Goal: Task Accomplishment & Management: Use online tool/utility

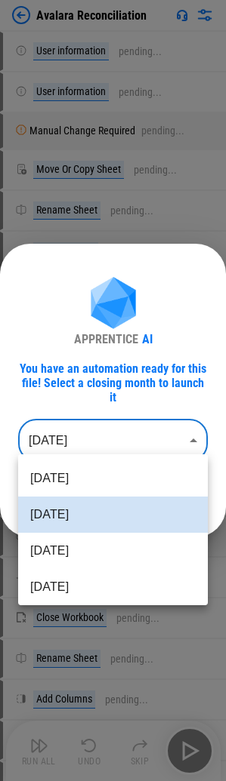
click at [95, 447] on body "Avalara Reconciliation User information pending... User information pending... …" at bounding box center [113, 390] width 226 height 781
click at [90, 543] on li "[DATE]" at bounding box center [112, 551] width 189 height 36
type input "********"
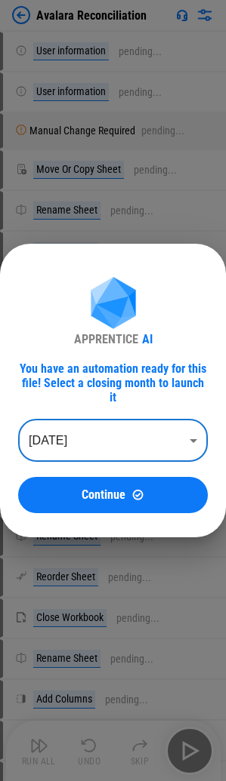
click at [94, 492] on span "Continue" at bounding box center [103, 495] width 44 height 12
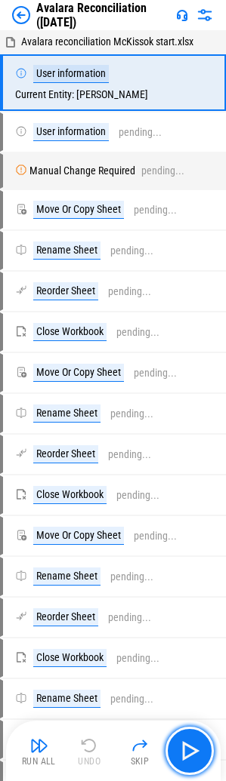
click at [177, 750] on button "button" at bounding box center [189, 751] width 48 height 48
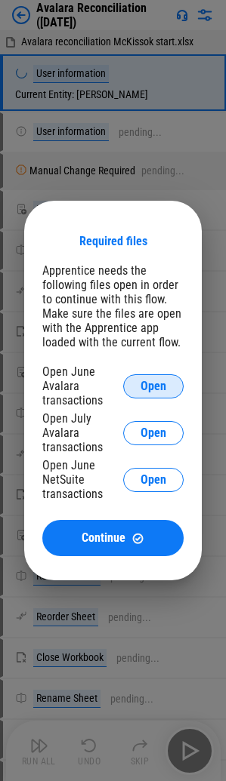
click at [178, 382] on button "Open" at bounding box center [153, 386] width 60 height 24
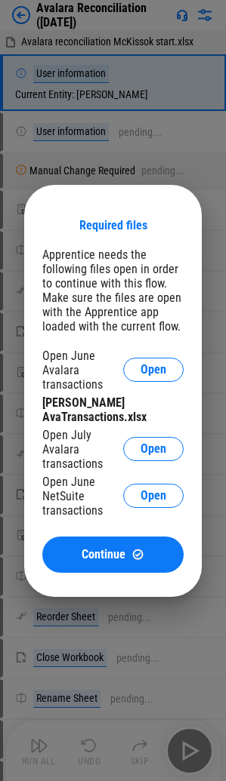
click at [142, 465] on div "Open July Avalara transactions Open" at bounding box center [112, 449] width 141 height 43
click at [143, 458] on button "Open" at bounding box center [153, 449] width 60 height 24
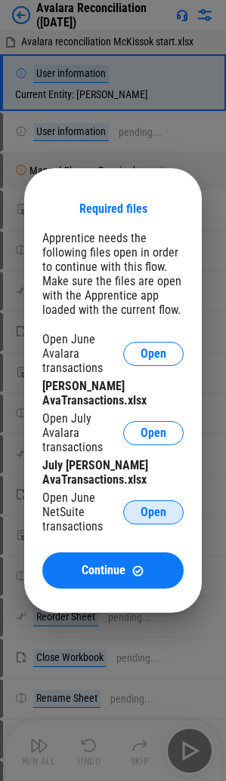
click at [131, 511] on button "Open" at bounding box center [153, 512] width 60 height 24
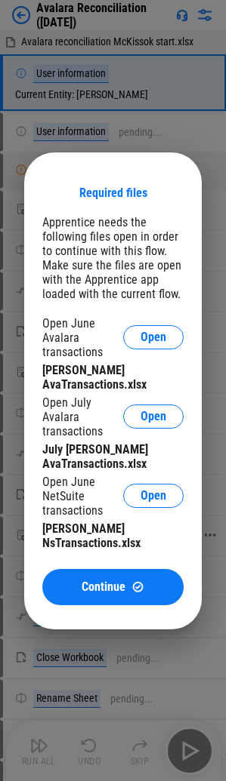
drag, startPoint x: 91, startPoint y: 593, endPoint x: 102, endPoint y: 663, distance: 71.0
click at [91, 593] on span "Continue" at bounding box center [103, 587] width 44 height 12
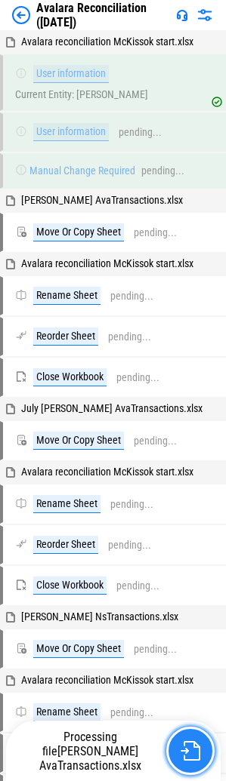
click at [186, 750] on img "button" at bounding box center [190, 751] width 20 height 20
click at [193, 746] on img "button" at bounding box center [190, 751] width 20 height 20
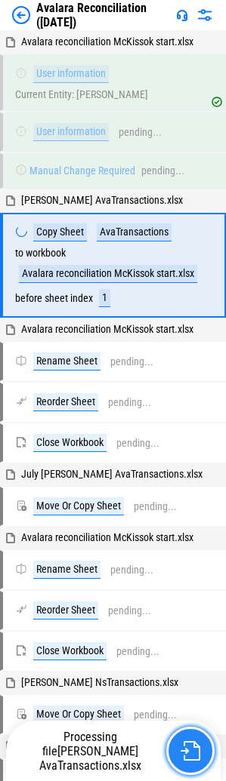
click at [193, 746] on img "button" at bounding box center [190, 751] width 20 height 20
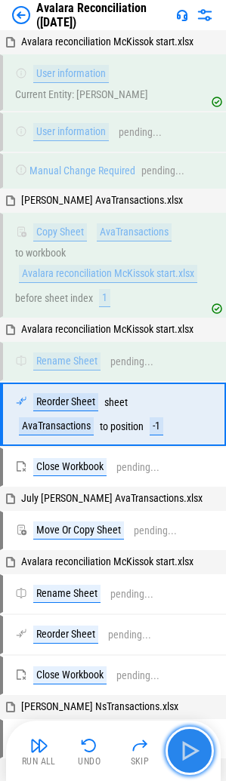
click at [193, 746] on img "button" at bounding box center [189, 751] width 24 height 24
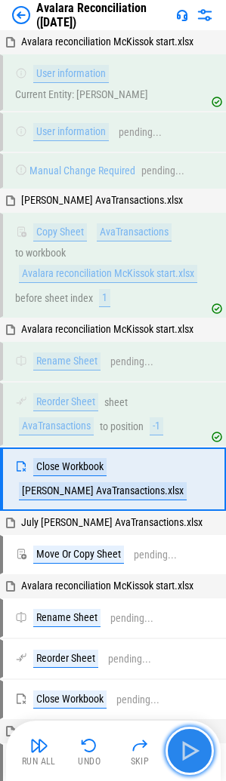
click at [193, 746] on img "button" at bounding box center [189, 751] width 24 height 24
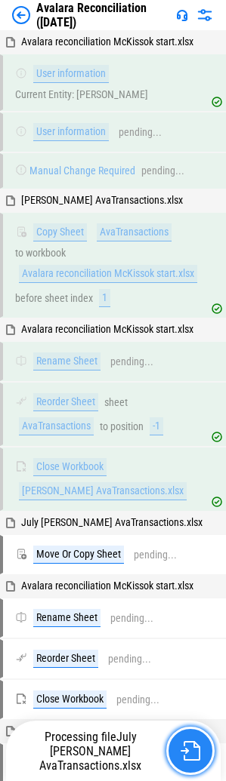
click at [193, 746] on img "button" at bounding box center [190, 751] width 20 height 20
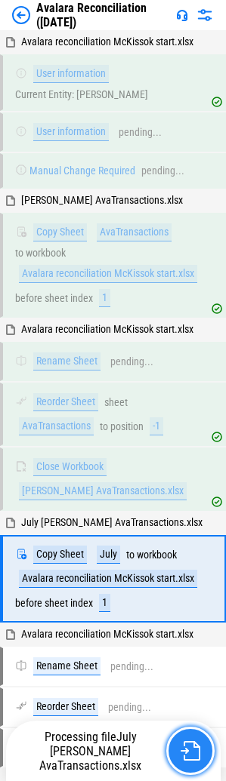
click at [193, 746] on img "button" at bounding box center [190, 751] width 20 height 20
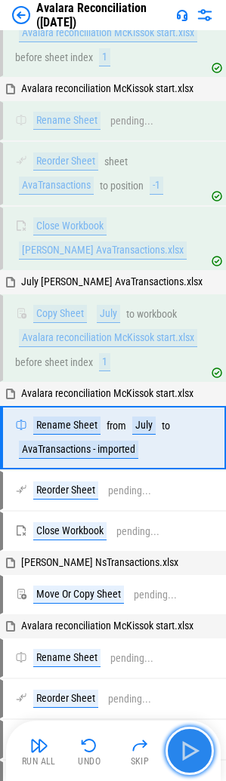
click at [193, 746] on img "button" at bounding box center [189, 751] width 24 height 24
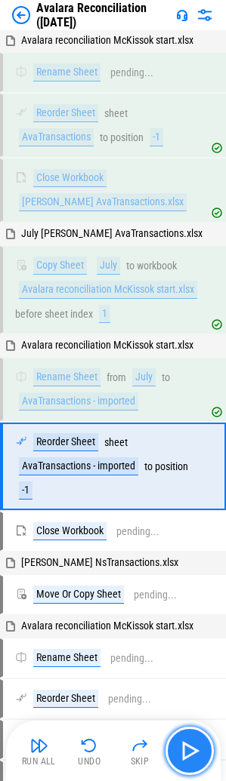
click at [193, 746] on img "button" at bounding box center [189, 751] width 24 height 24
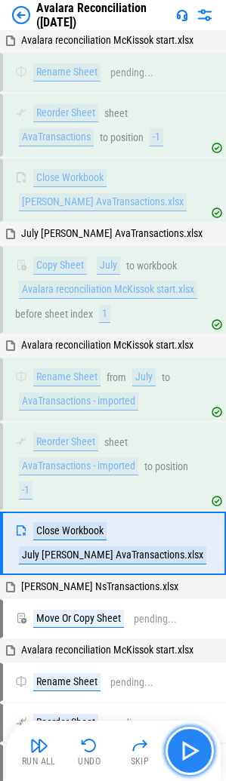
click at [193, 746] on img "button" at bounding box center [189, 751] width 24 height 24
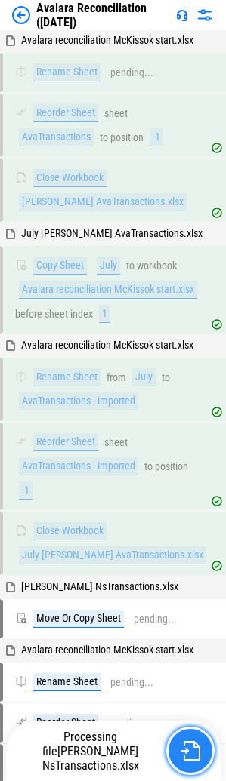
click at [193, 746] on img "button" at bounding box center [190, 751] width 20 height 20
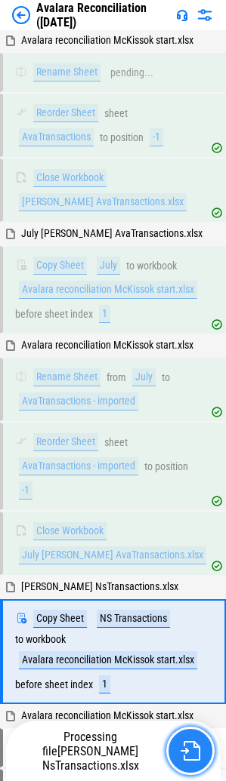
click at [193, 746] on img "button" at bounding box center [190, 751] width 20 height 20
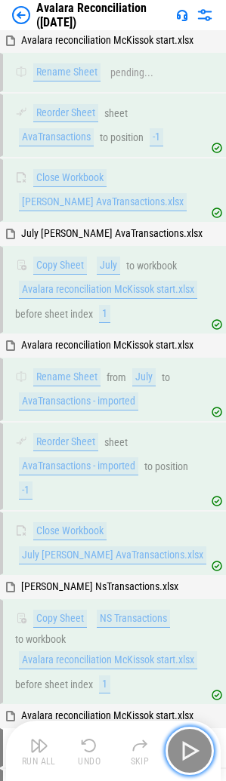
click at [193, 746] on img "button" at bounding box center [189, 751] width 24 height 24
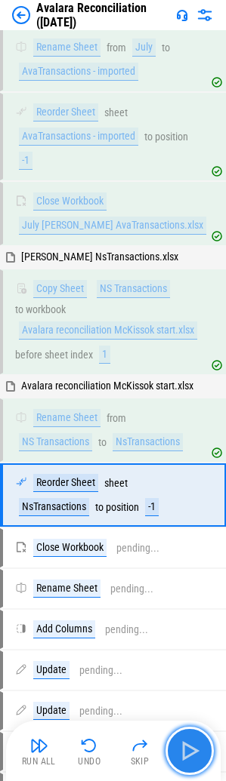
click at [193, 746] on img "button" at bounding box center [189, 751] width 24 height 24
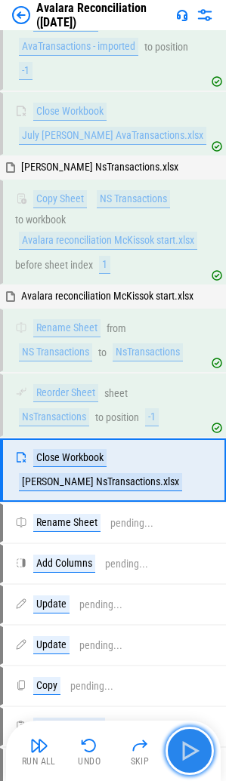
click at [193, 745] on img "button" at bounding box center [189, 751] width 24 height 24
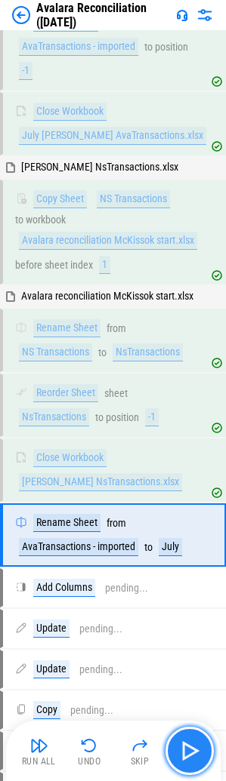
click at [193, 745] on img "button" at bounding box center [189, 751] width 24 height 24
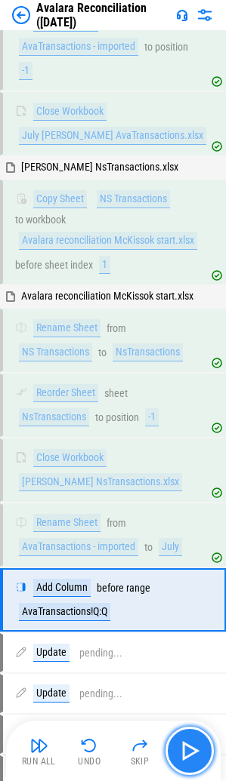
click at [193, 745] on img "button" at bounding box center [189, 751] width 24 height 24
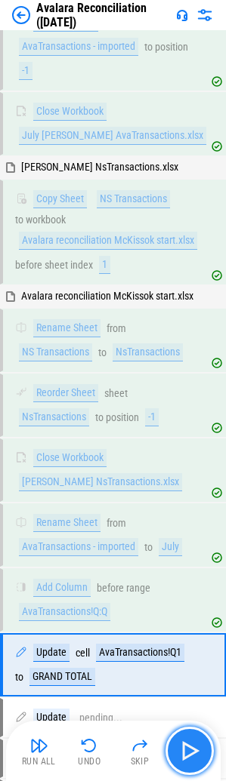
click at [193, 745] on img "button" at bounding box center [189, 751] width 24 height 24
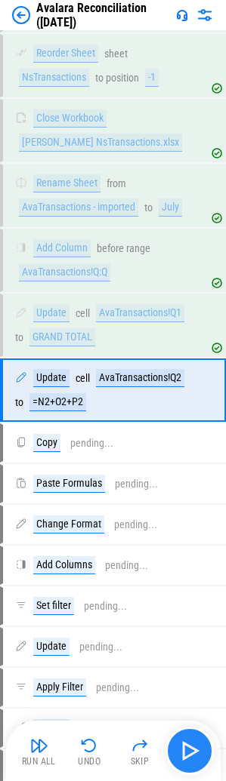
scroll to position [1049, 0]
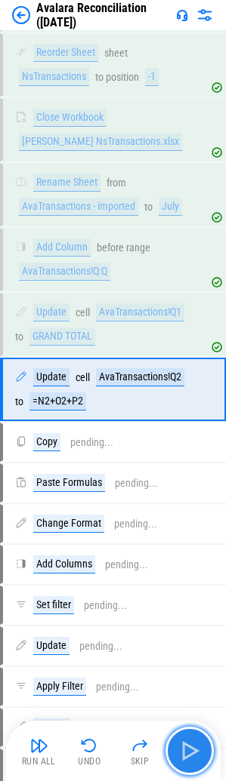
click at [193, 745] on img "button" at bounding box center [189, 751] width 24 height 24
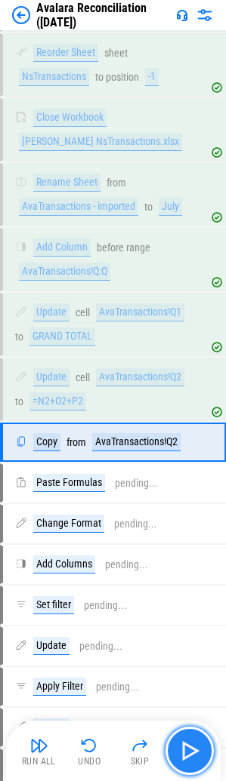
click at [193, 745] on img "button" at bounding box center [189, 751] width 24 height 24
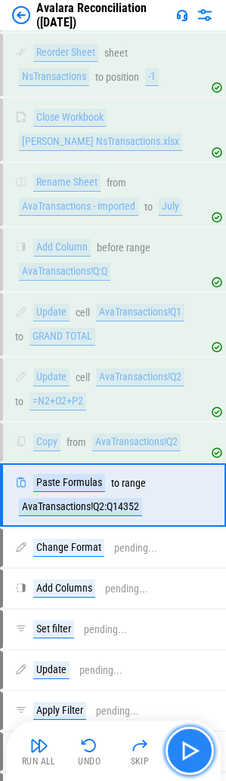
click at [193, 745] on img "button" at bounding box center [189, 751] width 24 height 24
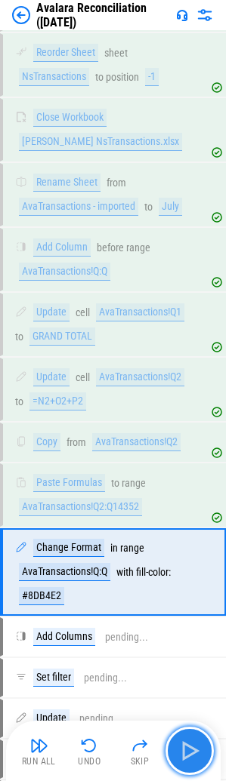
click at [193, 745] on img "button" at bounding box center [189, 751] width 24 height 24
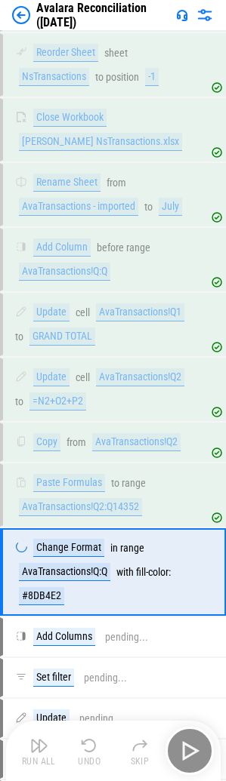
click at [193, 745] on div "Run All Undo Skip" at bounding box center [114, 751] width 199 height 48
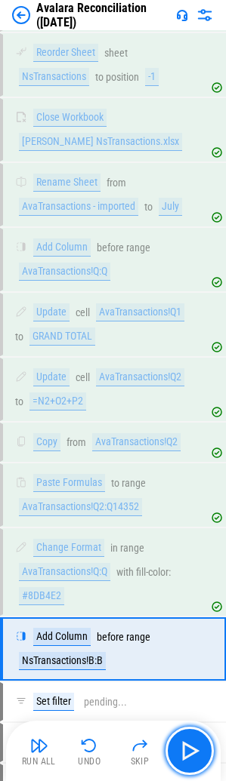
click at [193, 744] on img "button" at bounding box center [189, 751] width 24 height 24
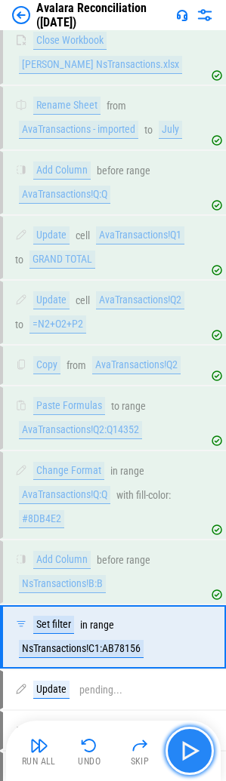
click at [193, 744] on img "button" at bounding box center [189, 751] width 24 height 24
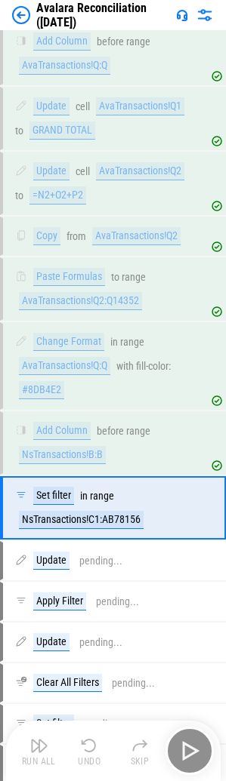
scroll to position [1302, 0]
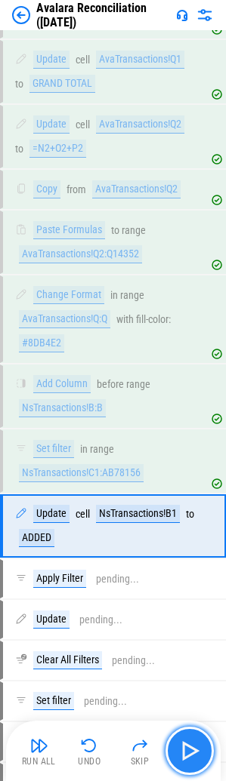
click at [193, 744] on img "button" at bounding box center [189, 751] width 24 height 24
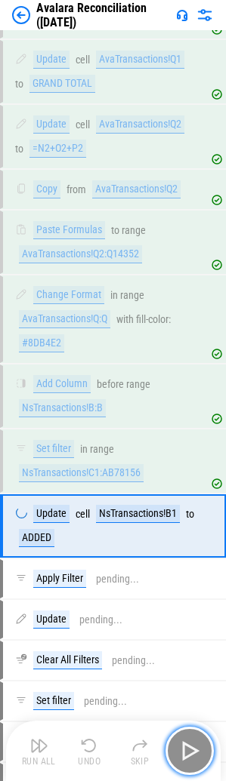
click at [193, 744] on img "button" at bounding box center [189, 751] width 24 height 24
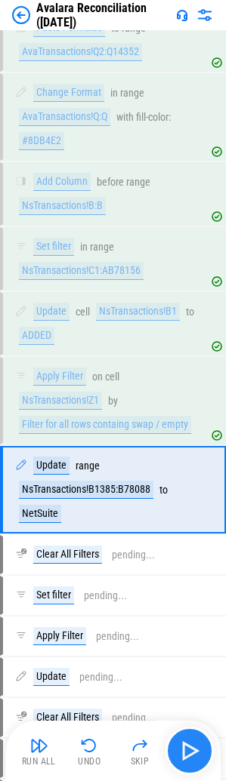
scroll to position [1604, 0]
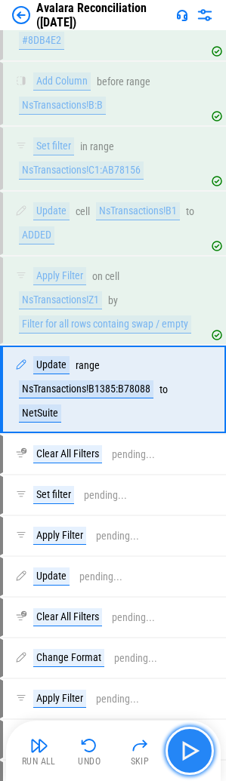
click at [193, 744] on img "button" at bounding box center [189, 751] width 24 height 24
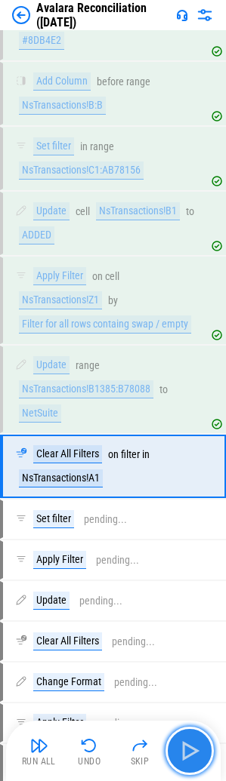
click at [193, 744] on img "button" at bounding box center [189, 751] width 24 height 24
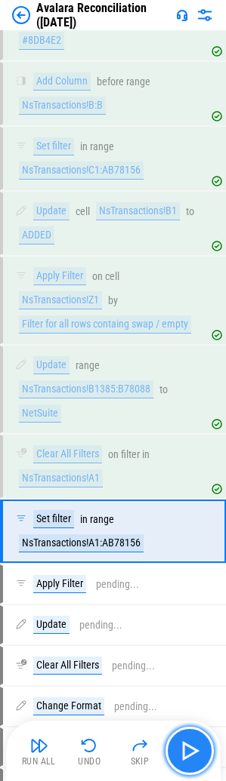
click at [193, 744] on img "button" at bounding box center [189, 751] width 24 height 24
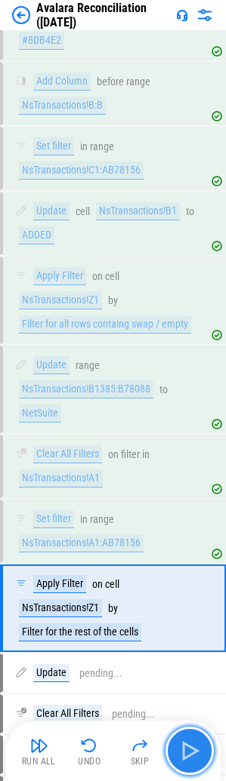
click at [193, 744] on img "button" at bounding box center [189, 751] width 24 height 24
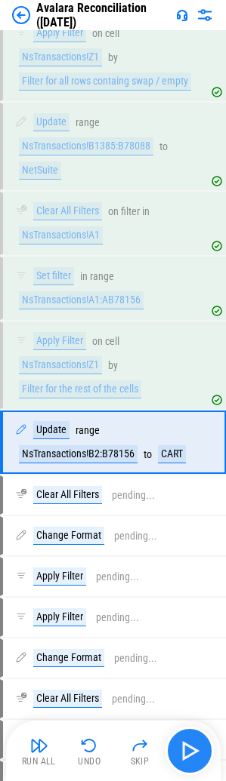
scroll to position [1900, 0]
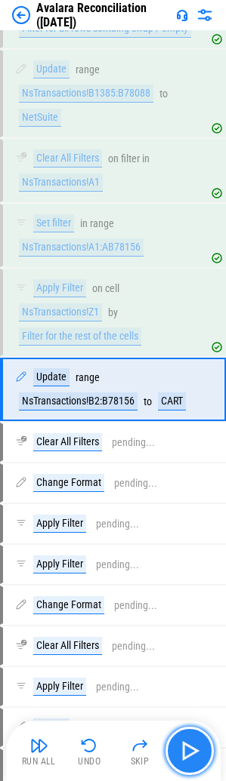
click at [193, 744] on img "button" at bounding box center [189, 751] width 24 height 24
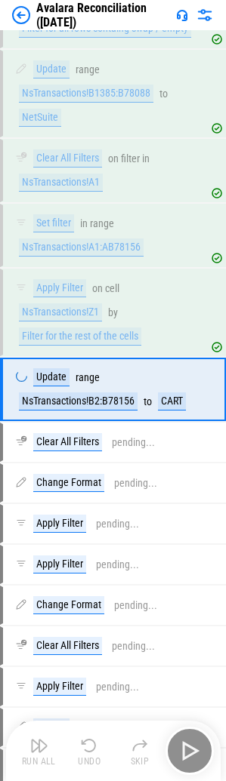
click at [193, 744] on img "button" at bounding box center [189, 751] width 24 height 24
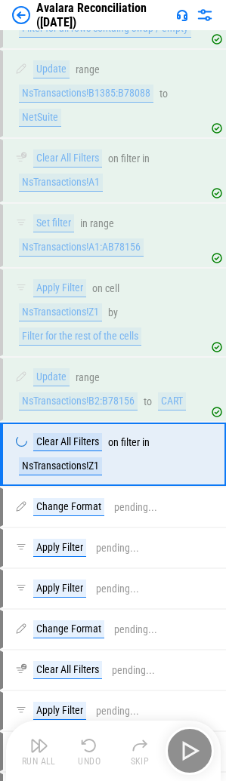
click at [193, 744] on img "button" at bounding box center [189, 751] width 24 height 24
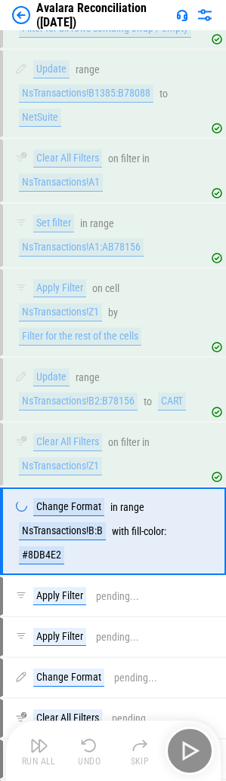
click at [193, 744] on div "Run All Undo Skip" at bounding box center [114, 751] width 199 height 48
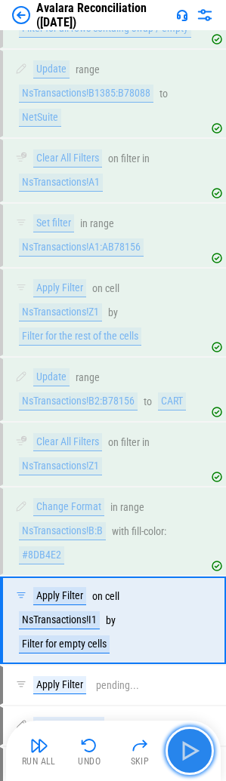
click at [193, 744] on img "button" at bounding box center [189, 751] width 24 height 24
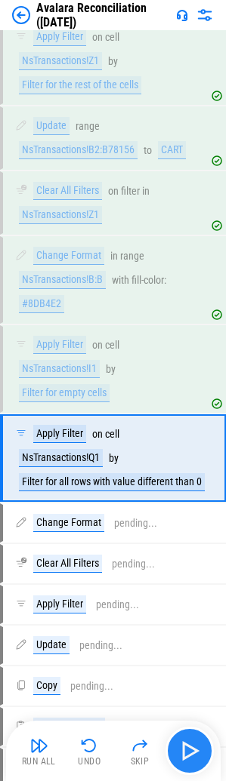
scroll to position [2220, 0]
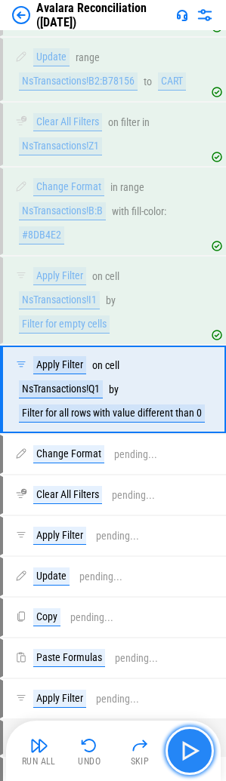
click at [193, 744] on img "button" at bounding box center [189, 751] width 24 height 24
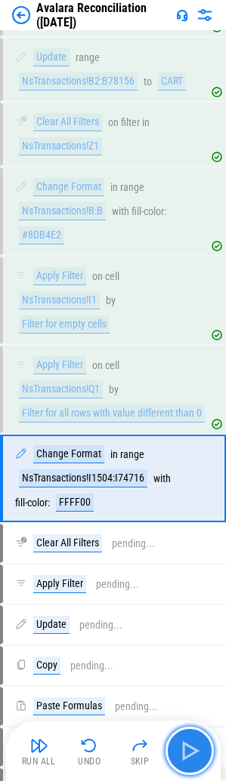
click at [193, 744] on img "button" at bounding box center [189, 751] width 24 height 24
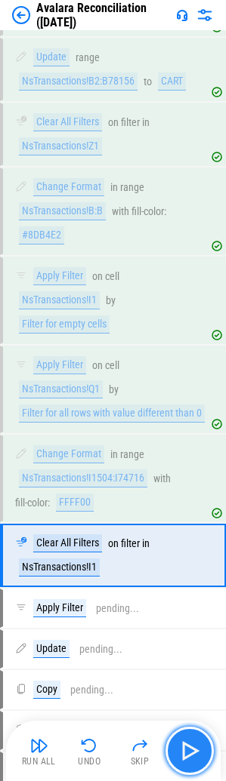
click at [193, 744] on img "button" at bounding box center [189, 751] width 24 height 24
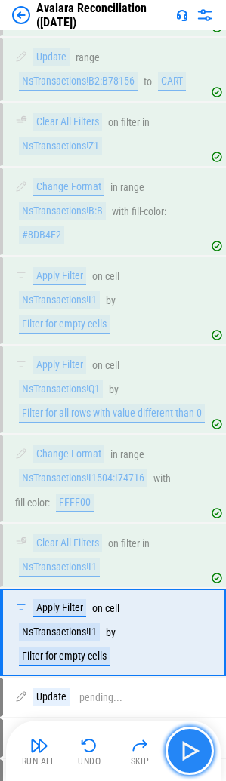
click at [193, 744] on img "button" at bounding box center [189, 751] width 24 height 24
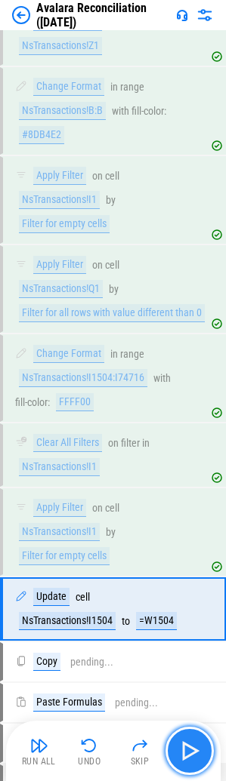
click at [193, 744] on img "button" at bounding box center [189, 751] width 24 height 24
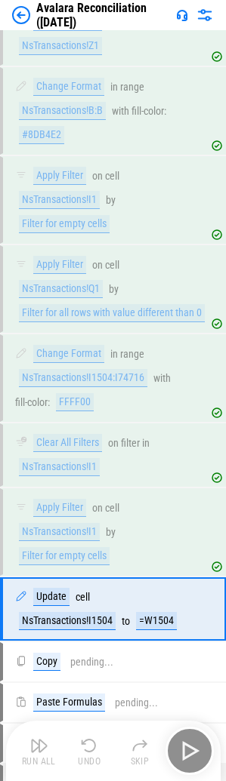
scroll to position [2491, 0]
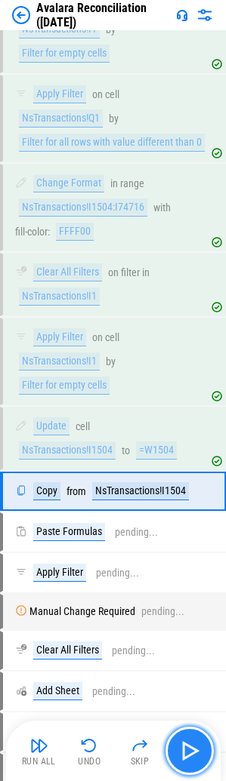
click at [193, 744] on img "button" at bounding box center [189, 751] width 24 height 24
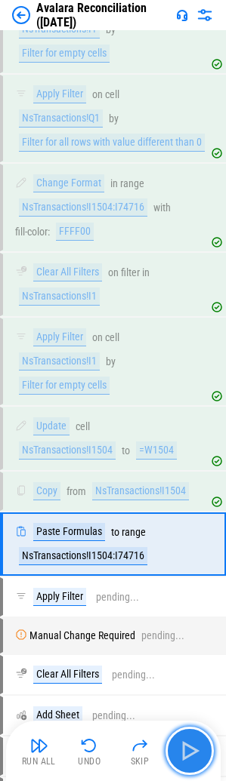
click at [193, 744] on img "button" at bounding box center [189, 751] width 24 height 24
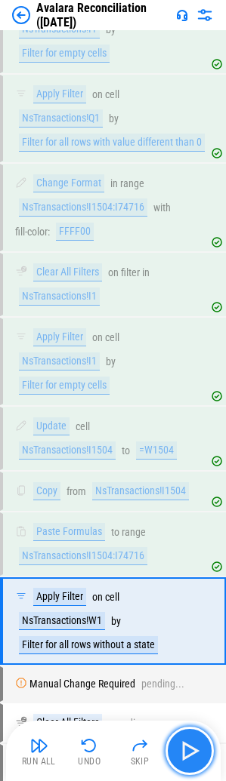
click at [193, 744] on img "button" at bounding box center [189, 751] width 24 height 24
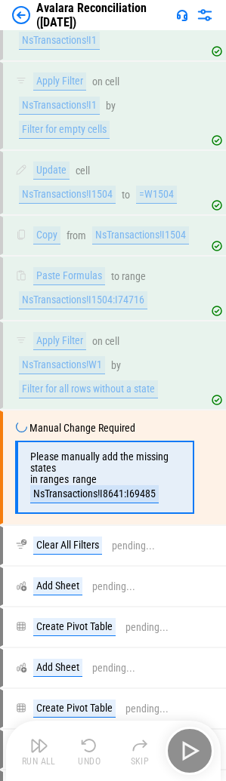
scroll to position [2825, 0]
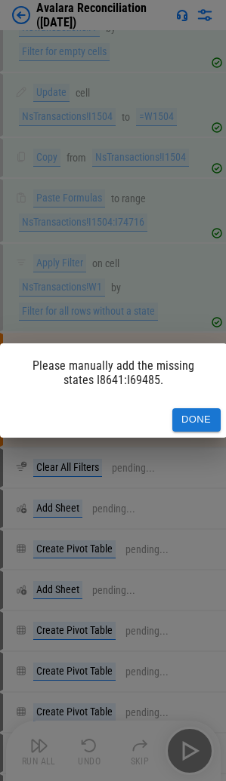
click at [195, 419] on button "Done" at bounding box center [196, 419] width 48 height 23
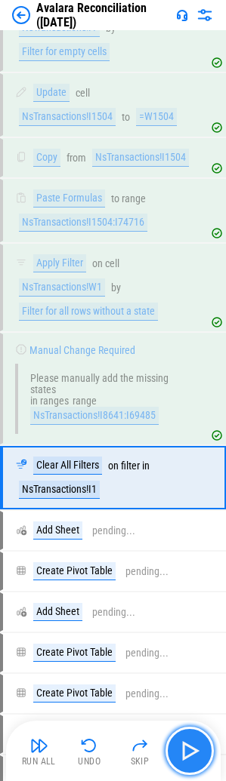
click at [196, 743] on img "button" at bounding box center [189, 751] width 24 height 24
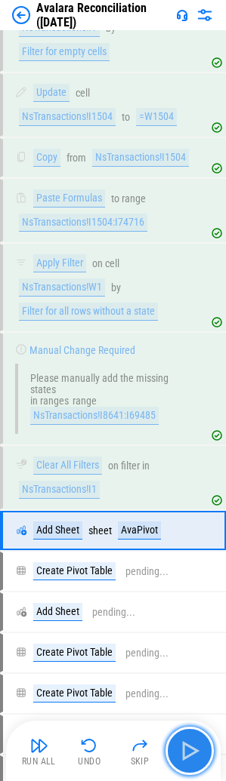
click at [196, 743] on img "button" at bounding box center [189, 751] width 24 height 24
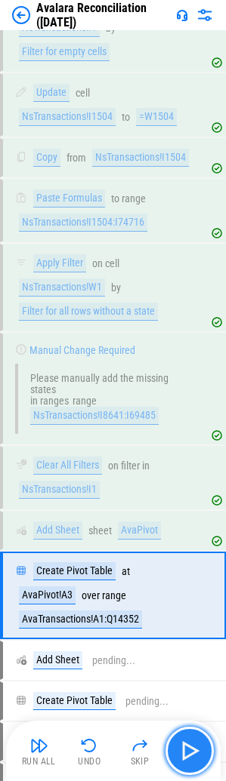
click at [195, 743] on img "button" at bounding box center [189, 751] width 24 height 24
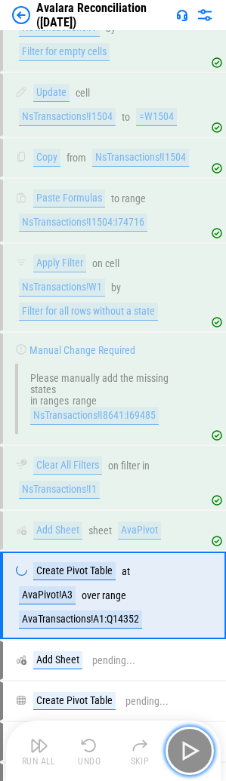
click at [195, 743] on img "button" at bounding box center [189, 751] width 24 height 24
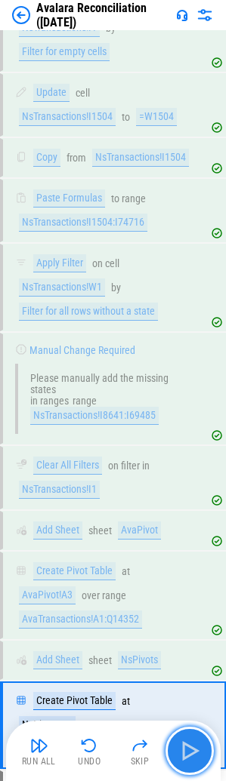
click at [195, 743] on img "button" at bounding box center [189, 751] width 24 height 24
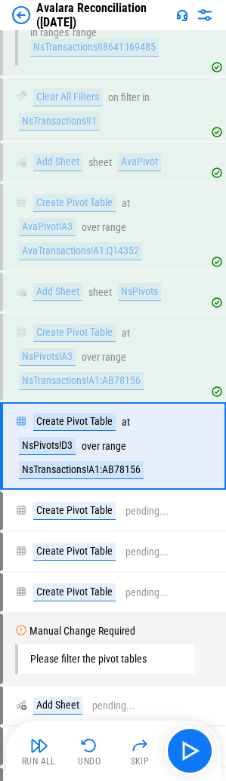
scroll to position [3249, 0]
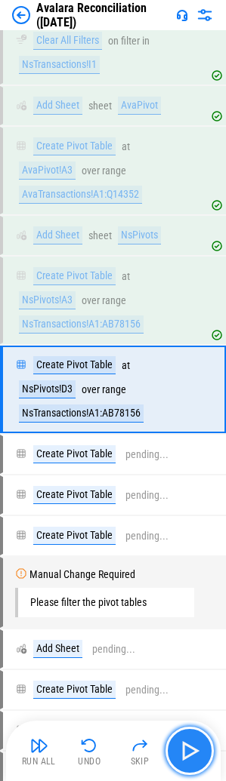
click at [184, 740] on img "button" at bounding box center [189, 751] width 24 height 24
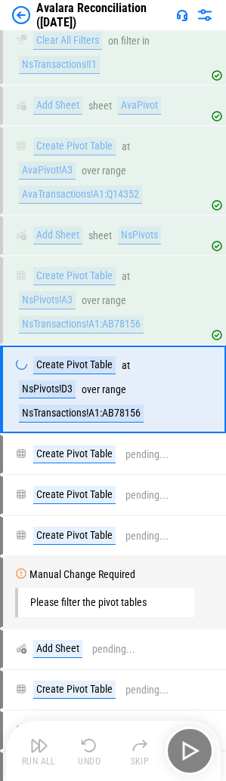
click at [185, 746] on div "Run All Undo Skip" at bounding box center [114, 751] width 199 height 48
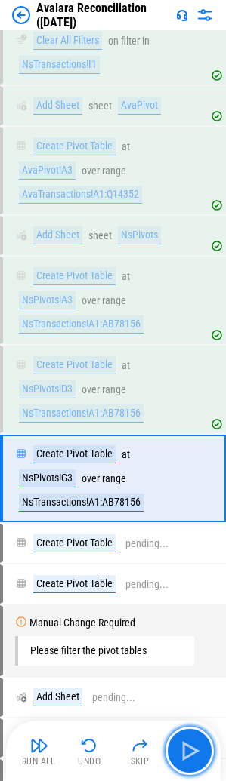
click at [192, 747] on img "button" at bounding box center [189, 751] width 24 height 24
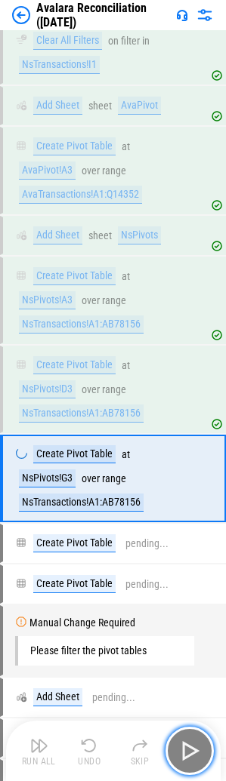
click at [192, 747] on img "button" at bounding box center [189, 751] width 24 height 24
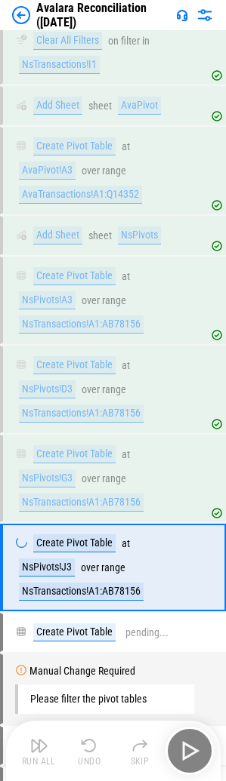
click at [192, 747] on div "Run All Undo Skip" at bounding box center [114, 751] width 199 height 48
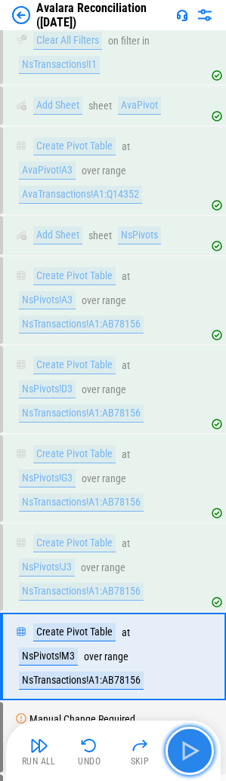
click at [191, 747] on img "button" at bounding box center [189, 751] width 24 height 24
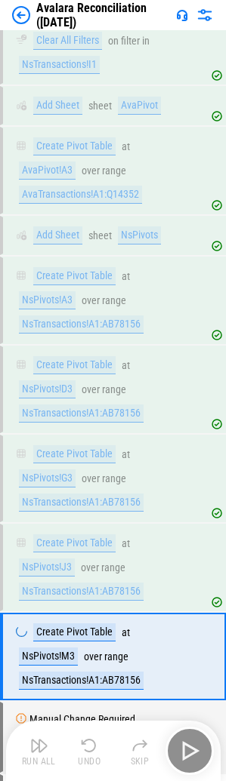
click at [191, 747] on div "Run All Undo Skip" at bounding box center [114, 751] width 199 height 48
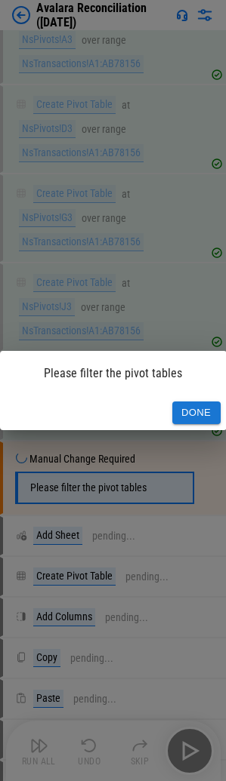
scroll to position [3598, 0]
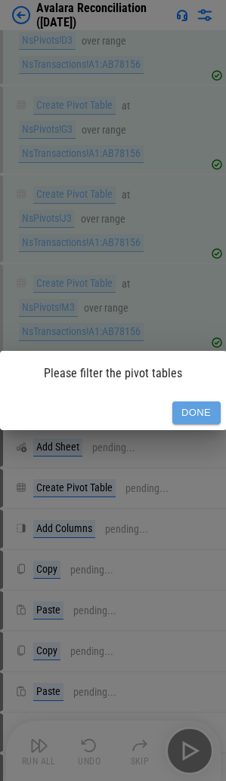
click at [205, 408] on button "Done" at bounding box center [196, 412] width 48 height 23
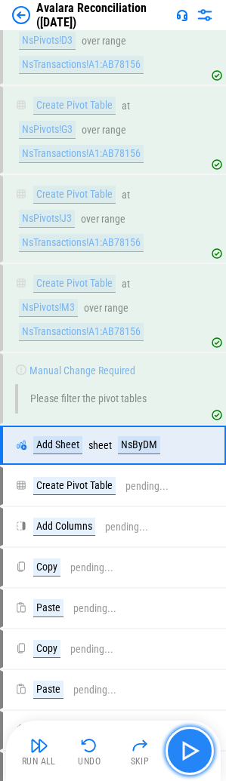
click at [187, 756] on img "button" at bounding box center [189, 751] width 24 height 24
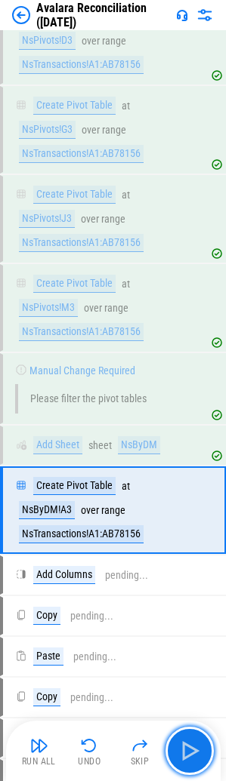
click at [186, 755] on img "button" at bounding box center [189, 751] width 24 height 24
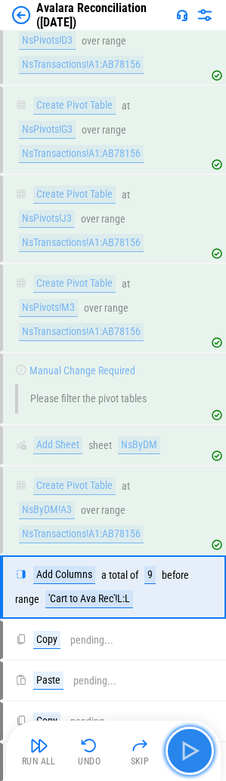
click at [185, 749] on img "button" at bounding box center [189, 751] width 24 height 24
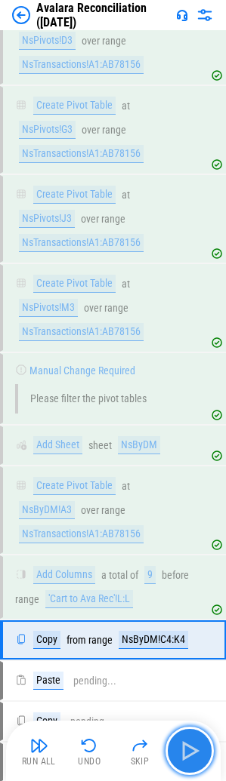
click at [199, 743] on img "button" at bounding box center [189, 751] width 24 height 24
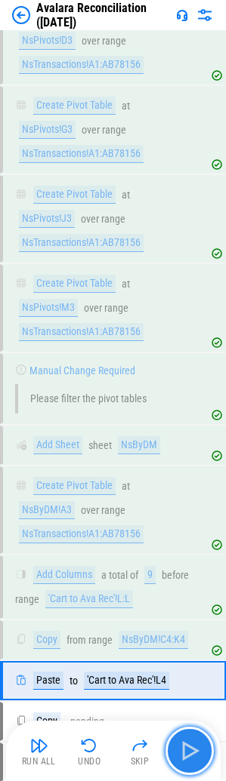
click at [199, 743] on img "button" at bounding box center [189, 751] width 24 height 24
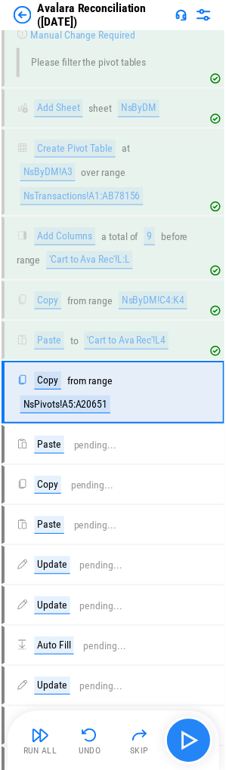
scroll to position [3942, 0]
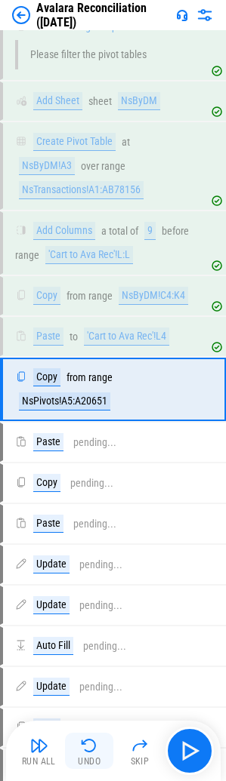
click at [75, 758] on button "Undo" at bounding box center [89, 751] width 48 height 36
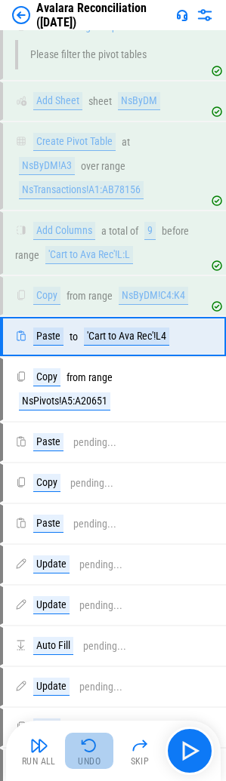
click at [80, 757] on div "Undo" at bounding box center [89, 761] width 23 height 9
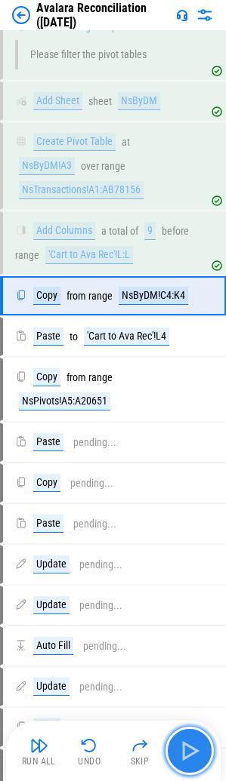
click at [184, 749] on img "button" at bounding box center [189, 751] width 24 height 24
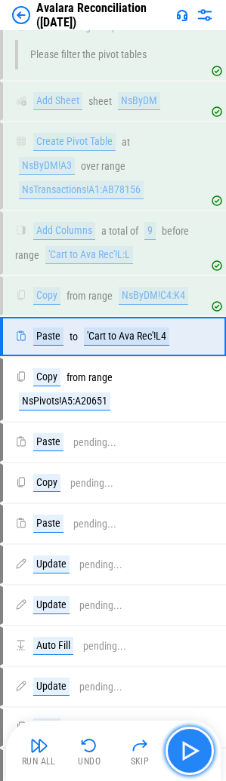
click at [184, 749] on img "button" at bounding box center [189, 751] width 24 height 24
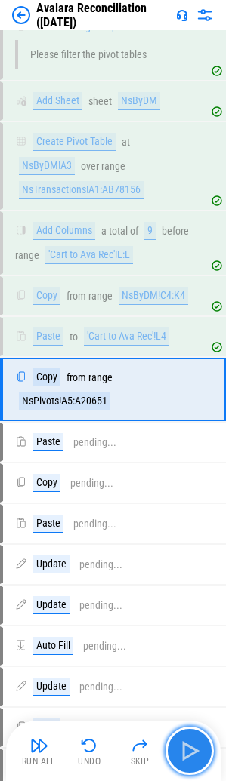
click at [184, 749] on img "button" at bounding box center [189, 751] width 24 height 24
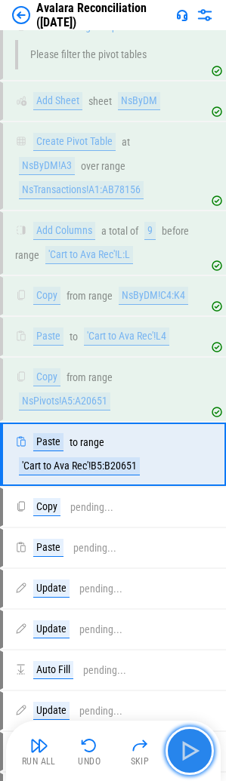
click at [184, 749] on img "button" at bounding box center [189, 751] width 24 height 24
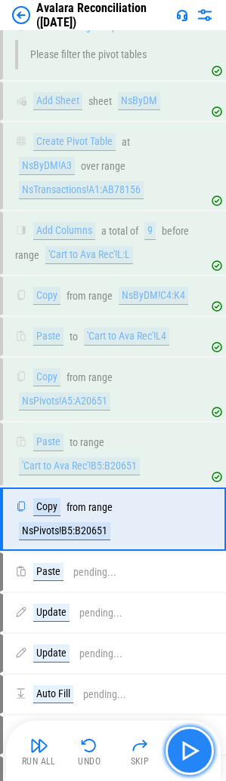
click at [208, 763] on button "button" at bounding box center [189, 751] width 48 height 48
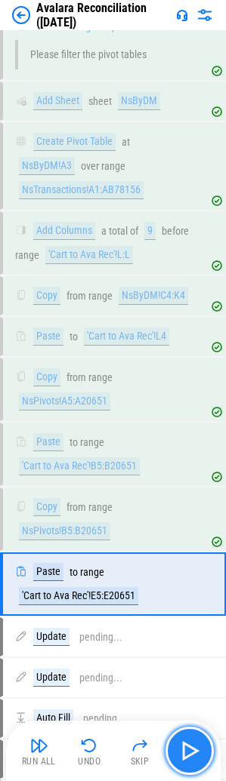
click at [205, 758] on button "button" at bounding box center [189, 751] width 48 height 48
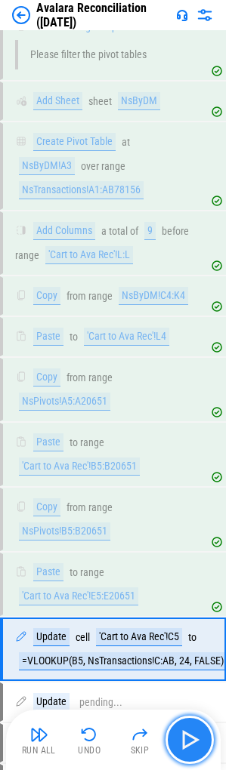
click at [198, 742] on img "button" at bounding box center [189, 739] width 24 height 24
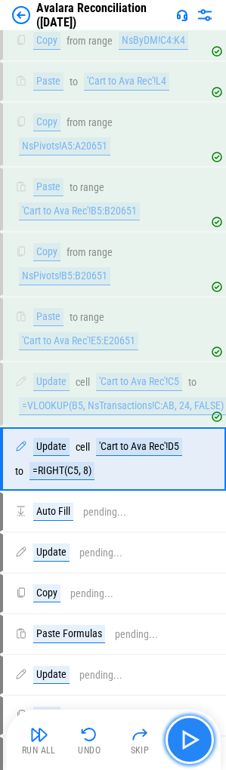
click at [198, 742] on img "button" at bounding box center [189, 739] width 24 height 24
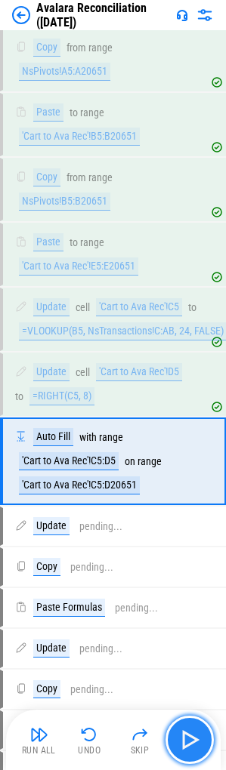
click at [198, 742] on img "button" at bounding box center [189, 739] width 24 height 24
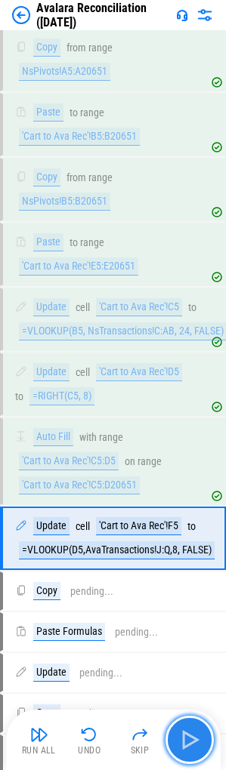
click at [198, 742] on img "button" at bounding box center [189, 739] width 24 height 24
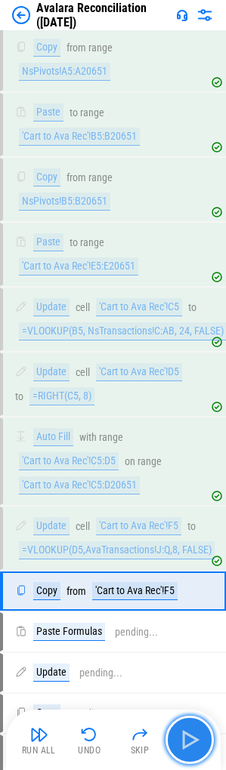
click at [198, 742] on img "button" at bounding box center [189, 739] width 24 height 24
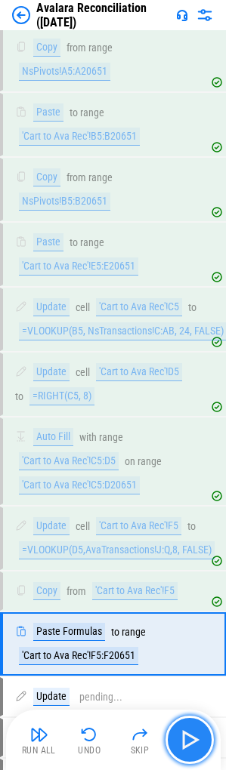
click at [198, 742] on img "button" at bounding box center [189, 739] width 24 height 24
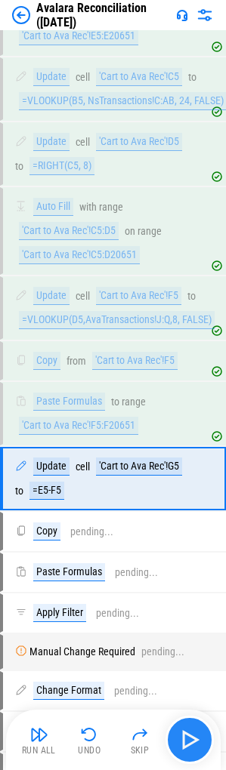
scroll to position [4596, 0]
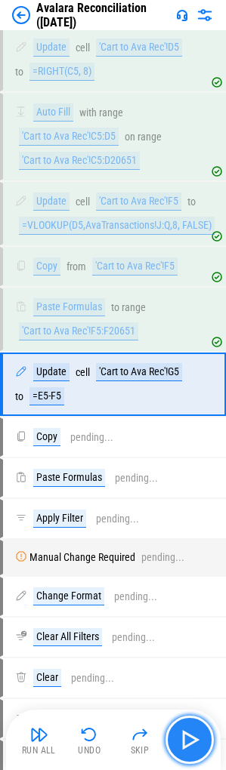
click at [185, 733] on img "button" at bounding box center [189, 739] width 24 height 24
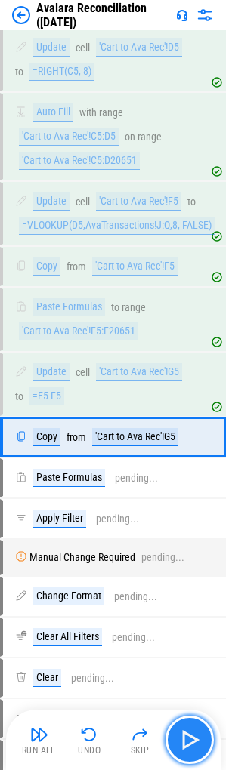
click at [185, 733] on img "button" at bounding box center [189, 739] width 24 height 24
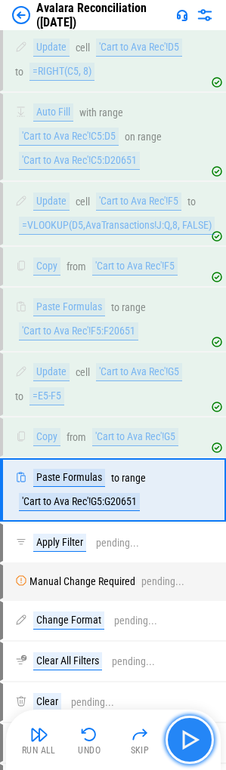
click at [185, 733] on img "button" at bounding box center [189, 739] width 24 height 24
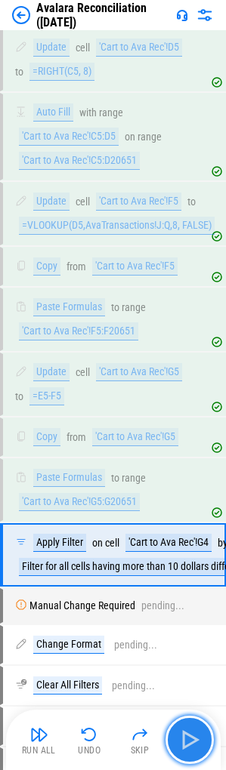
click at [185, 733] on img "button" at bounding box center [189, 739] width 24 height 24
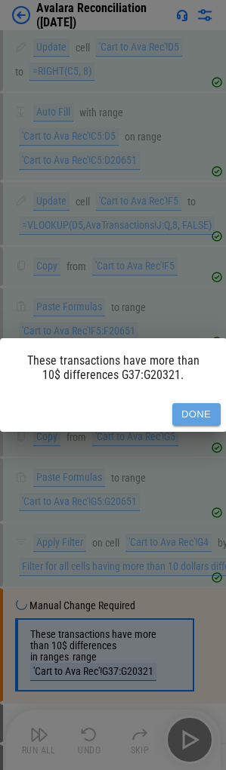
click at [186, 404] on button "Done" at bounding box center [196, 414] width 48 height 23
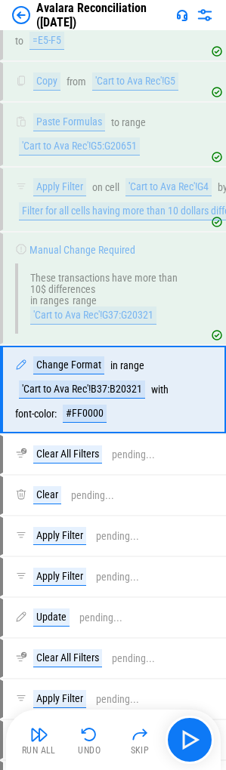
scroll to position [4957, 0]
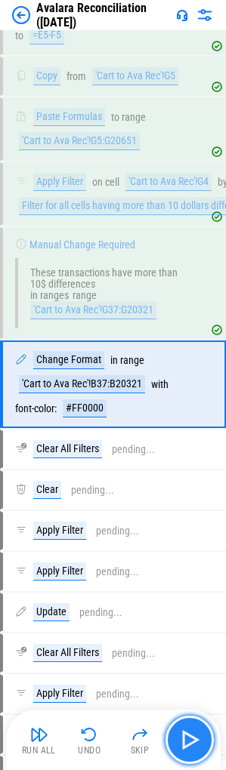
click at [192, 745] on img "button" at bounding box center [189, 739] width 24 height 24
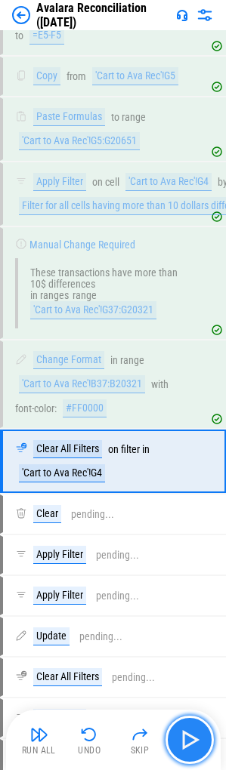
click at [199, 733] on img "button" at bounding box center [189, 739] width 24 height 24
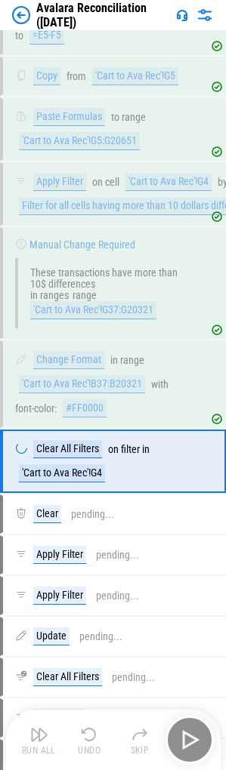
click at [199, 733] on div "Run All Undo Skip" at bounding box center [114, 739] width 199 height 48
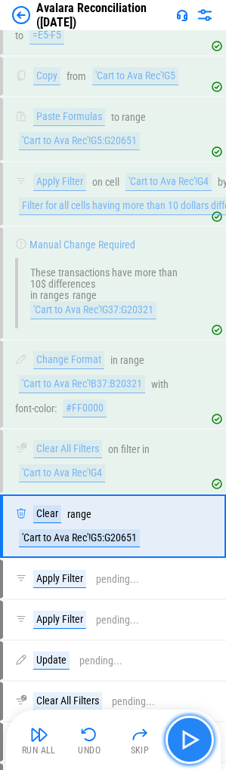
click at [199, 733] on img "button" at bounding box center [189, 739] width 24 height 24
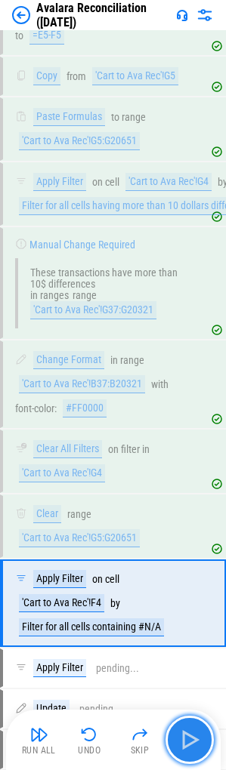
click at [199, 733] on img "button" at bounding box center [189, 739] width 24 height 24
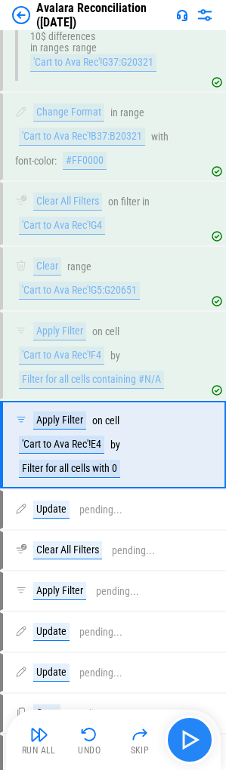
scroll to position [5265, 0]
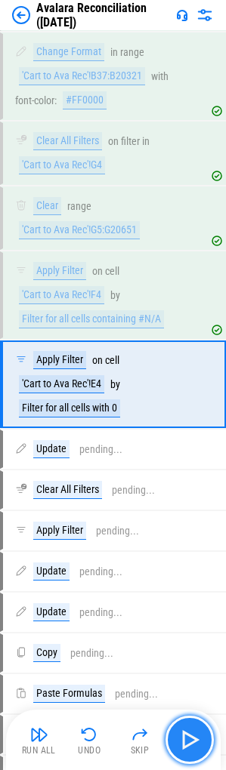
click at [199, 733] on img "button" at bounding box center [189, 739] width 24 height 24
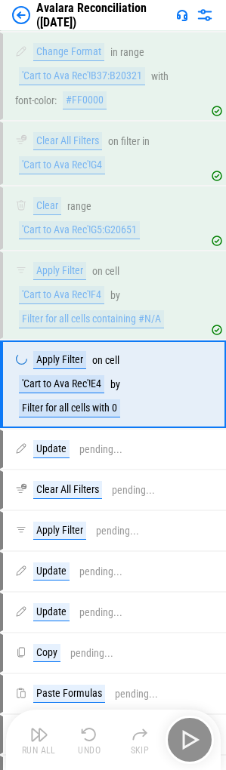
click at [199, 733] on div "Run All Undo Skip" at bounding box center [114, 739] width 199 height 48
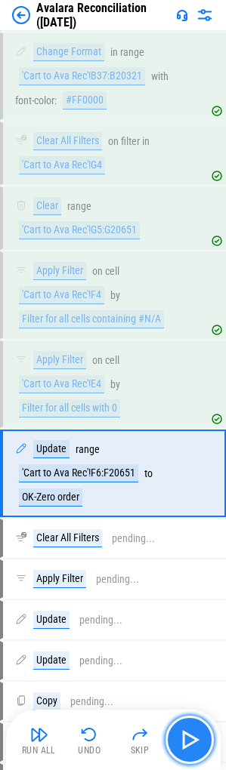
click at [199, 733] on img "button" at bounding box center [189, 739] width 24 height 24
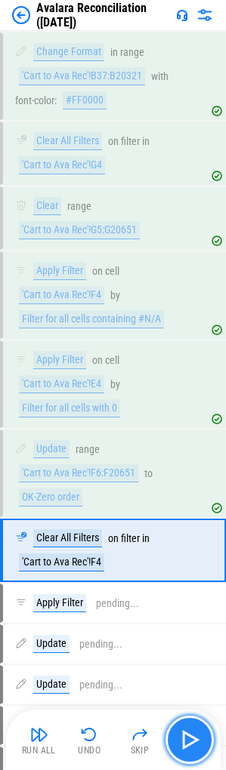
click at [199, 733] on img "button" at bounding box center [189, 739] width 24 height 24
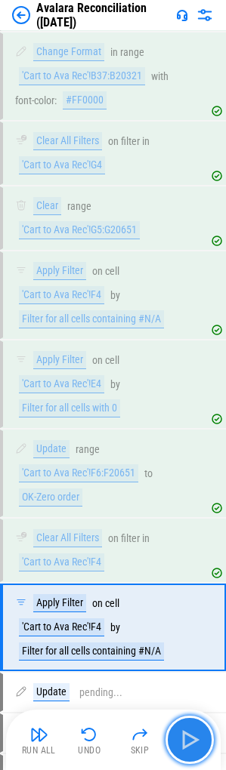
click at [199, 733] on img "button" at bounding box center [189, 739] width 24 height 24
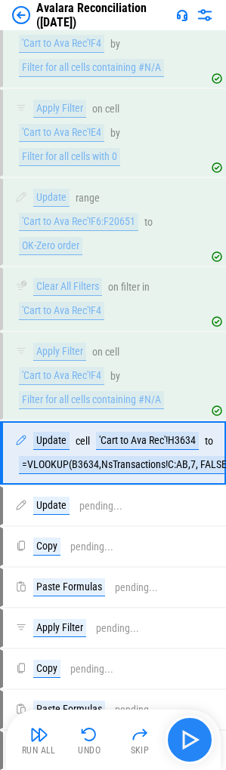
scroll to position [5585, 0]
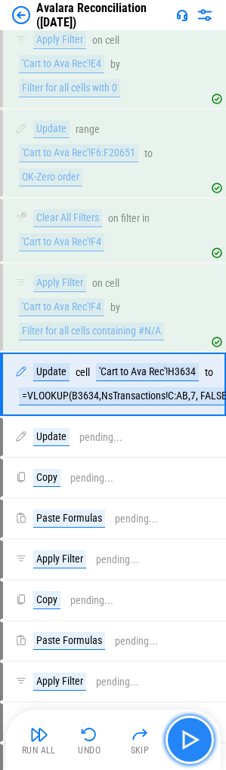
click at [199, 733] on img "button" at bounding box center [189, 739] width 24 height 24
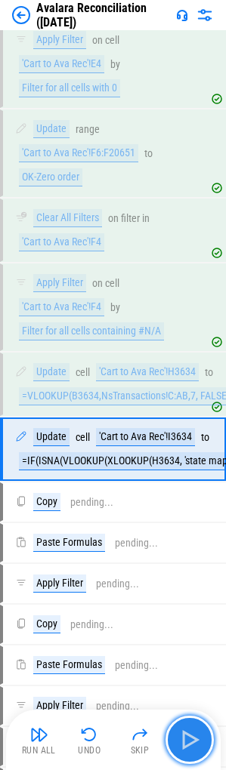
click at [199, 733] on img "button" at bounding box center [189, 739] width 24 height 24
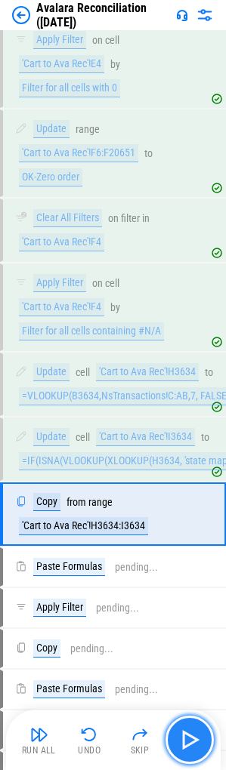
click at [199, 733] on img "button" at bounding box center [189, 739] width 24 height 24
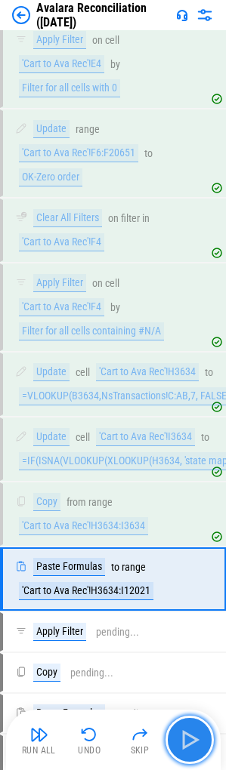
click at [199, 733] on img "button" at bounding box center [189, 739] width 24 height 24
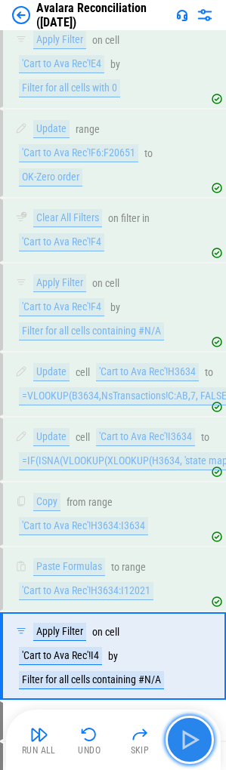
click at [199, 733] on img "button" at bounding box center [189, 739] width 24 height 24
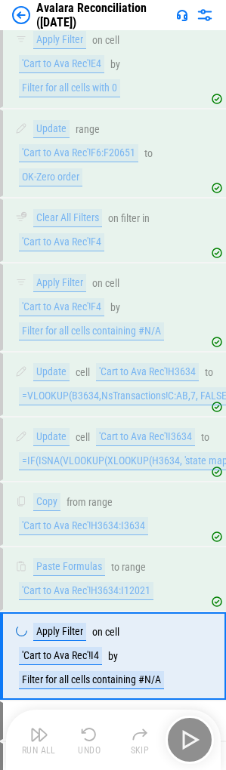
click at [199, 733] on div "Run All Undo Skip" at bounding box center [114, 739] width 199 height 48
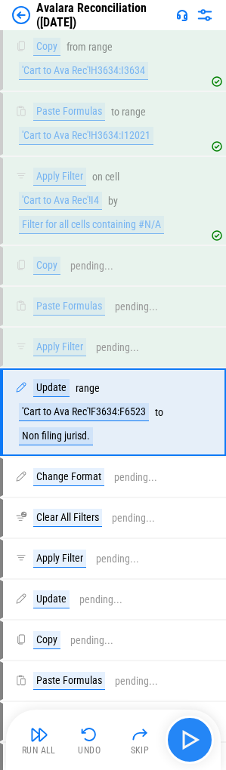
scroll to position [6068, 0]
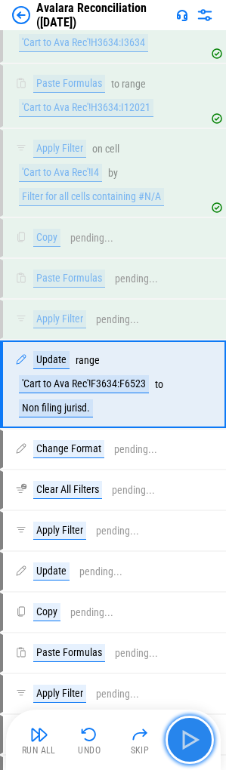
click at [199, 733] on img "button" at bounding box center [189, 739] width 24 height 24
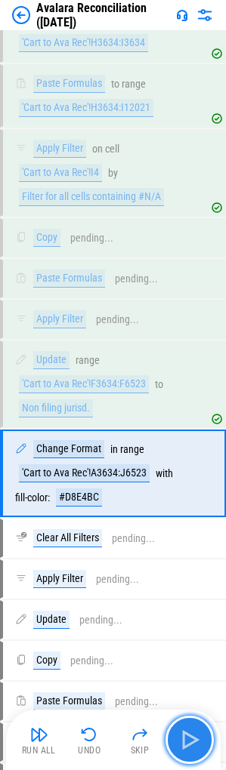
click at [199, 733] on img "button" at bounding box center [189, 739] width 24 height 24
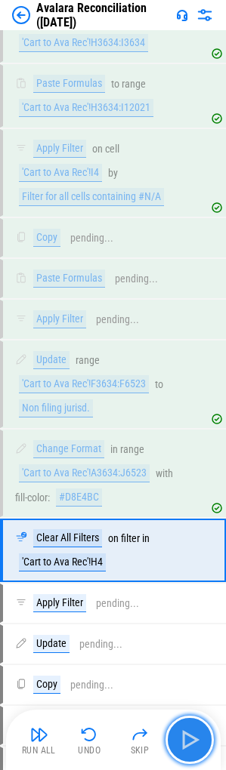
click at [199, 733] on img "button" at bounding box center [189, 739] width 24 height 24
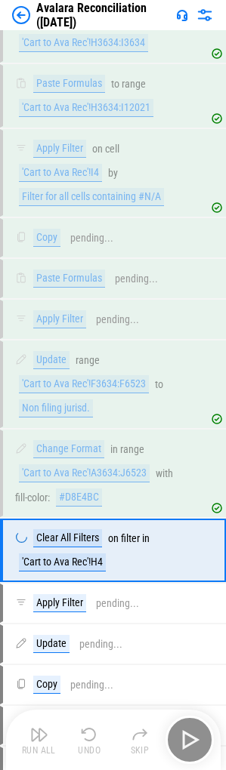
click at [199, 733] on div "Run All Undo Skip" at bounding box center [114, 739] width 199 height 48
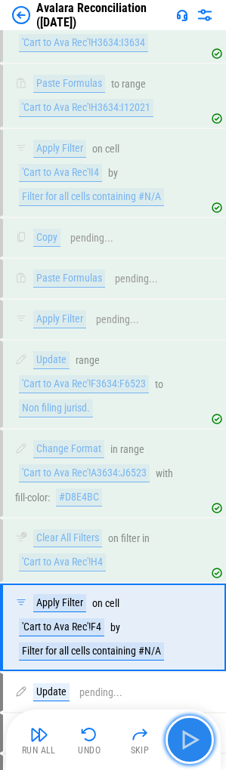
click at [199, 733] on img "button" at bounding box center [189, 739] width 24 height 24
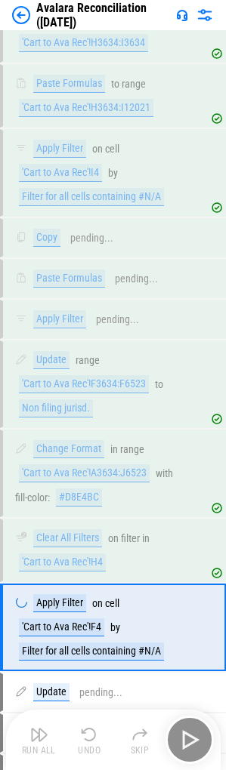
click at [199, 733] on div "Run All Undo Skip" at bounding box center [114, 739] width 199 height 48
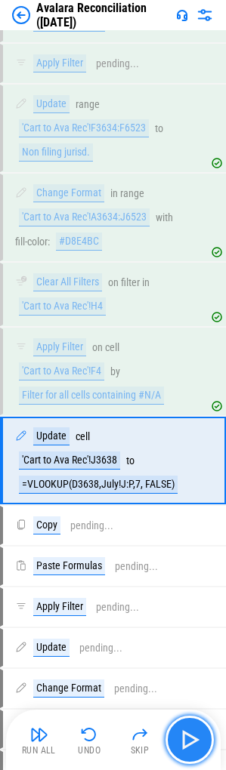
scroll to position [6400, 0]
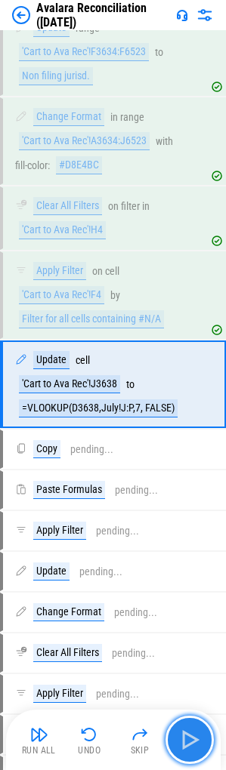
click at [199, 733] on img "button" at bounding box center [189, 739] width 24 height 24
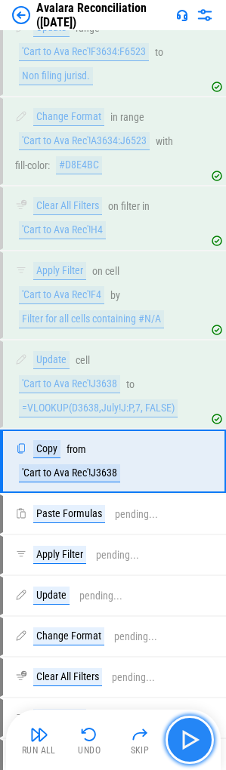
click at [199, 733] on img "button" at bounding box center [189, 739] width 24 height 24
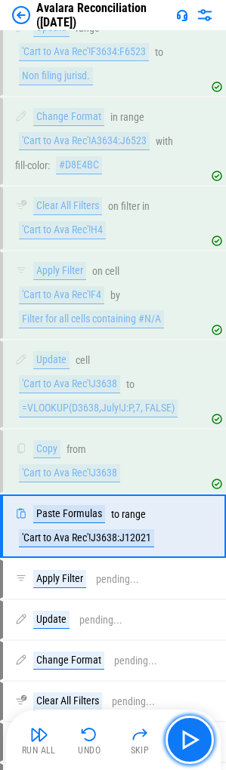
click at [198, 733] on img "button" at bounding box center [189, 739] width 24 height 24
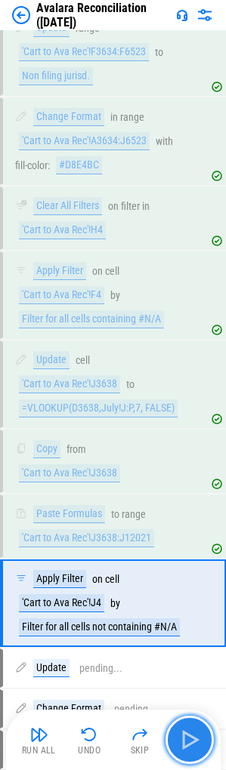
click at [177, 737] on button "button" at bounding box center [189, 739] width 48 height 48
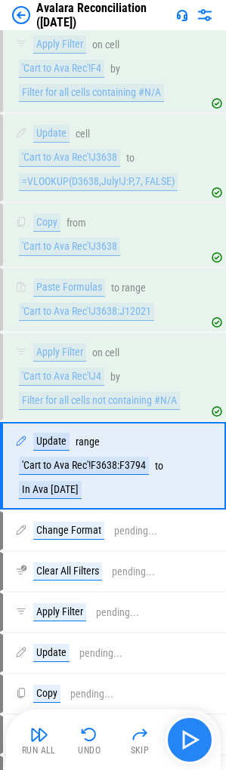
scroll to position [6708, 0]
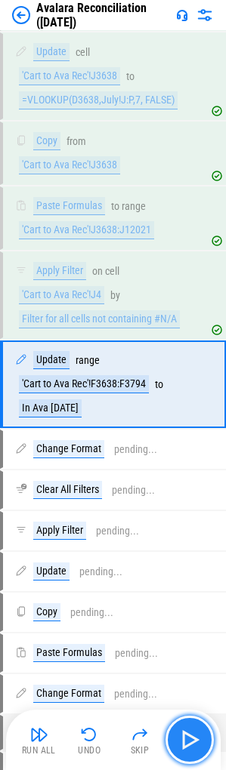
click at [177, 737] on button "button" at bounding box center [189, 739] width 48 height 48
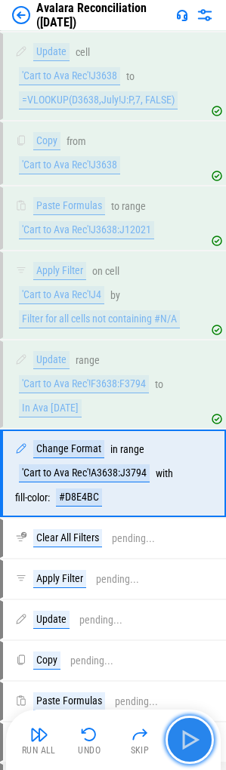
click at [177, 733] on button "button" at bounding box center [189, 739] width 48 height 48
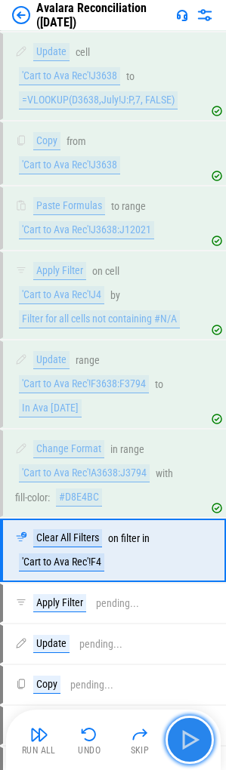
click at [184, 730] on img "button" at bounding box center [189, 739] width 24 height 24
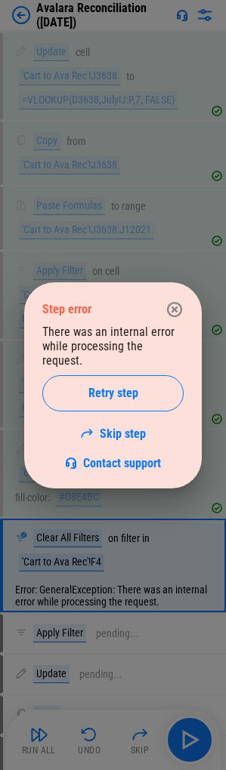
click at [174, 315] on icon "button" at bounding box center [174, 308] width 15 height 15
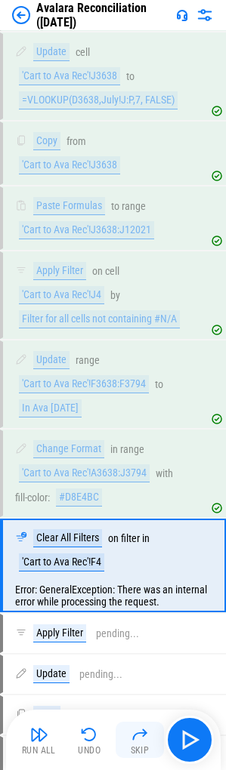
click at [136, 741] on img "button" at bounding box center [140, 734] width 18 height 18
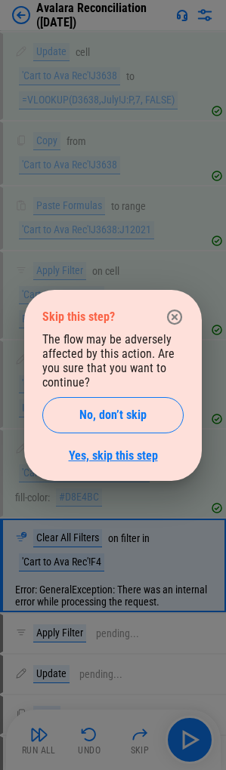
click at [122, 458] on link "Yes, skip this step" at bounding box center [113, 455] width 89 height 14
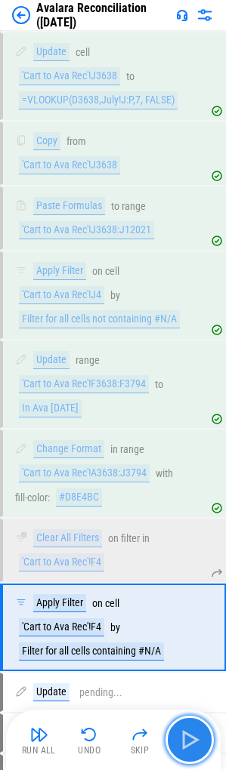
click at [189, 725] on button "button" at bounding box center [189, 739] width 48 height 48
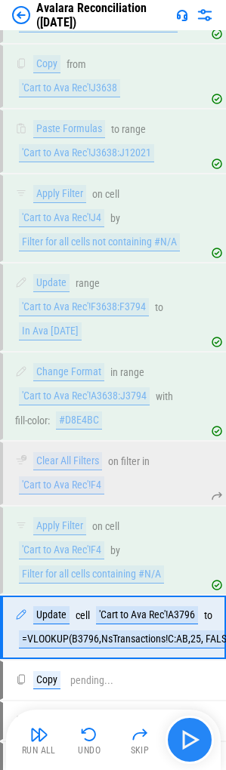
scroll to position [7028, 0]
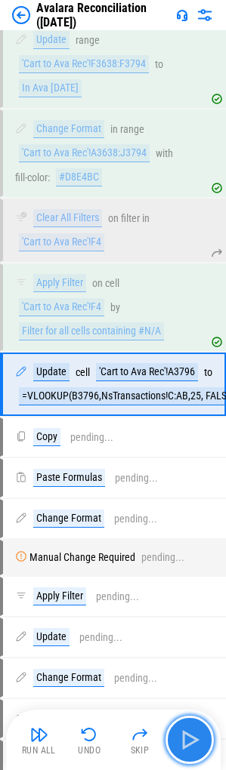
click at [186, 727] on button "button" at bounding box center [189, 739] width 48 height 48
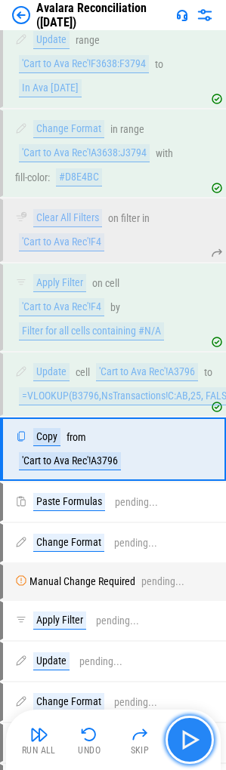
click at [186, 727] on button "button" at bounding box center [189, 739] width 48 height 48
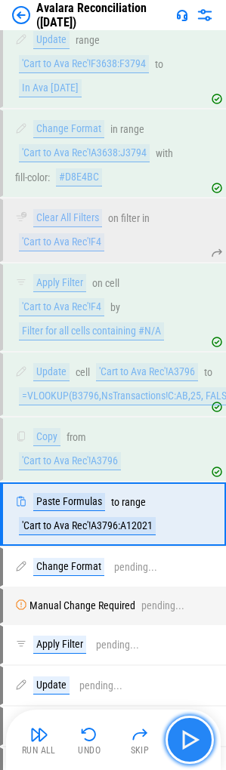
click at [186, 727] on button "button" at bounding box center [189, 739] width 48 height 48
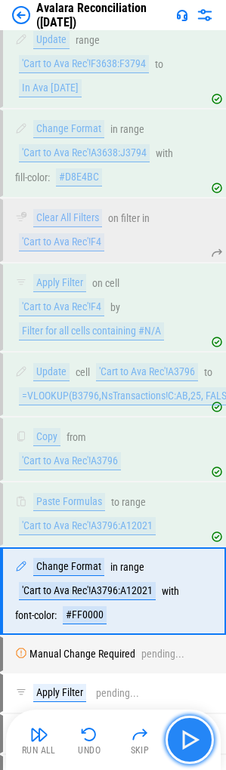
click at [186, 727] on button "button" at bounding box center [189, 739] width 48 height 48
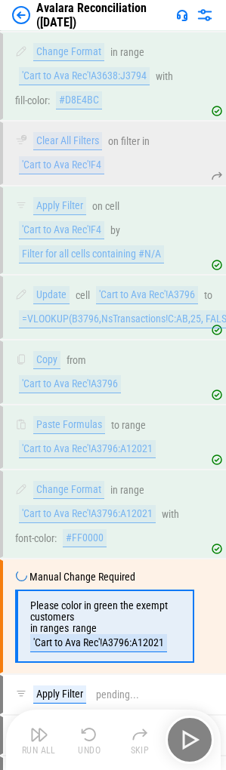
scroll to position [7337, 0]
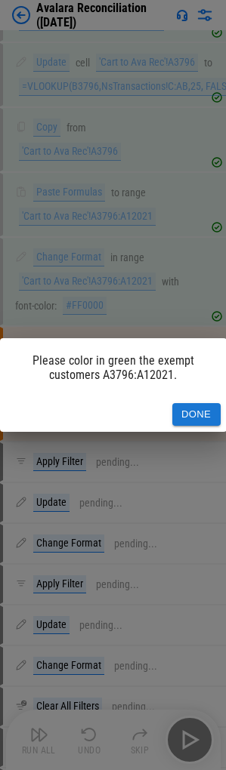
click at [192, 421] on button "Done" at bounding box center [196, 414] width 48 height 23
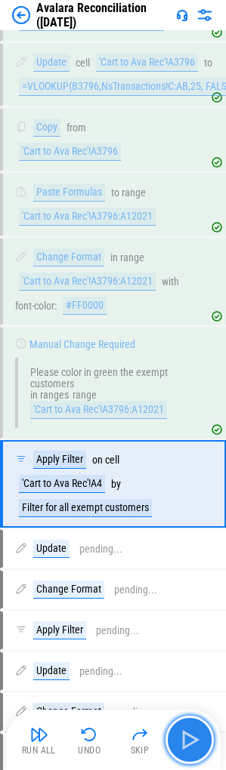
click at [193, 739] on img "button" at bounding box center [189, 739] width 24 height 24
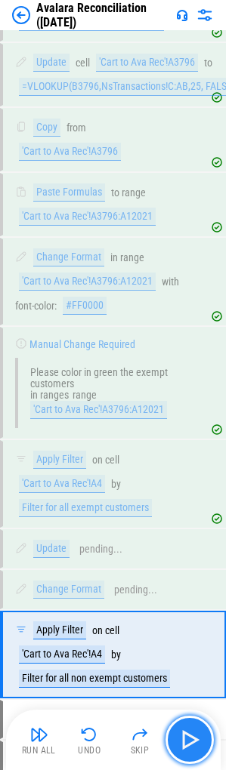
click at [193, 739] on img "button" at bounding box center [189, 739] width 24 height 24
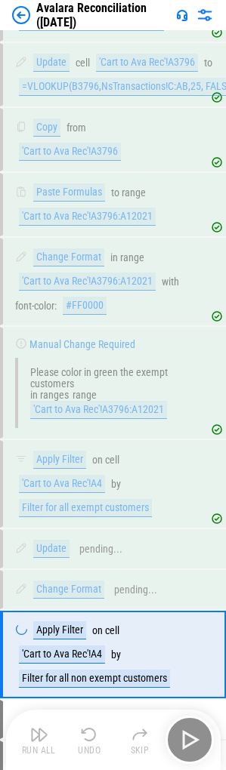
click at [193, 739] on div "Run All Undo Skip" at bounding box center [114, 739] width 199 height 48
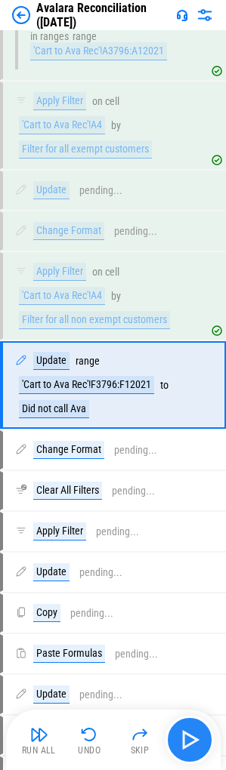
scroll to position [7696, 0]
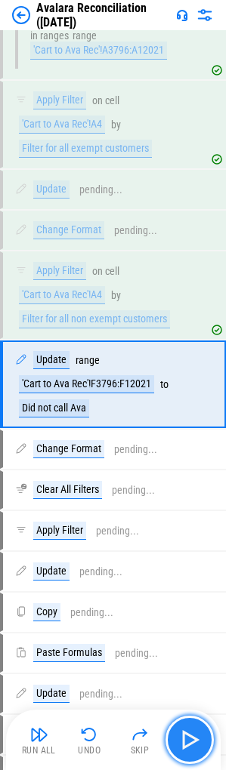
click at [193, 739] on img "button" at bounding box center [189, 739] width 24 height 24
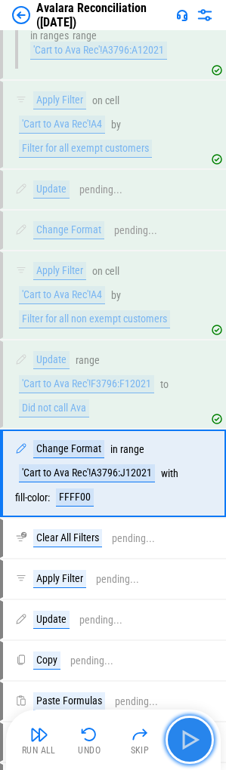
click at [193, 739] on img "button" at bounding box center [189, 739] width 24 height 24
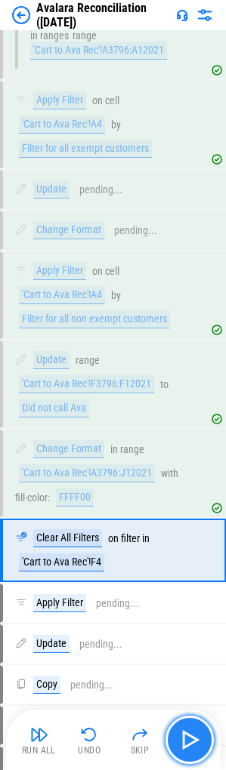
click at [193, 739] on img "button" at bounding box center [189, 739] width 24 height 24
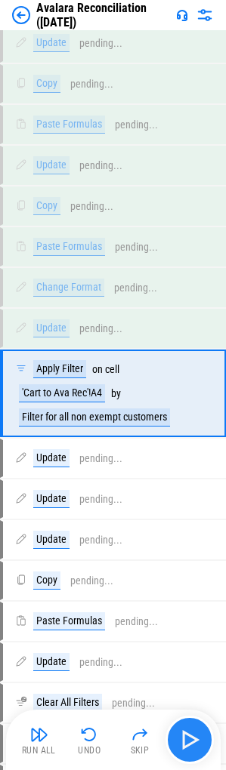
scroll to position [8306, 0]
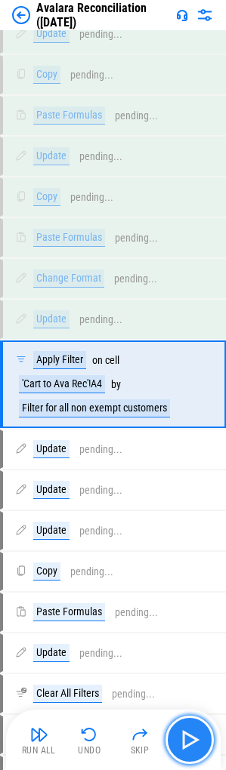
click at [195, 752] on button "button" at bounding box center [189, 739] width 48 height 48
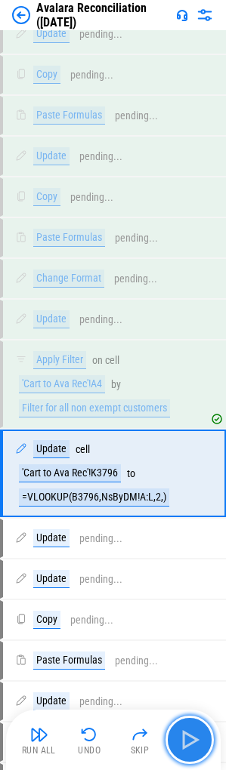
click at [190, 741] on img "button" at bounding box center [189, 739] width 24 height 24
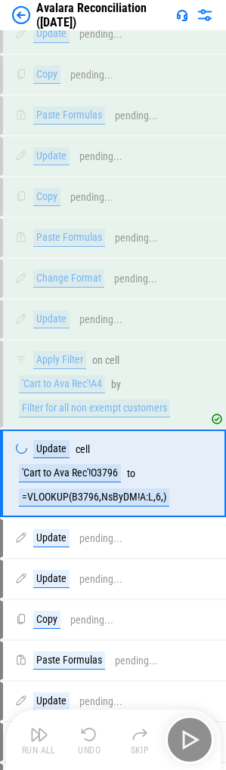
click at [190, 741] on div "Run All Undo Skip" at bounding box center [114, 739] width 199 height 48
click at [190, 741] on img "button" at bounding box center [189, 739] width 24 height 24
click at [190, 741] on div "Run All Undo Skip" at bounding box center [114, 739] width 199 height 48
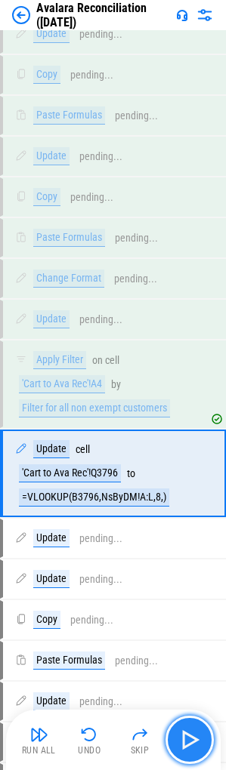
click at [190, 741] on img "button" at bounding box center [189, 739] width 24 height 24
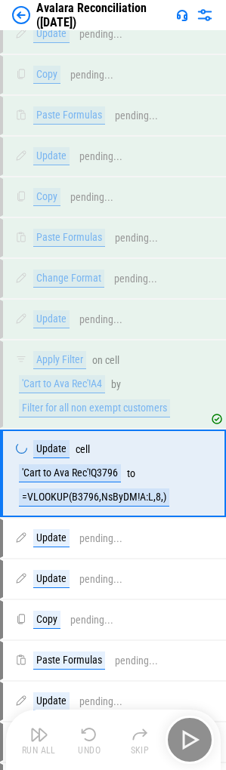
click at [190, 741] on div "Run All Undo Skip" at bounding box center [114, 739] width 199 height 48
click at [190, 741] on img "button" at bounding box center [189, 739] width 24 height 24
click at [190, 741] on div "Run All Undo Skip" at bounding box center [114, 739] width 199 height 48
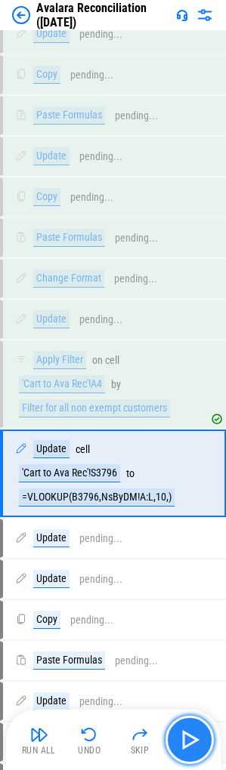
click at [190, 741] on img "button" at bounding box center [189, 739] width 24 height 24
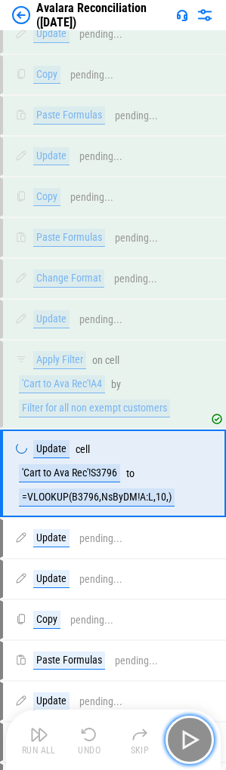
click at [190, 741] on img "button" at bounding box center [189, 739] width 24 height 24
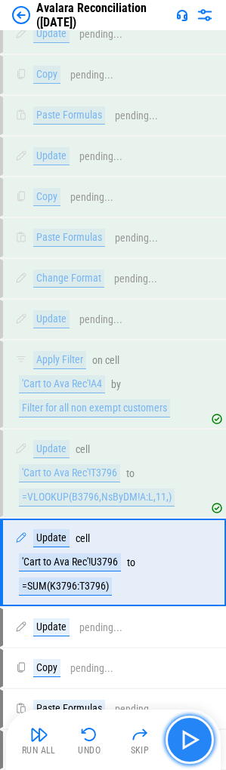
click at [190, 741] on img "button" at bounding box center [189, 739] width 24 height 24
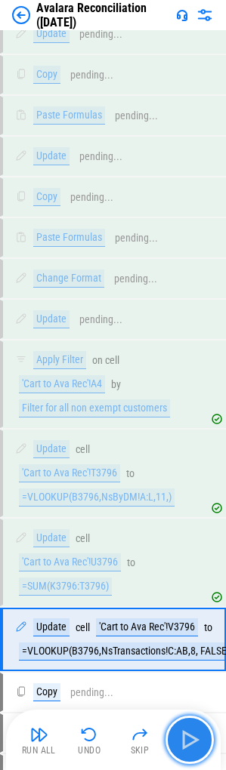
click at [190, 741] on img "button" at bounding box center [189, 739] width 24 height 24
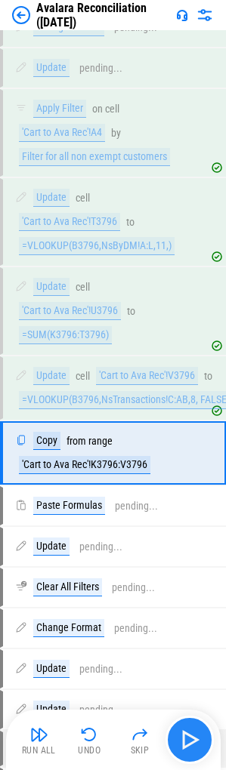
scroll to position [8626, 0]
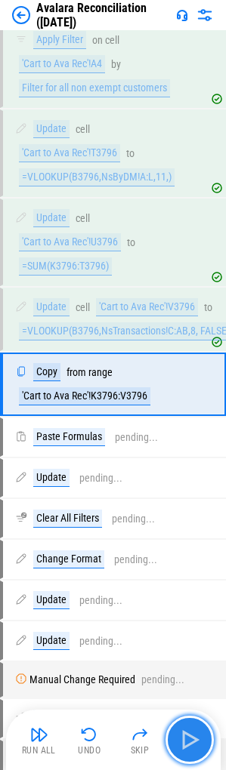
click at [190, 741] on img "button" at bounding box center [189, 739] width 24 height 24
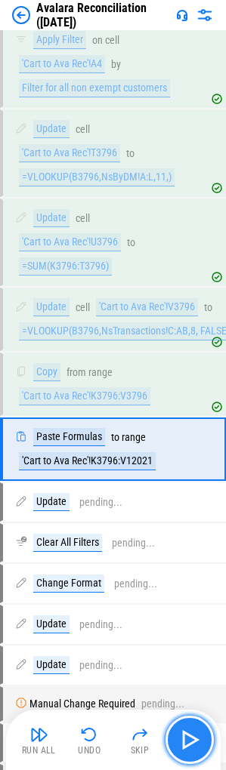
click at [190, 741] on img "button" at bounding box center [189, 739] width 24 height 24
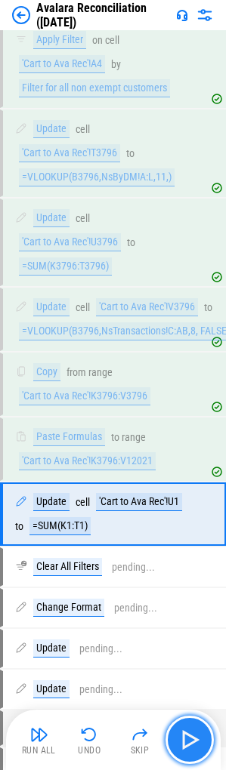
click at [190, 741] on img "button" at bounding box center [189, 739] width 24 height 24
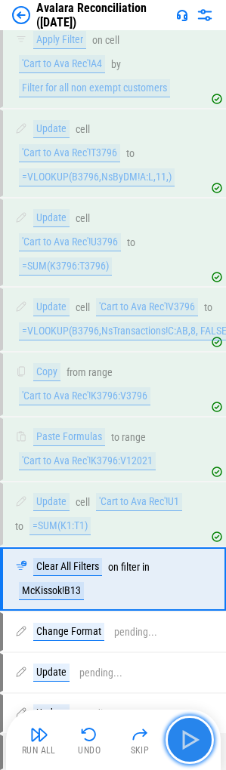
click at [190, 741] on img "button" at bounding box center [189, 739] width 24 height 24
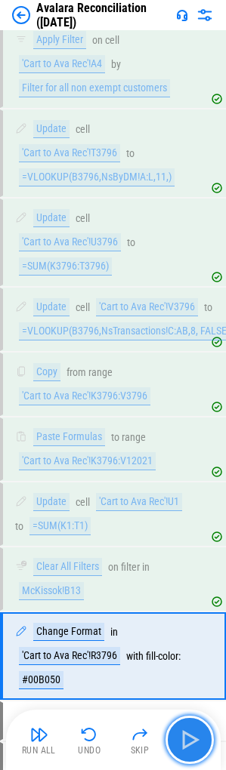
click at [190, 741] on img "button" at bounding box center [189, 739] width 24 height 24
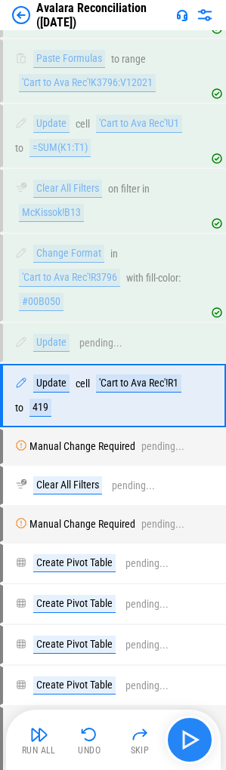
scroll to position [9015, 0]
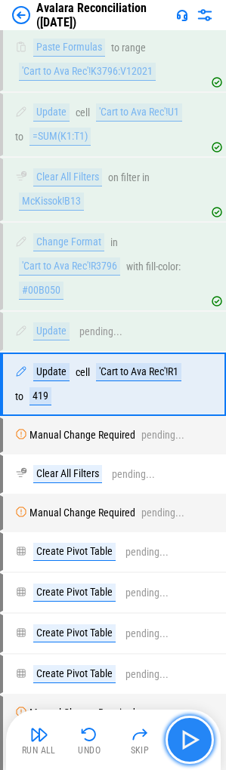
click at [190, 741] on img "button" at bounding box center [189, 739] width 24 height 24
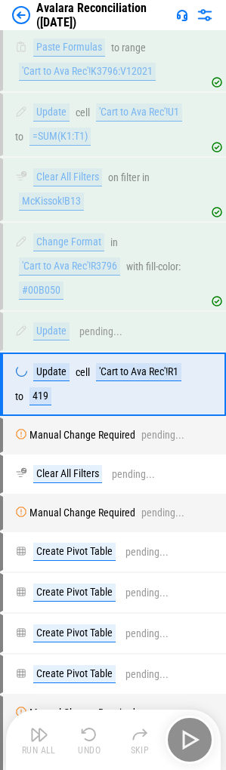
click at [190, 741] on div "Run All Undo Skip" at bounding box center [114, 739] width 199 height 48
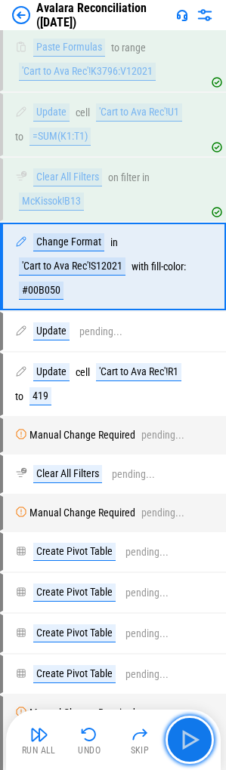
click at [190, 740] on img "button" at bounding box center [189, 739] width 24 height 24
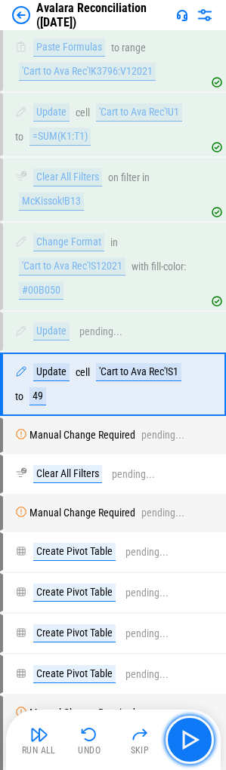
click at [190, 740] on img "button" at bounding box center [189, 739] width 24 height 24
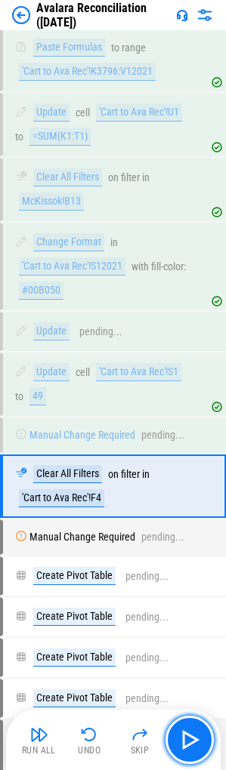
click at [190, 740] on img "button" at bounding box center [189, 739] width 24 height 24
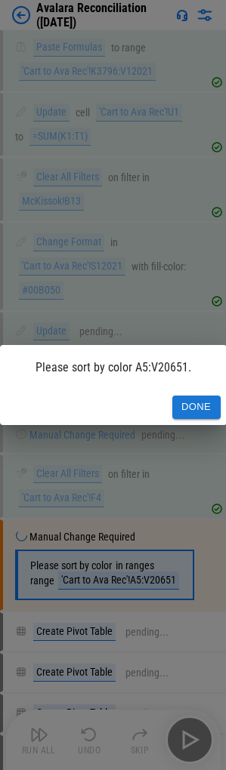
click at [182, 401] on button "Done" at bounding box center [196, 406] width 48 height 23
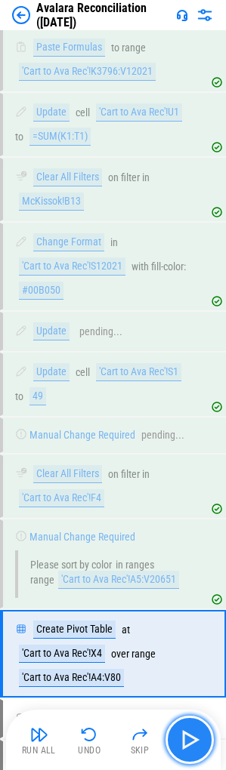
click at [195, 738] on img "button" at bounding box center [189, 739] width 24 height 24
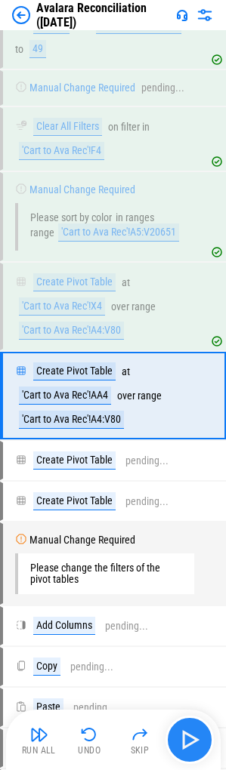
scroll to position [9375, 0]
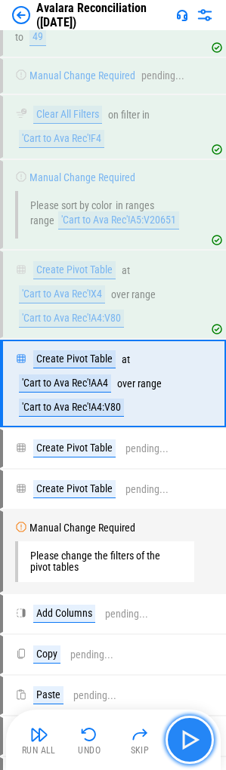
click at [185, 731] on img "button" at bounding box center [189, 739] width 24 height 24
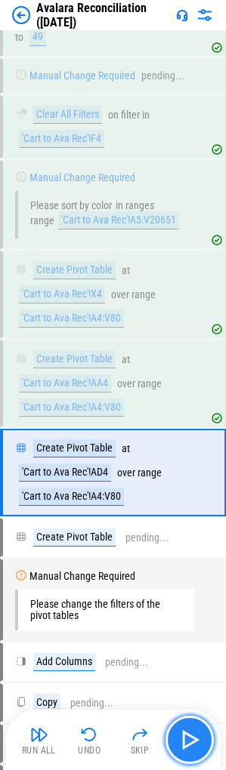
click at [186, 728] on img "button" at bounding box center [189, 739] width 24 height 24
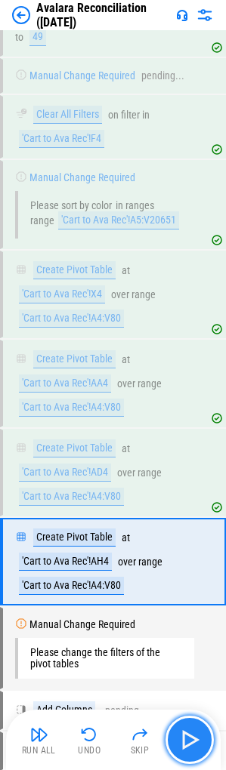
click at [187, 733] on img "button" at bounding box center [189, 739] width 24 height 24
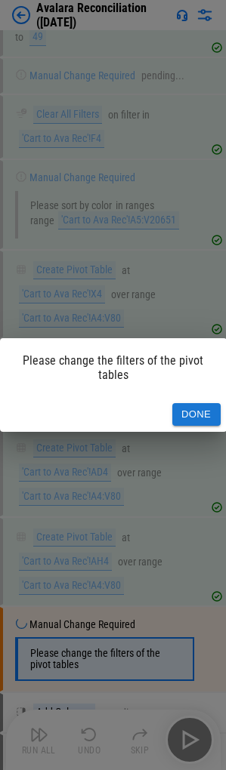
click at [208, 416] on button "Done" at bounding box center [196, 414] width 48 height 23
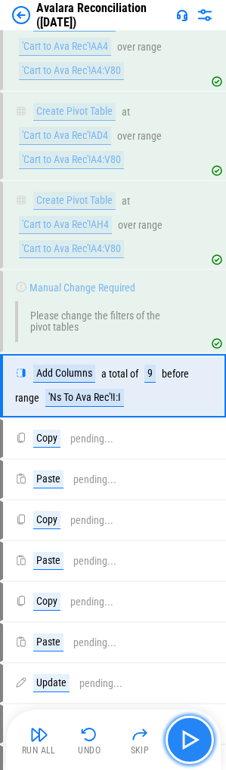
scroll to position [9713, 0]
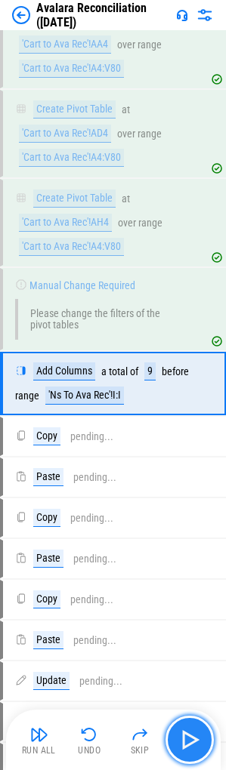
click at [189, 742] on img "button" at bounding box center [189, 739] width 24 height 24
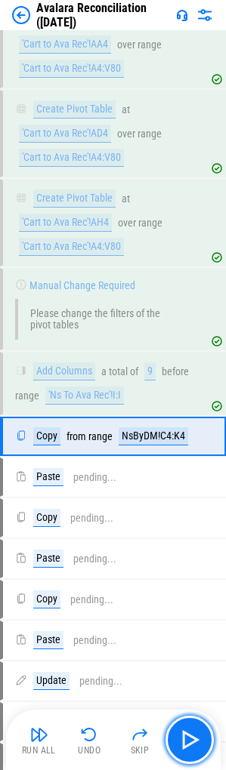
click at [192, 739] on img "button" at bounding box center [189, 739] width 24 height 24
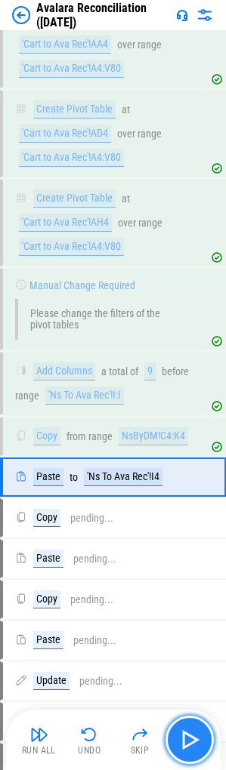
click at [188, 746] on img "button" at bounding box center [189, 739] width 24 height 24
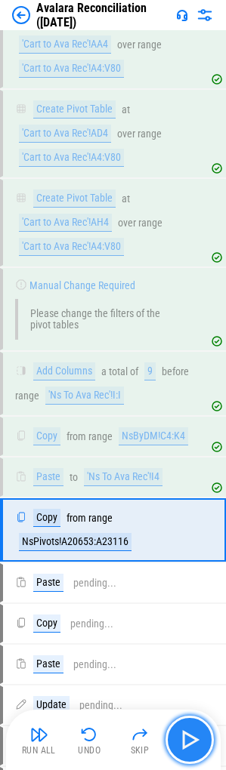
click at [188, 746] on img "button" at bounding box center [189, 739] width 24 height 24
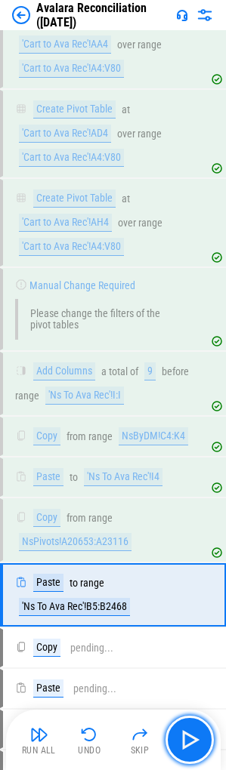
click at [186, 746] on img "button" at bounding box center [189, 739] width 24 height 24
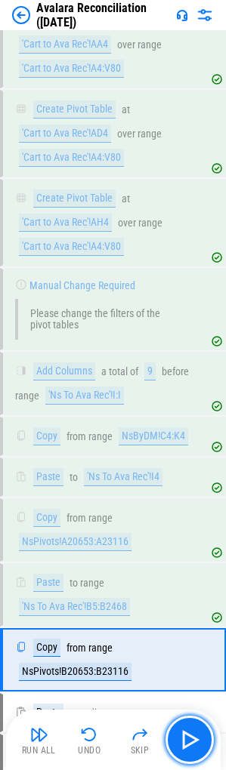
click at [186, 747] on img "button" at bounding box center [189, 739] width 24 height 24
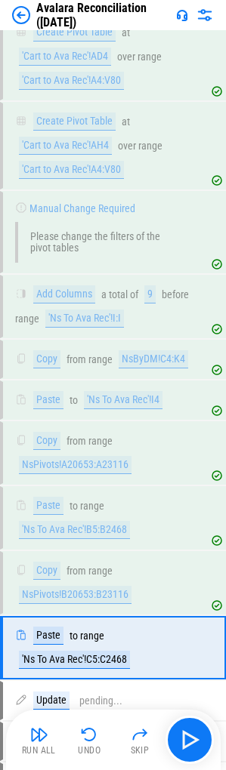
scroll to position [10055, 0]
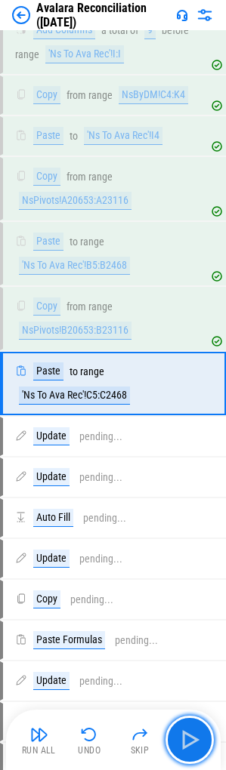
click at [185, 747] on img "button" at bounding box center [189, 739] width 24 height 24
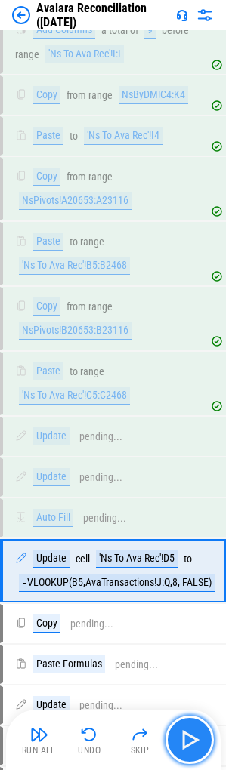
click at [192, 734] on img "button" at bounding box center [189, 739] width 24 height 24
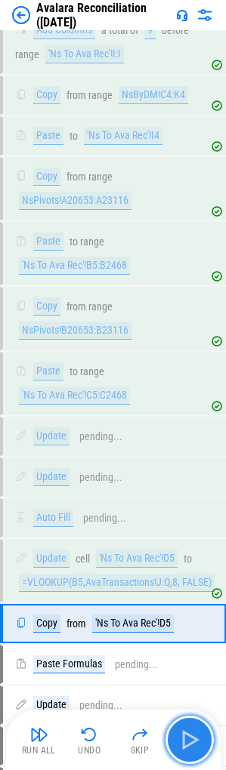
click at [192, 734] on img "button" at bounding box center [189, 739] width 24 height 24
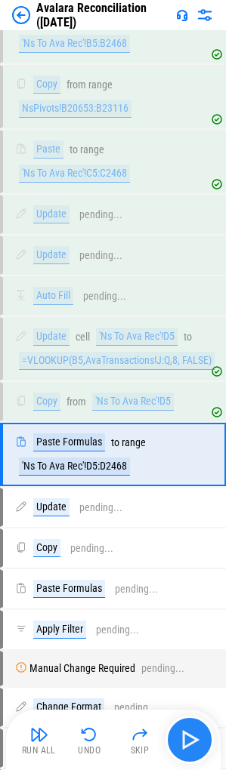
scroll to position [10347, 0]
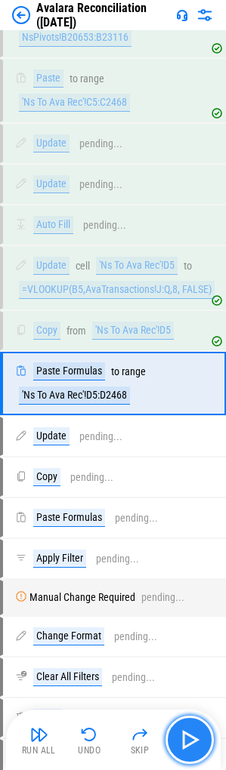
click at [192, 734] on img "button" at bounding box center [189, 739] width 24 height 24
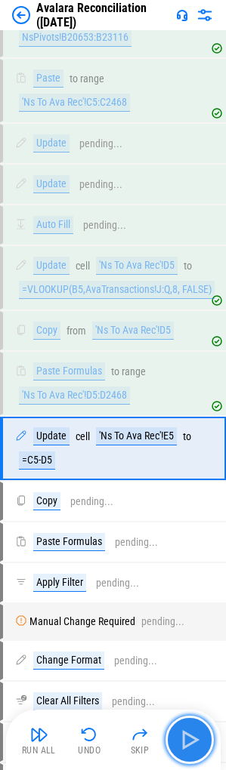
click at [192, 734] on img "button" at bounding box center [189, 739] width 24 height 24
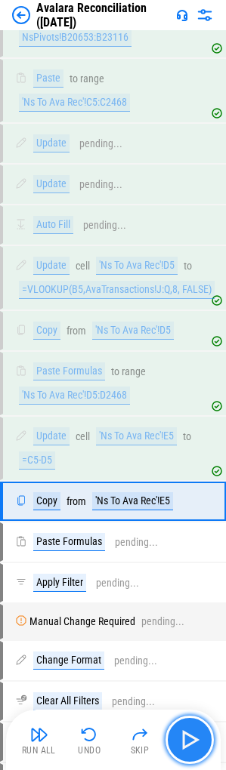
click at [192, 734] on img "button" at bounding box center [189, 739] width 24 height 24
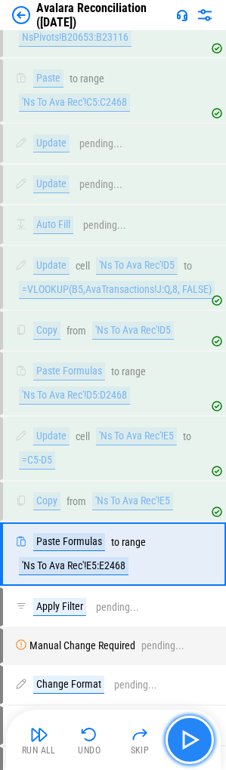
click at [192, 734] on img "button" at bounding box center [189, 739] width 24 height 24
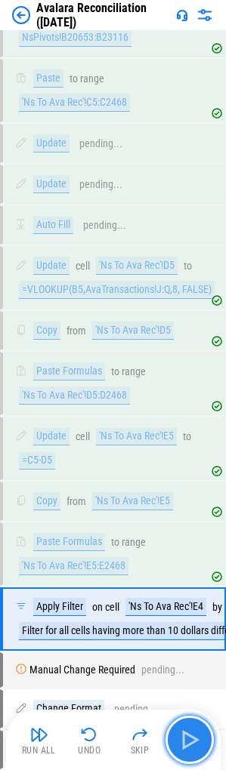
click at [192, 734] on img "button" at bounding box center [189, 739] width 24 height 24
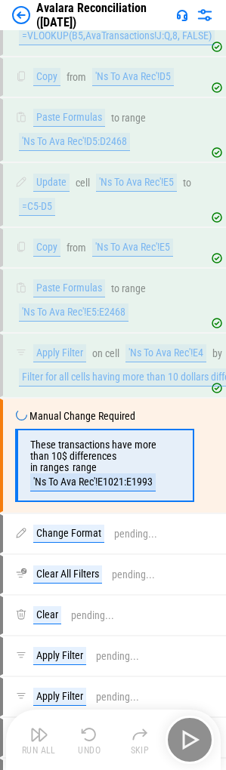
scroll to position [10673, 0]
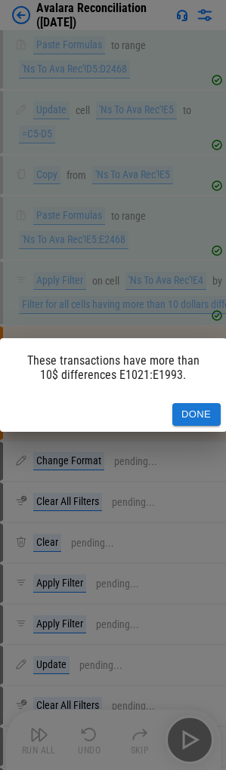
click at [198, 415] on button "Done" at bounding box center [196, 414] width 48 height 23
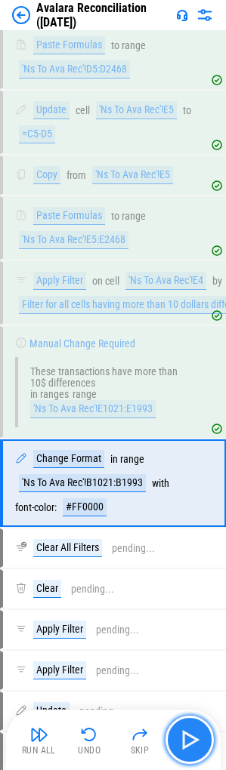
click at [195, 729] on img "button" at bounding box center [189, 739] width 24 height 24
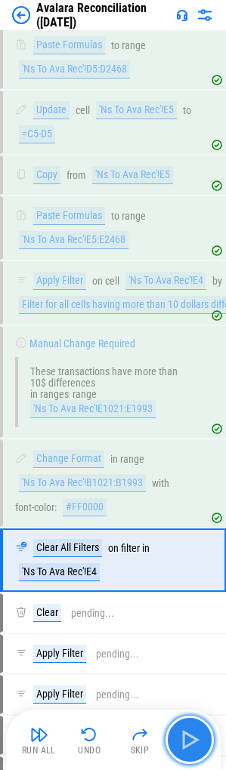
click at [195, 729] on img "button" at bounding box center [189, 739] width 24 height 24
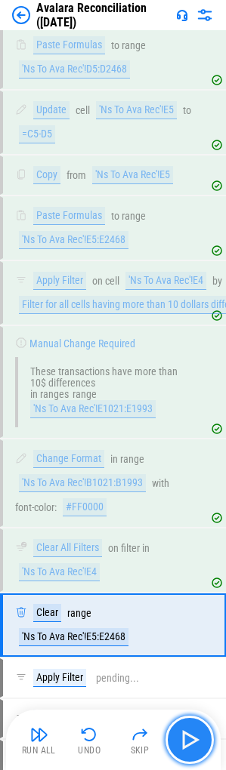
click at [195, 729] on img "button" at bounding box center [189, 739] width 24 height 24
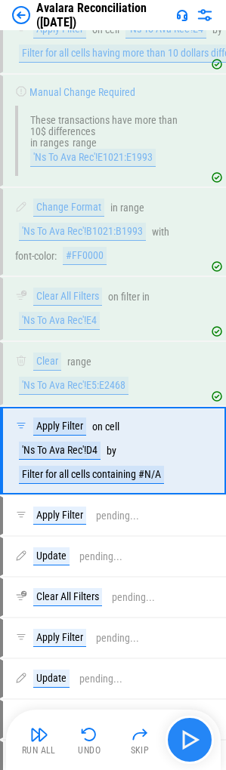
scroll to position [10992, 0]
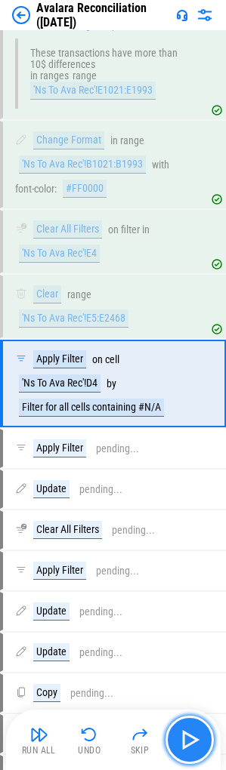
click at [195, 729] on img "button" at bounding box center [189, 739] width 24 height 24
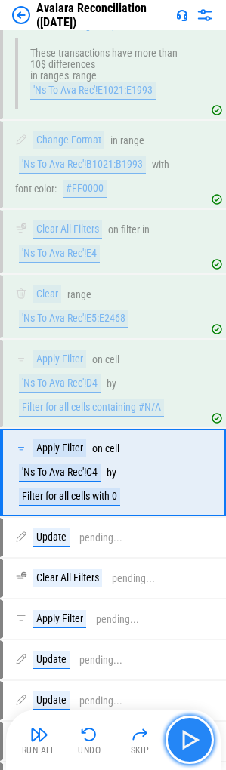
click at [195, 729] on img "button" at bounding box center [189, 739] width 24 height 24
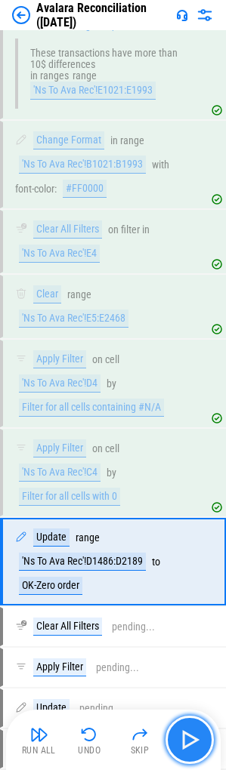
click at [188, 727] on button "button" at bounding box center [189, 739] width 48 height 48
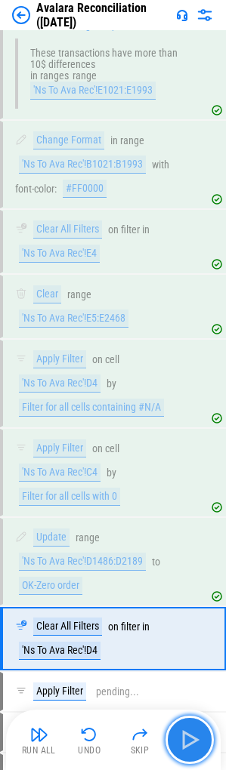
click at [188, 727] on button "button" at bounding box center [189, 739] width 48 height 48
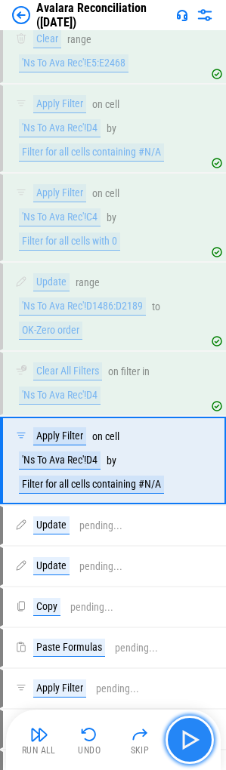
scroll to position [11324, 0]
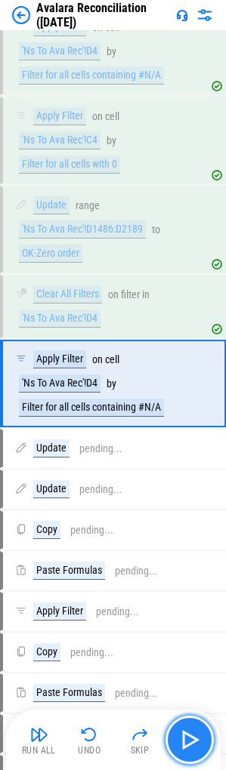
click at [188, 727] on button "button" at bounding box center [189, 739] width 48 height 48
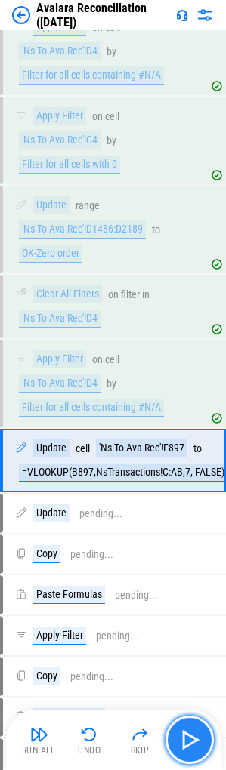
click at [188, 727] on button "button" at bounding box center [189, 739] width 48 height 48
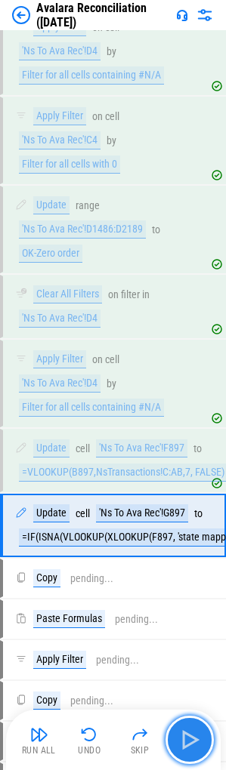
click at [188, 727] on button "button" at bounding box center [189, 739] width 48 height 48
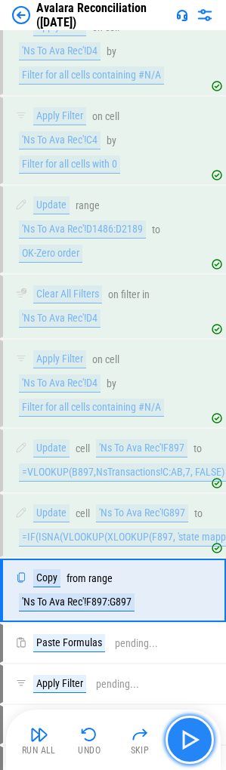
click at [191, 739] on img "button" at bounding box center [189, 739] width 24 height 24
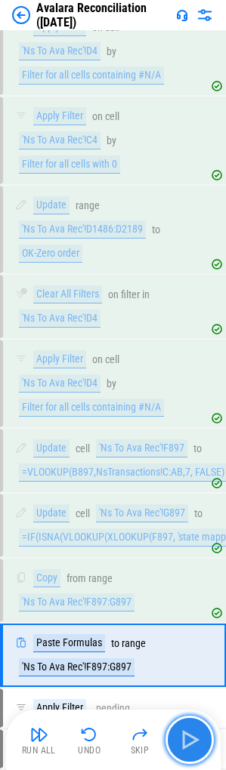
click at [191, 739] on img "button" at bounding box center [189, 739] width 24 height 24
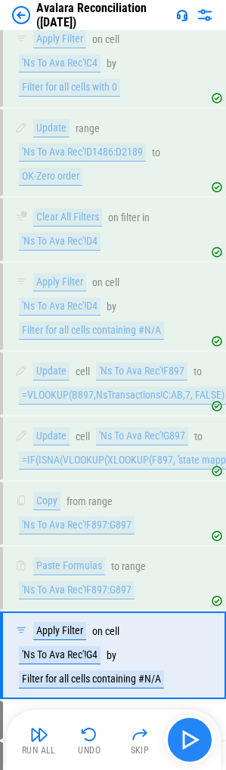
scroll to position [11672, 0]
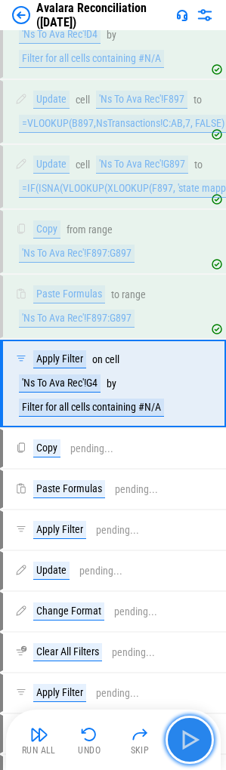
click at [191, 739] on img "button" at bounding box center [189, 739] width 24 height 24
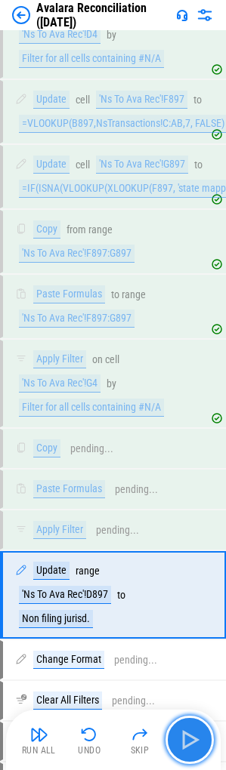
click at [191, 739] on img "button" at bounding box center [189, 739] width 24 height 24
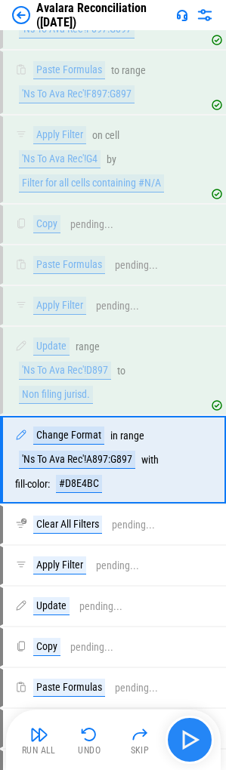
scroll to position [11973, 0]
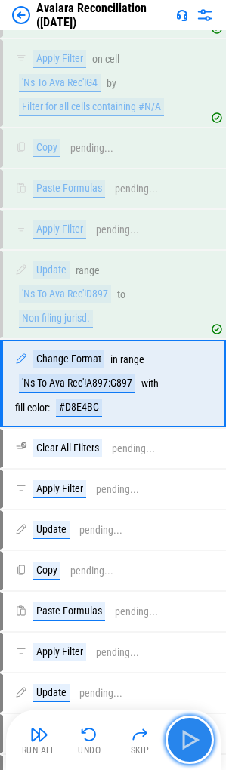
click at [191, 739] on img "button" at bounding box center [189, 739] width 24 height 24
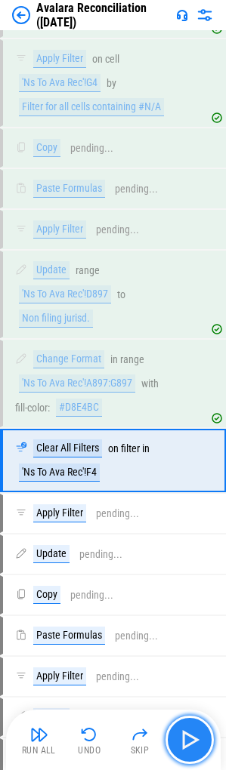
click at [191, 739] on img "button" at bounding box center [189, 739] width 24 height 24
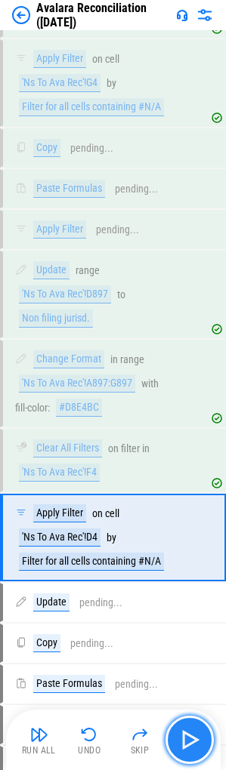
click at [191, 739] on img "button" at bounding box center [189, 739] width 24 height 24
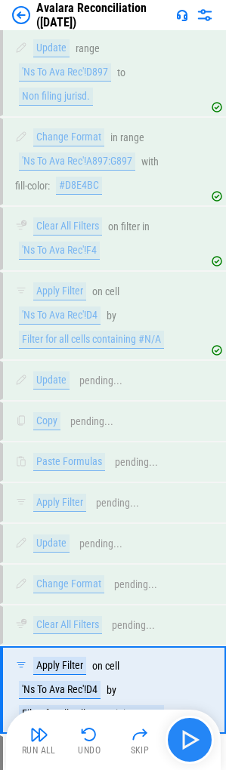
scroll to position [12501, 0]
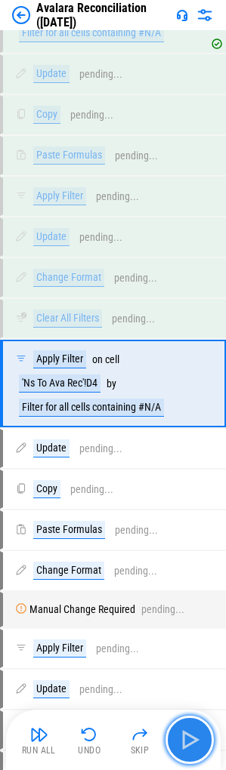
click at [191, 739] on img "button" at bounding box center [189, 739] width 24 height 24
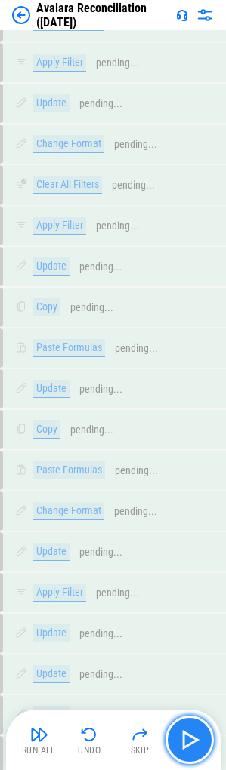
click at [191, 739] on img "button" at bounding box center [189, 739] width 24 height 24
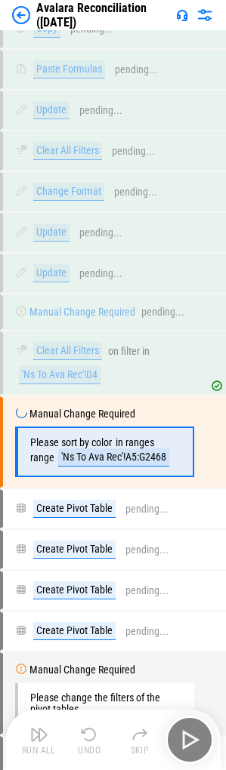
click at [191, 739] on div "Run All Undo Skip" at bounding box center [114, 739] width 199 height 48
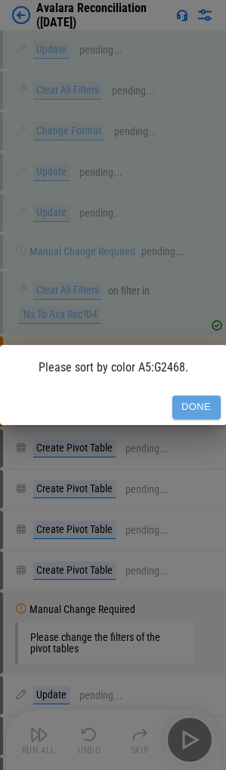
click at [182, 404] on button "Done" at bounding box center [196, 406] width 48 height 23
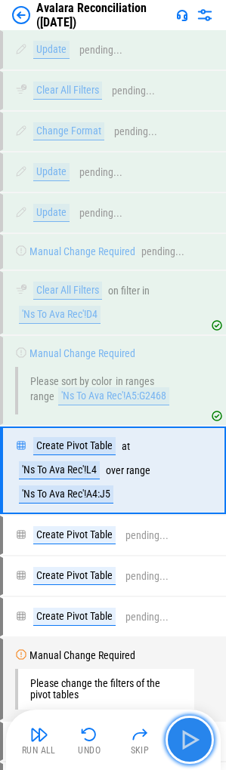
click at [192, 738] on img "button" at bounding box center [189, 739] width 24 height 24
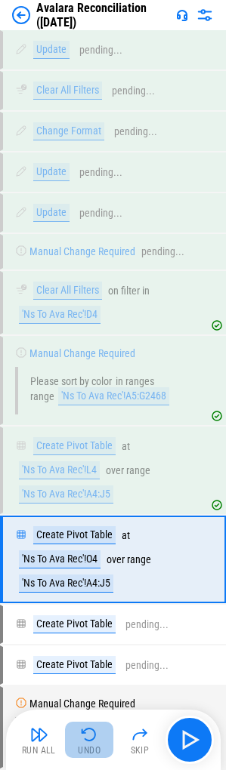
click at [94, 728] on img "button" at bounding box center [89, 734] width 18 height 18
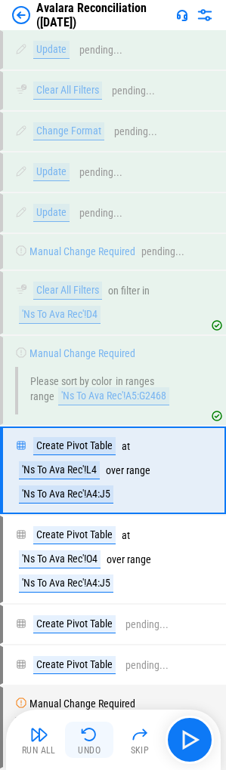
click at [94, 728] on img "button" at bounding box center [89, 734] width 18 height 18
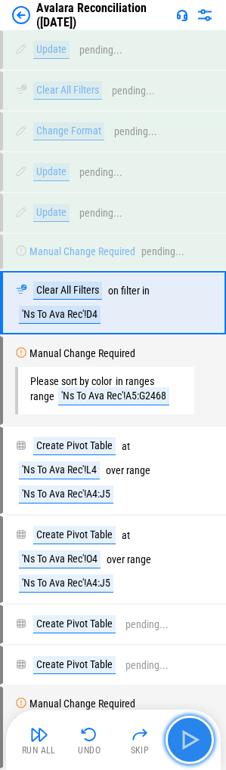
click at [182, 736] on img "button" at bounding box center [189, 739] width 24 height 24
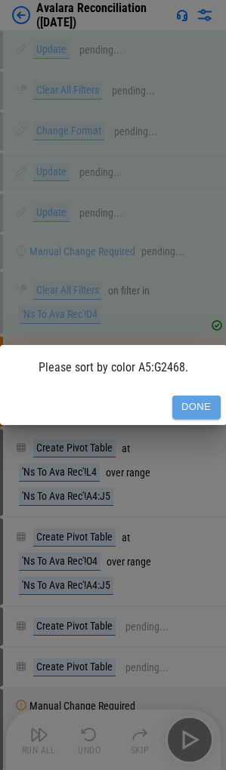
click at [195, 411] on button "Done" at bounding box center [196, 406] width 48 height 23
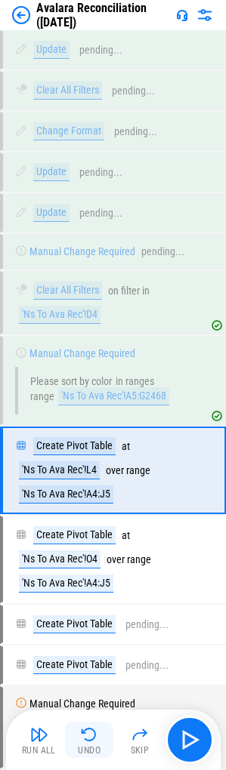
click at [89, 729] on img "button" at bounding box center [89, 734] width 18 height 18
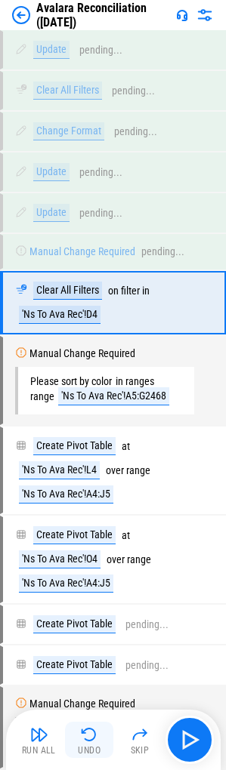
click at [89, 729] on img "button" at bounding box center [89, 734] width 18 height 18
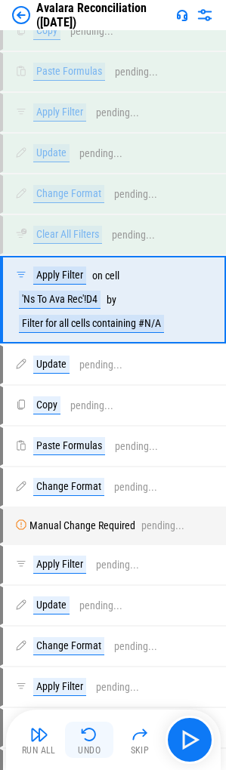
scroll to position [12501, 0]
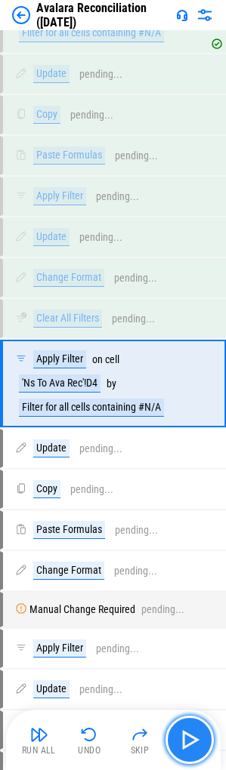
click at [199, 731] on img "button" at bounding box center [189, 739] width 24 height 24
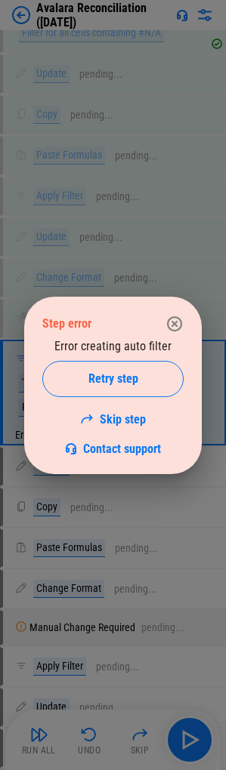
click at [181, 324] on icon "button" at bounding box center [174, 322] width 15 height 15
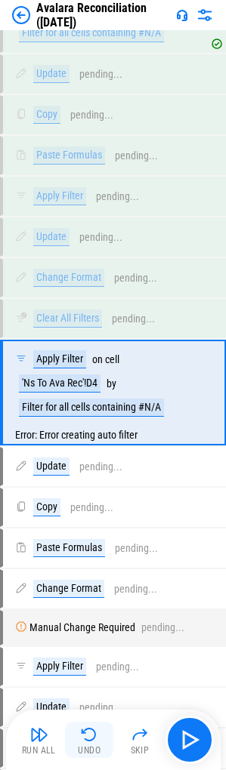
click at [94, 752] on div "Undo" at bounding box center [89, 750] width 23 height 9
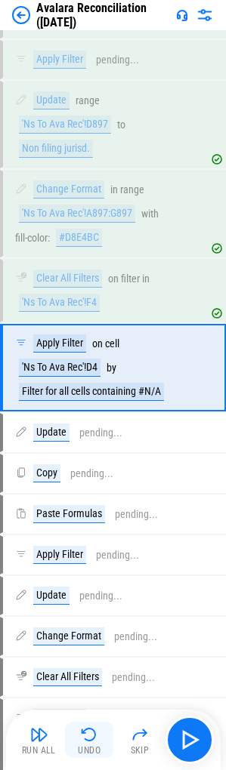
scroll to position [12127, 0]
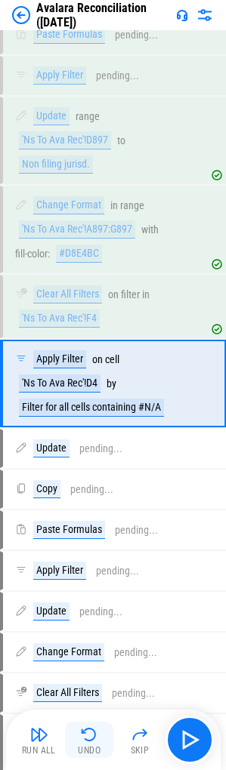
click at [92, 734] on img "button" at bounding box center [89, 734] width 18 height 18
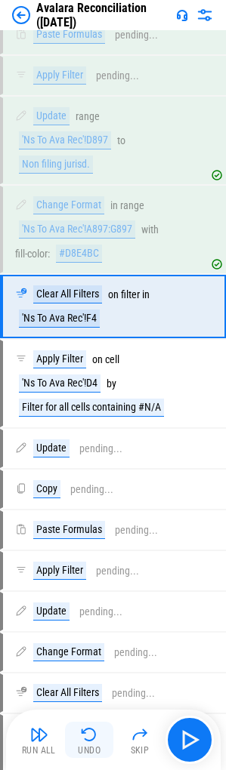
click at [92, 734] on img "button" at bounding box center [89, 734] width 18 height 18
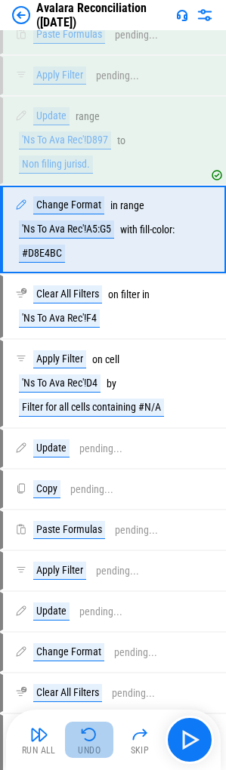
click at [92, 734] on img "button" at bounding box center [89, 734] width 18 height 18
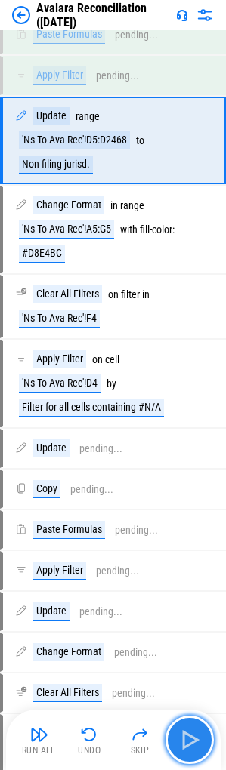
click at [186, 727] on img "button" at bounding box center [189, 739] width 24 height 24
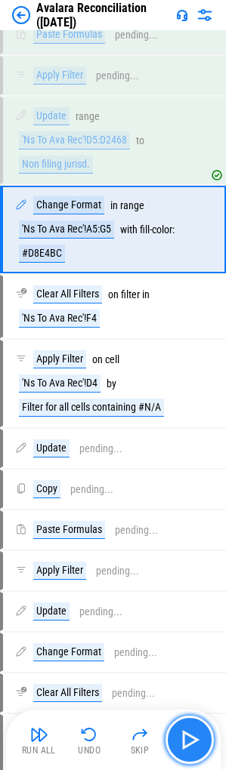
click at [186, 727] on img "button" at bounding box center [189, 739] width 24 height 24
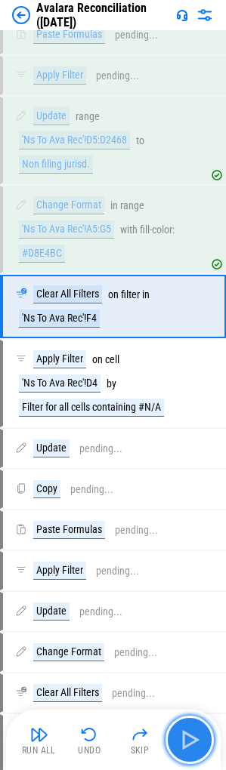
click at [186, 727] on img "button" at bounding box center [189, 739] width 24 height 24
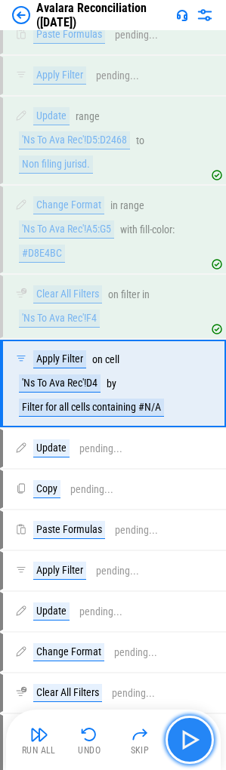
click at [186, 727] on img "button" at bounding box center [189, 739] width 24 height 24
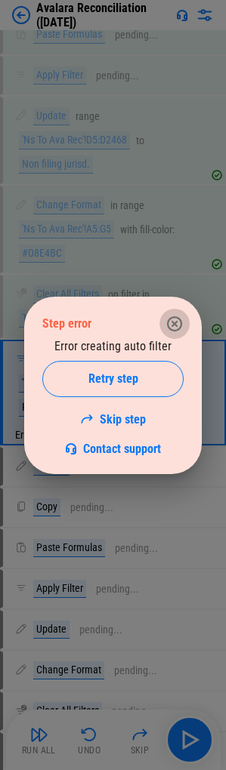
click at [176, 318] on icon "button" at bounding box center [174, 324] width 18 height 18
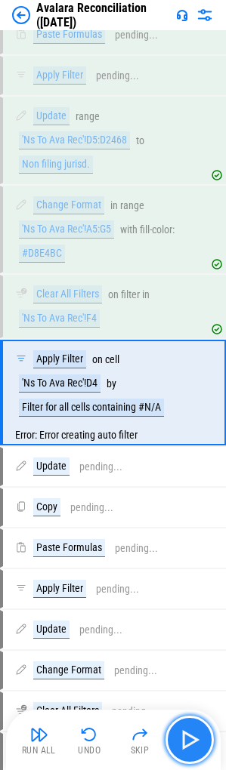
click at [177, 741] on button "button" at bounding box center [189, 739] width 48 height 48
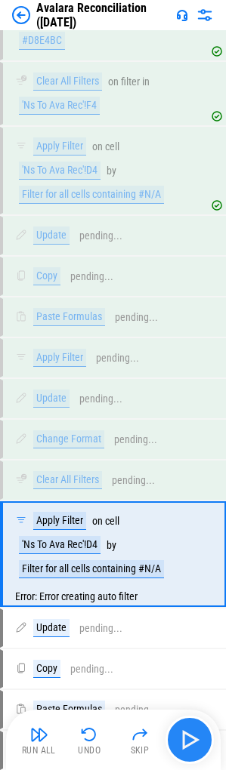
scroll to position [12511, 0]
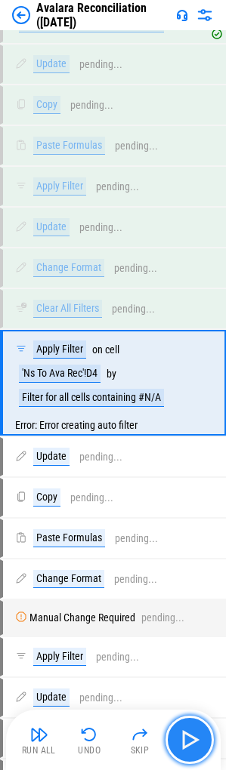
click at [187, 735] on img "button" at bounding box center [189, 739] width 24 height 24
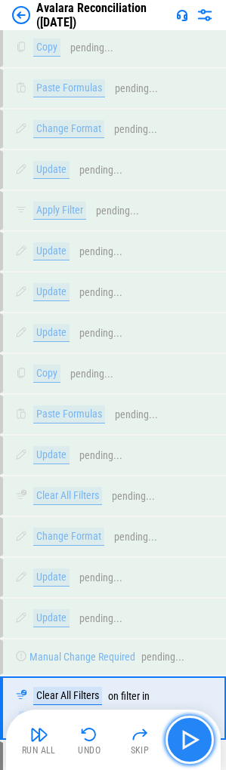
click at [187, 735] on img "button" at bounding box center [189, 739] width 24 height 24
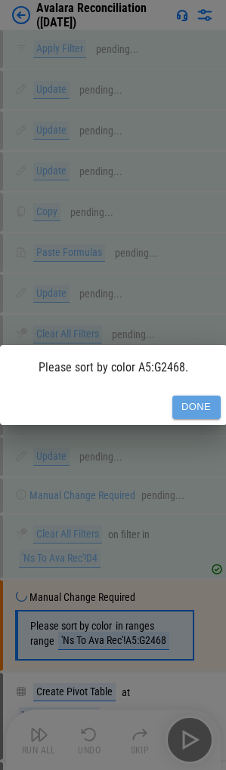
click at [206, 414] on button "Done" at bounding box center [196, 406] width 48 height 23
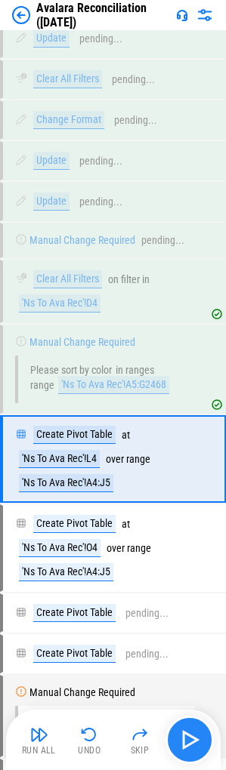
scroll to position [14084, 0]
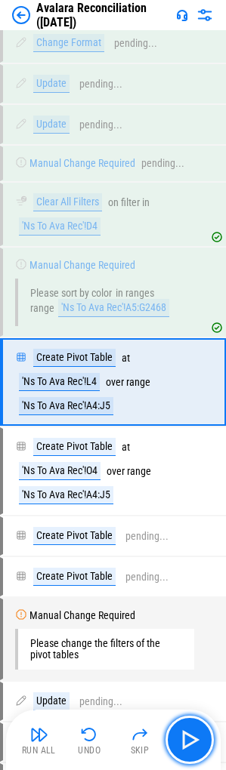
click at [194, 740] on img "button" at bounding box center [189, 739] width 24 height 24
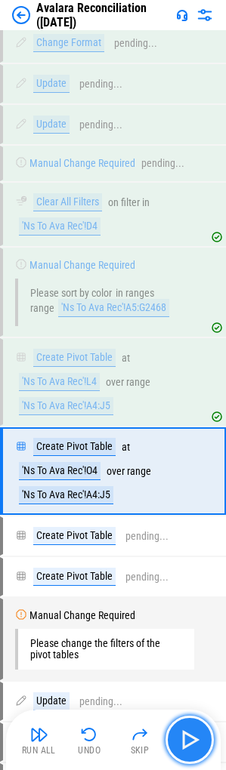
click at [183, 745] on img "button" at bounding box center [189, 739] width 24 height 24
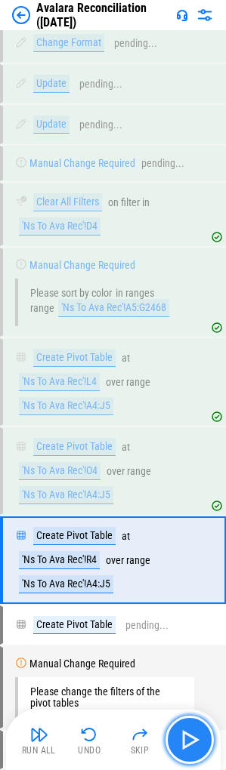
click at [184, 742] on img "button" at bounding box center [189, 739] width 24 height 24
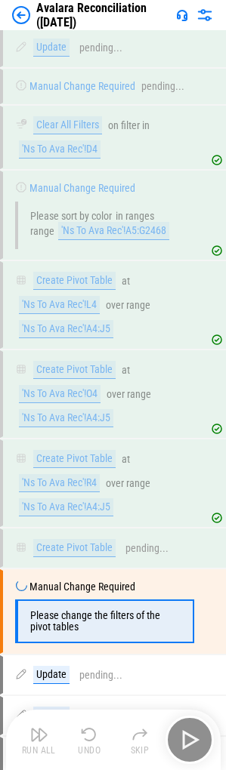
scroll to position [14391, 0]
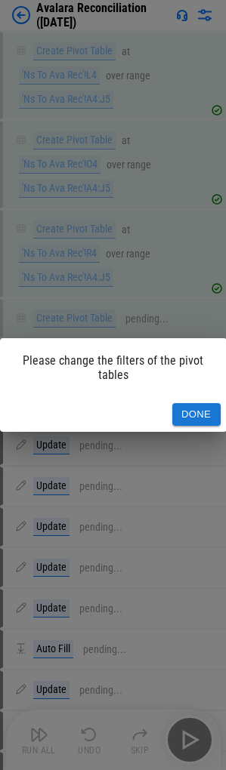
click at [197, 417] on button "Done" at bounding box center [196, 414] width 48 height 23
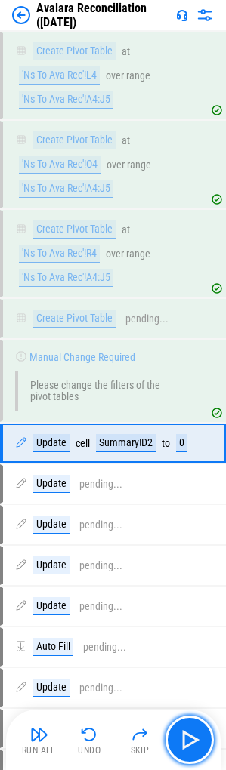
click at [196, 750] on img "button" at bounding box center [189, 739] width 24 height 24
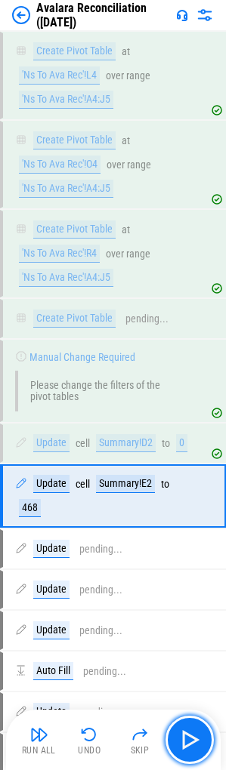
click at [196, 748] on img "button" at bounding box center [189, 739] width 24 height 24
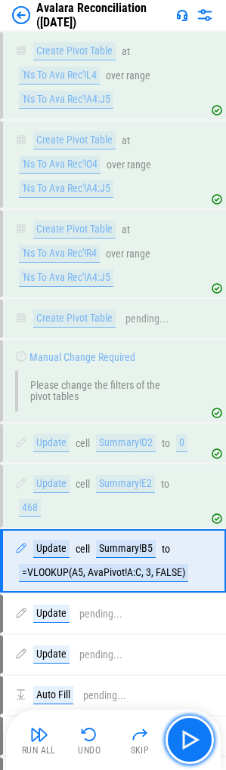
click at [196, 748] on img "button" at bounding box center [189, 739] width 24 height 24
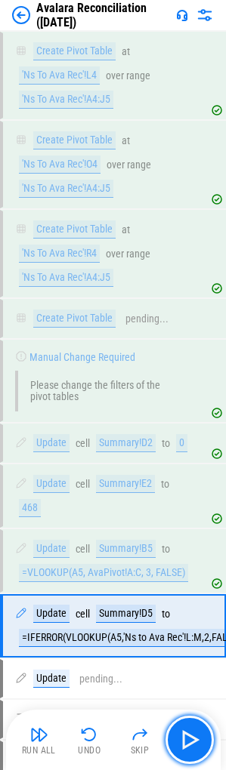
click at [196, 748] on img "button" at bounding box center [189, 739] width 24 height 24
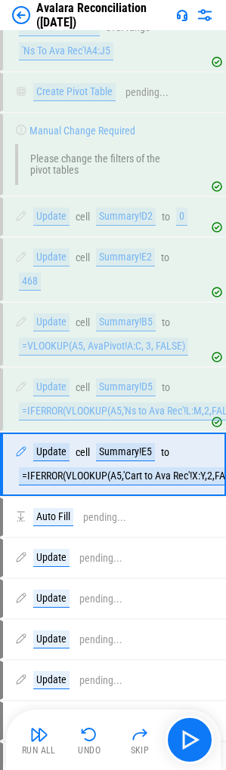
scroll to position [14699, 0]
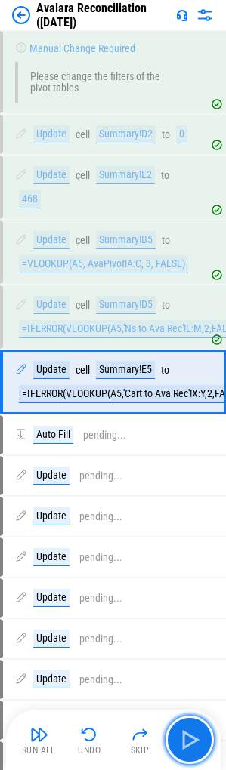
click at [196, 748] on img "button" at bounding box center [189, 739] width 24 height 24
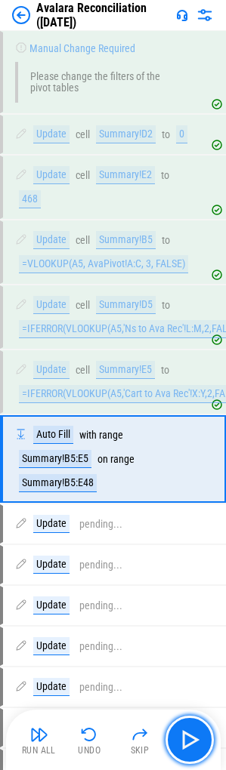
click at [196, 748] on img "button" at bounding box center [189, 739] width 24 height 24
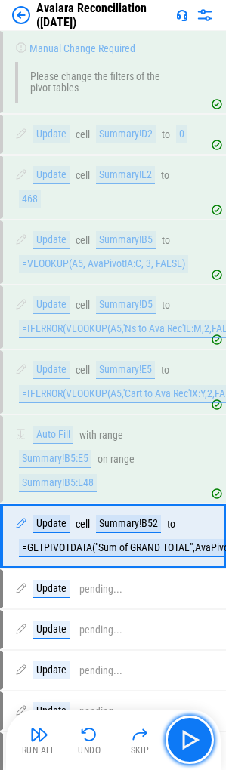
click at [196, 748] on img "button" at bounding box center [189, 739] width 24 height 24
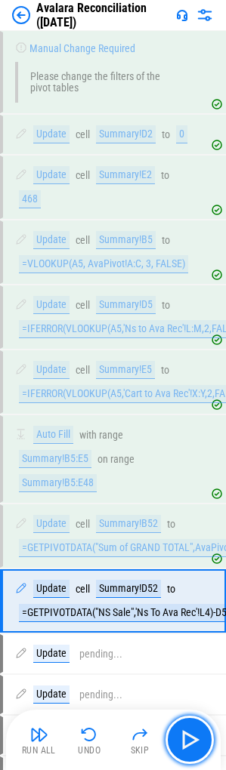
click at [196, 748] on img "button" at bounding box center [189, 739] width 24 height 24
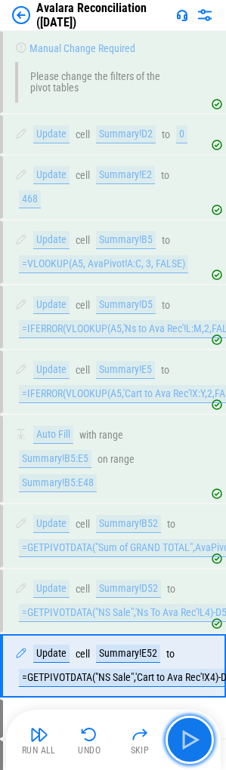
click at [196, 748] on img "button" at bounding box center [189, 739] width 24 height 24
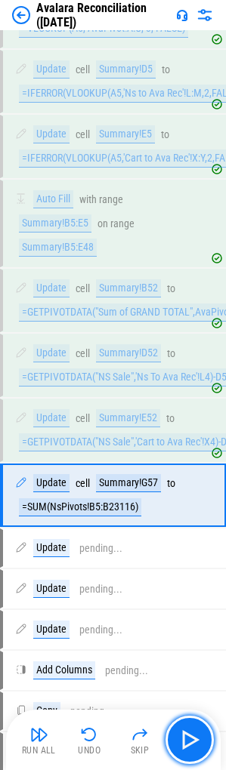
click at [196, 748] on img "button" at bounding box center [189, 739] width 24 height 24
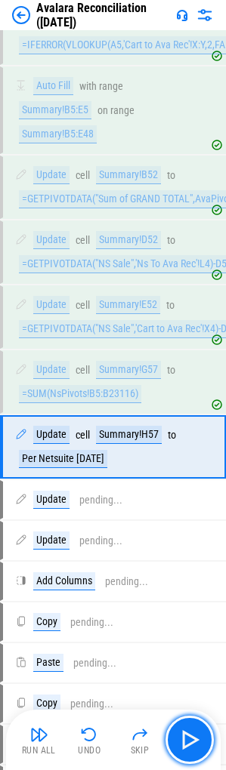
click at [196, 748] on img "button" at bounding box center [189, 739] width 24 height 24
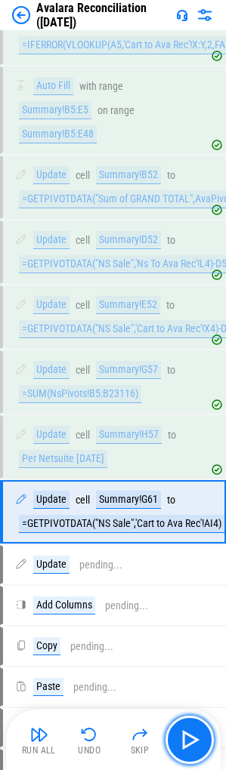
click at [196, 748] on img "button" at bounding box center [189, 739] width 24 height 24
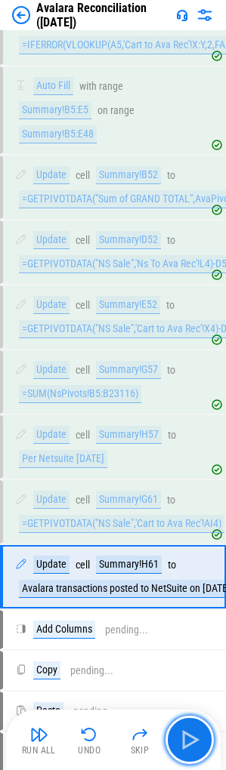
click at [196, 748] on img "button" at bounding box center [189, 739] width 24 height 24
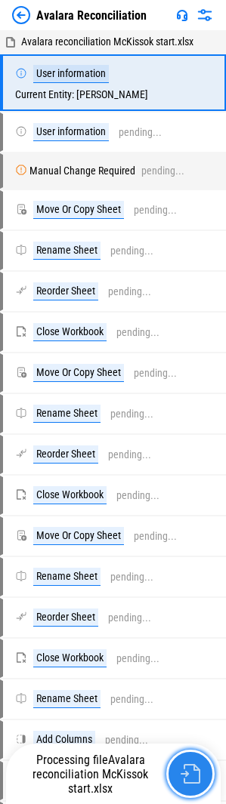
click at [193, 769] on img "button" at bounding box center [190, 774] width 20 height 20
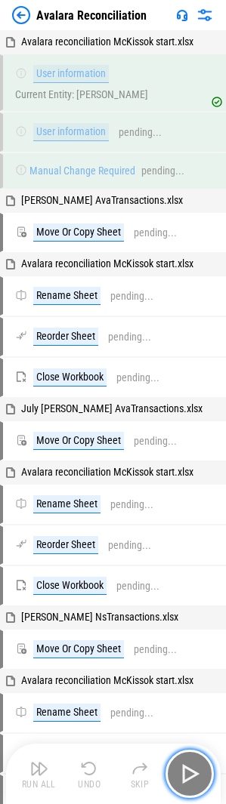
click at [193, 769] on img "button" at bounding box center [189, 773] width 24 height 24
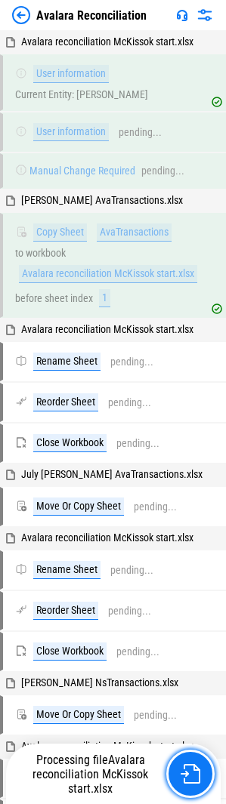
click at [193, 768] on img "button" at bounding box center [190, 774] width 20 height 20
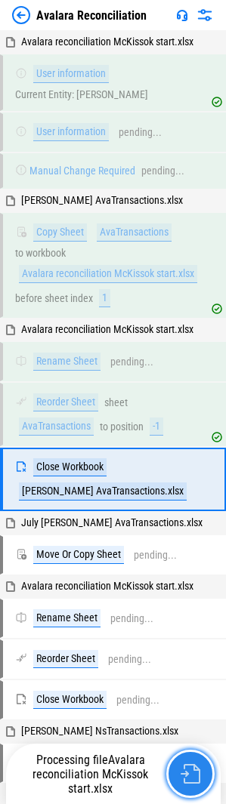
click at [193, 768] on img "button" at bounding box center [190, 774] width 20 height 20
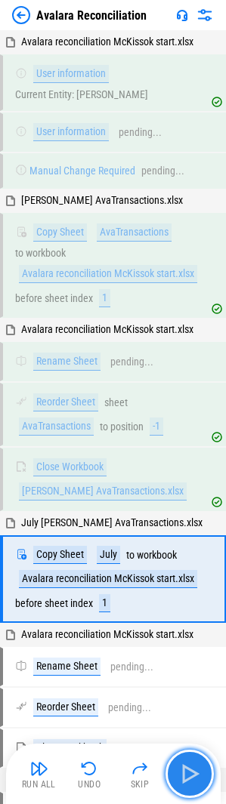
click at [193, 768] on img "button" at bounding box center [189, 773] width 24 height 24
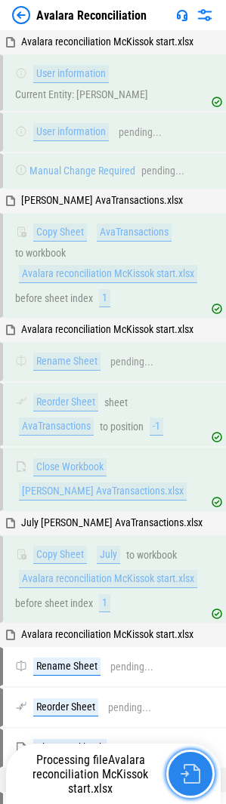
click at [193, 768] on img "button" at bounding box center [190, 774] width 20 height 20
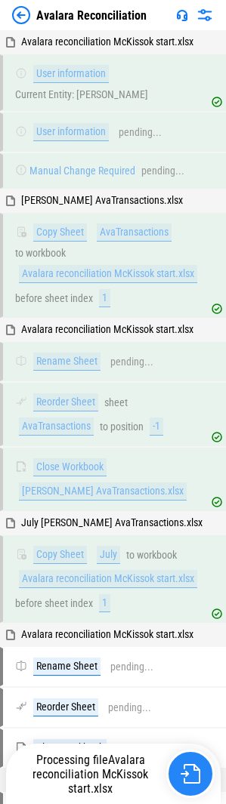
click at [193, 768] on img "button" at bounding box center [190, 774] width 20 height 20
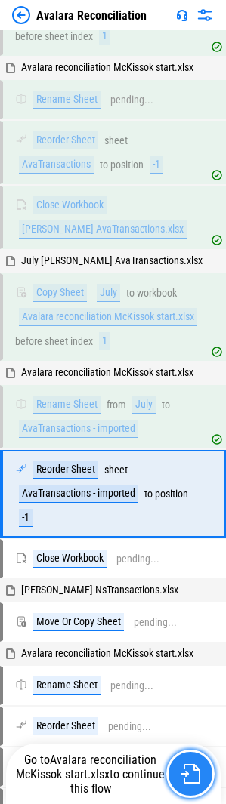
click at [193, 768] on img "button" at bounding box center [190, 774] width 20 height 20
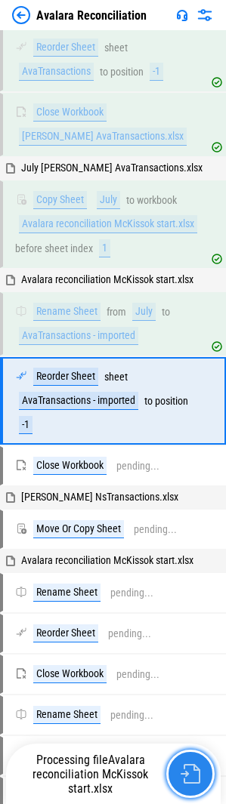
click at [193, 768] on img "button" at bounding box center [190, 774] width 20 height 20
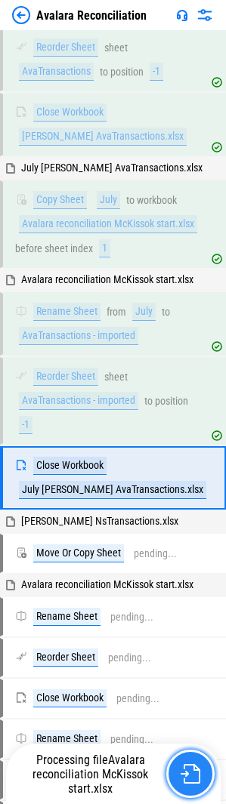
click at [193, 768] on img "button" at bounding box center [190, 774] width 20 height 20
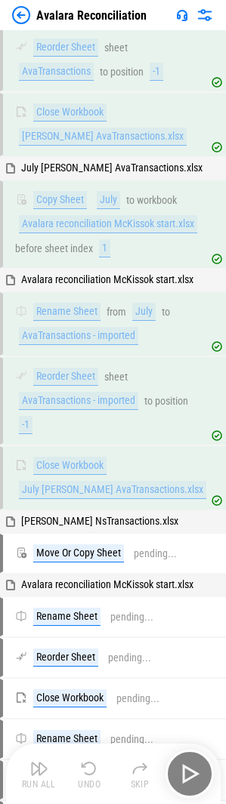
click at [193, 768] on div "Run All Undo Skip" at bounding box center [114, 773] width 199 height 48
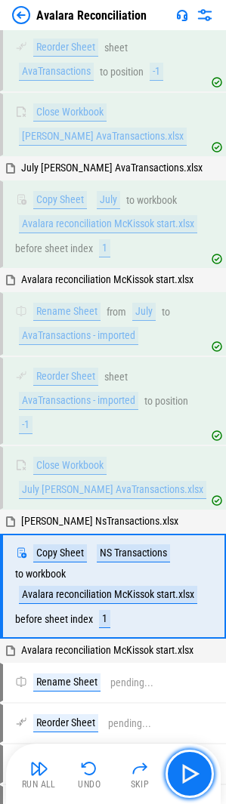
click at [193, 768] on img "button" at bounding box center [189, 773] width 24 height 24
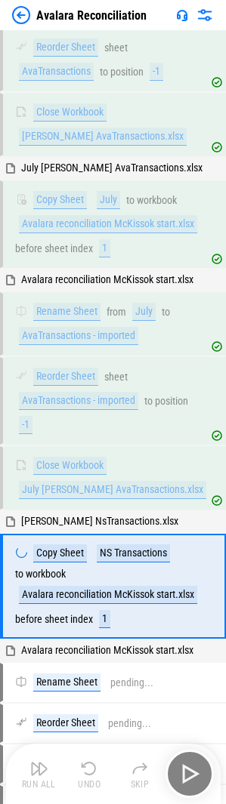
click at [193, 768] on div "Run All Undo Skip" at bounding box center [114, 773] width 199 height 48
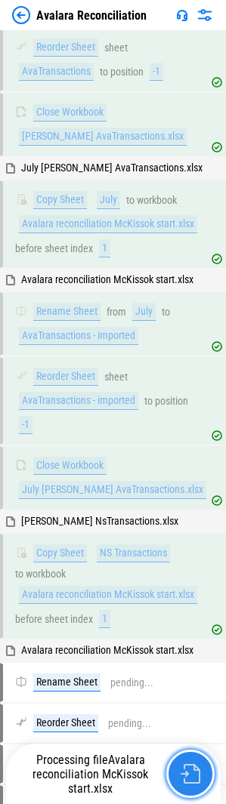
click at [193, 768] on img "button" at bounding box center [190, 774] width 20 height 20
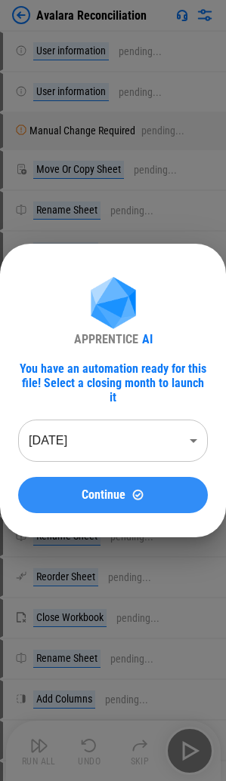
click at [92, 489] on span "Continue" at bounding box center [103, 495] width 44 height 12
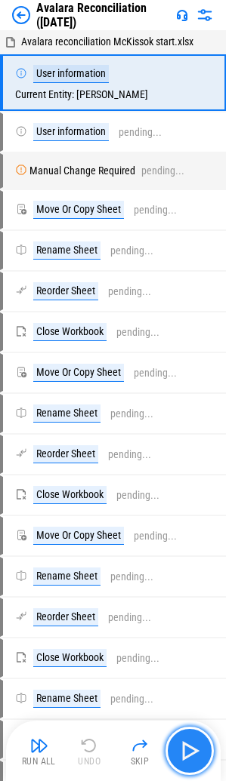
click at [186, 740] on img "button" at bounding box center [189, 751] width 24 height 24
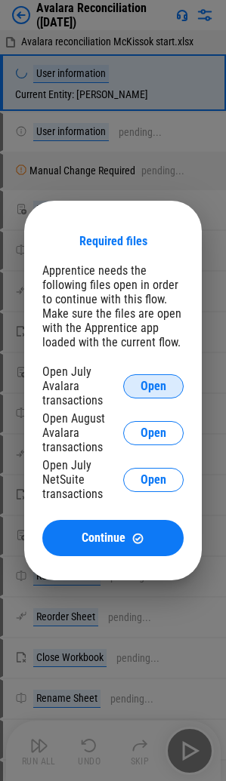
click at [149, 389] on span "Open" at bounding box center [153, 386] width 26 height 12
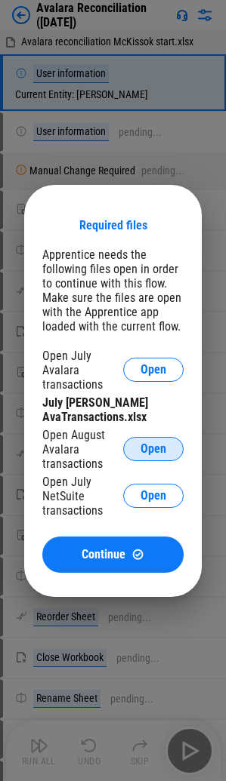
click at [149, 457] on button "Open" at bounding box center [153, 449] width 60 height 24
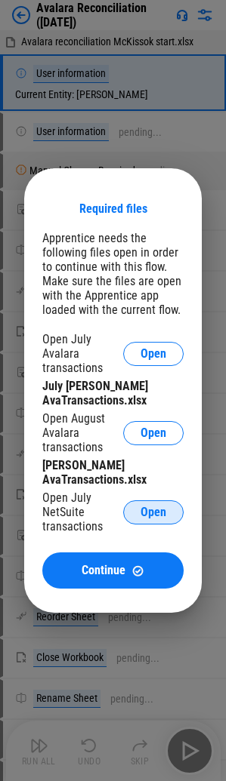
click at [144, 507] on span "Open" at bounding box center [153, 512] width 26 height 12
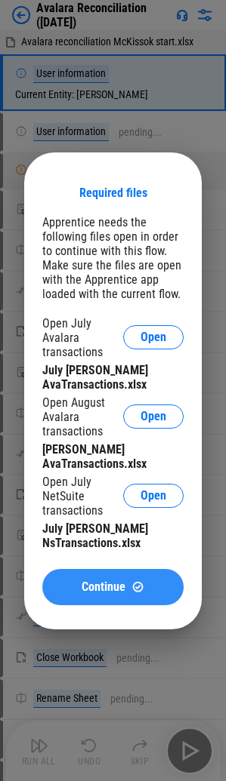
click at [118, 575] on button "Continue" at bounding box center [112, 587] width 141 height 36
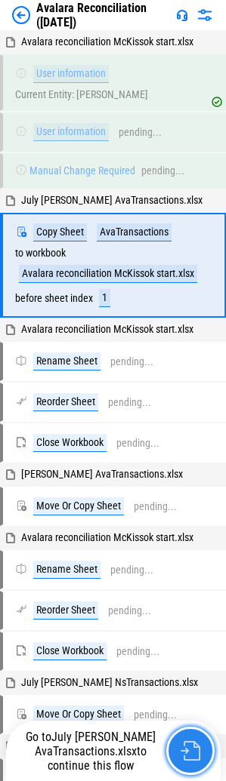
click at [186, 748] on img "button" at bounding box center [190, 751] width 20 height 20
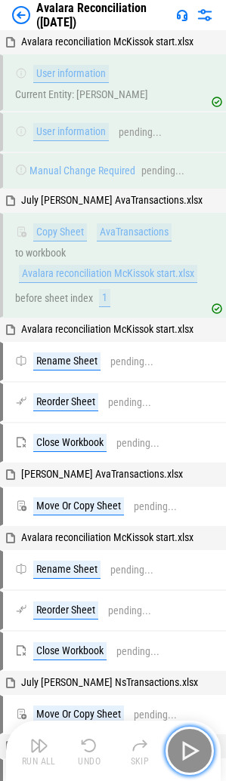
click at [186, 748] on img "button" at bounding box center [189, 751] width 24 height 24
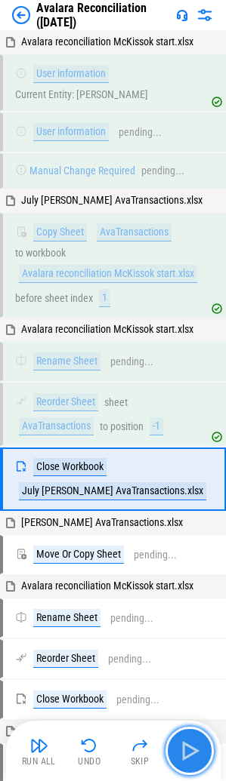
click at [186, 748] on img "button" at bounding box center [189, 751] width 24 height 24
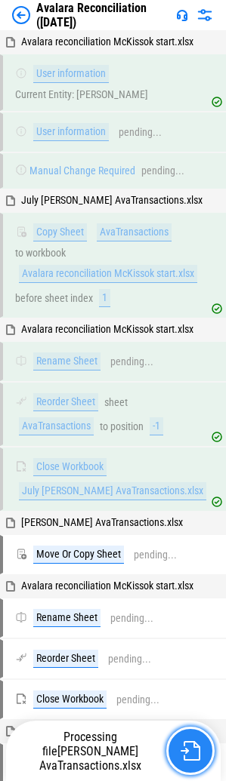
click at [189, 757] on img "button" at bounding box center [190, 751] width 20 height 20
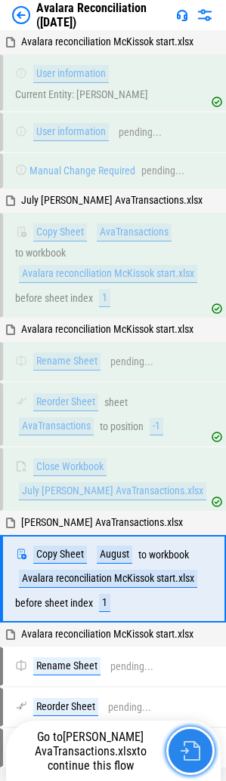
click at [189, 757] on img "button" at bounding box center [190, 751] width 20 height 20
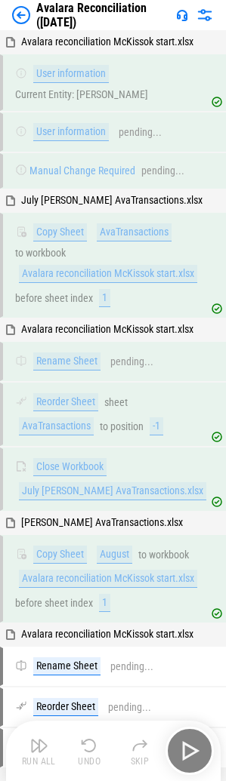
click at [189, 757] on div "Run All Undo Skip" at bounding box center [114, 751] width 199 height 48
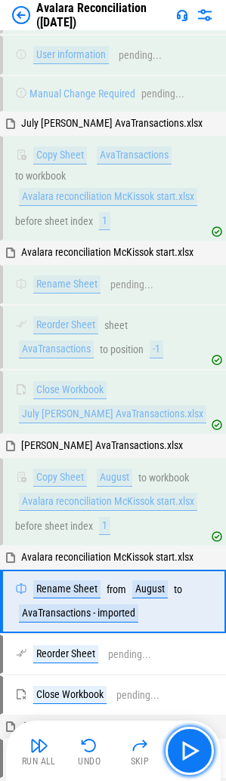
click at [189, 757] on img "button" at bounding box center [189, 751] width 24 height 24
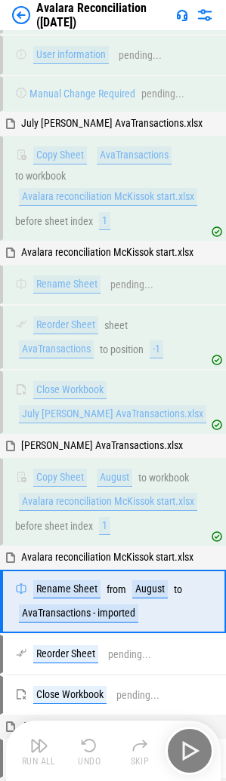
scroll to position [269, 0]
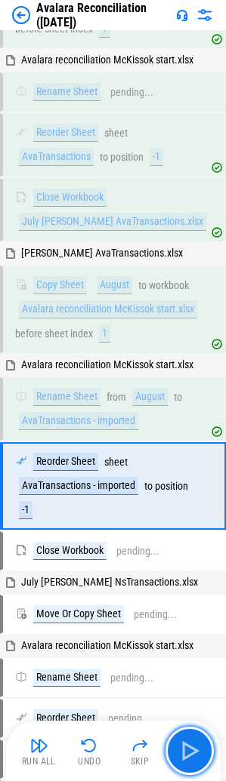
click at [189, 757] on img "button" at bounding box center [189, 751] width 24 height 24
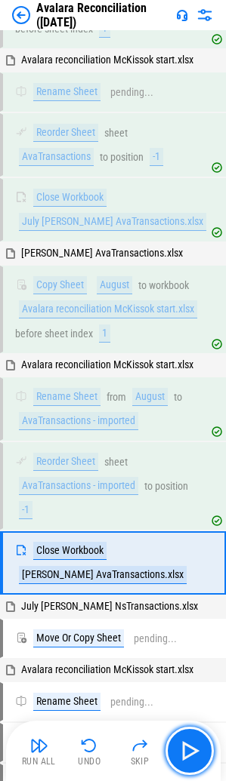
click at [189, 757] on img "button" at bounding box center [189, 751] width 24 height 24
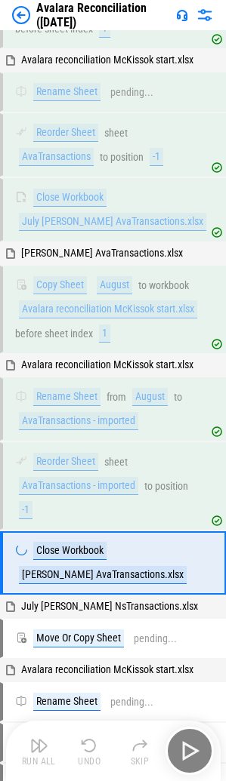
click at [189, 757] on div "Run All Undo Skip" at bounding box center [114, 751] width 199 height 48
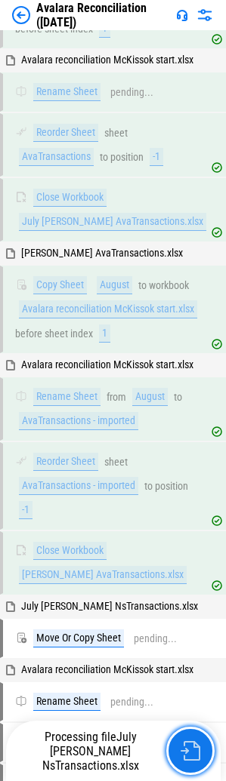
click at [189, 757] on img "button" at bounding box center [190, 751] width 20 height 20
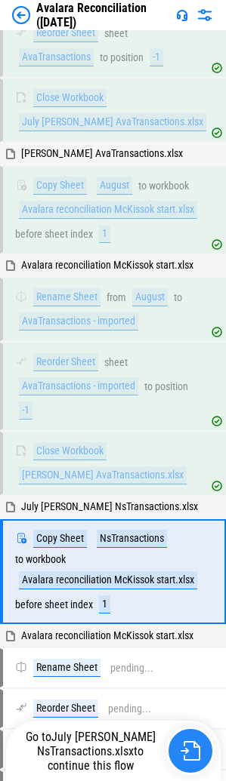
scroll to position [551, 0]
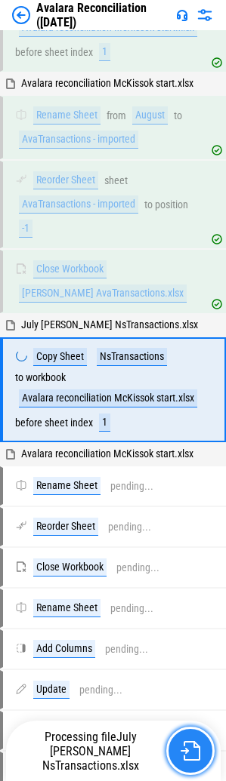
click at [189, 757] on img "button" at bounding box center [190, 751] width 20 height 20
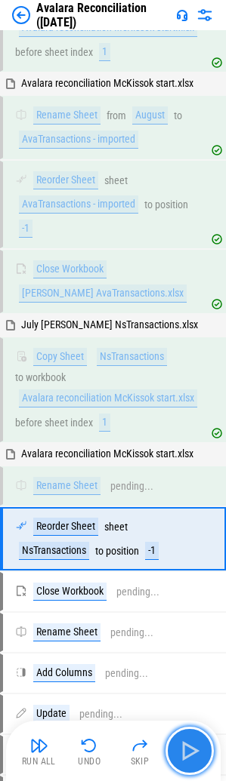
click at [189, 757] on img "button" at bounding box center [189, 751] width 24 height 24
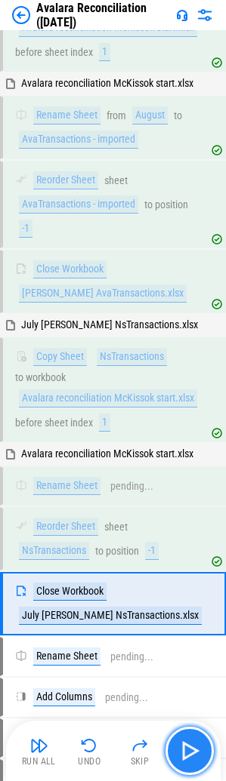
click at [189, 757] on img "button" at bounding box center [189, 751] width 24 height 24
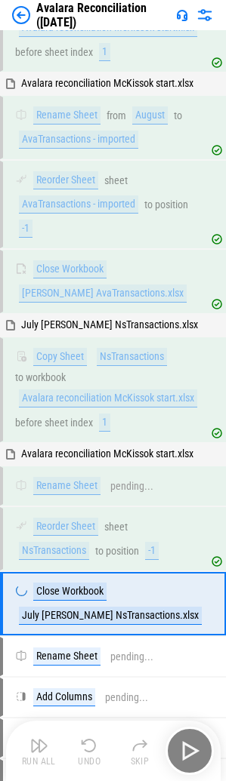
click at [189, 756] on div "Run All Undo Skip" at bounding box center [114, 751] width 199 height 48
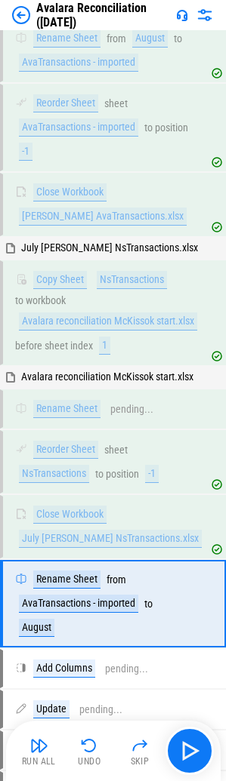
scroll to position [842, 0]
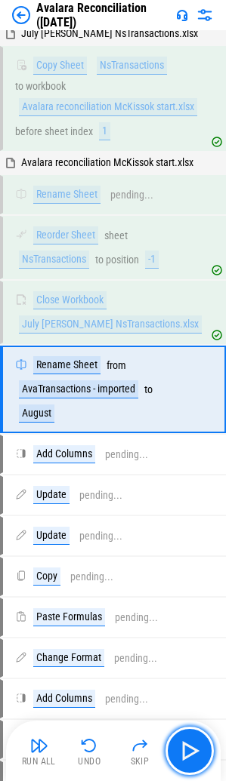
click at [189, 756] on img "button" at bounding box center [189, 751] width 24 height 24
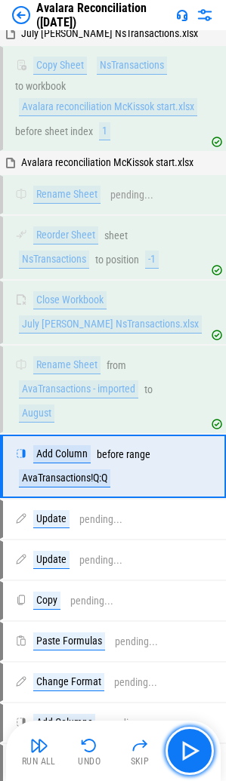
click at [189, 756] on img "button" at bounding box center [189, 751] width 24 height 24
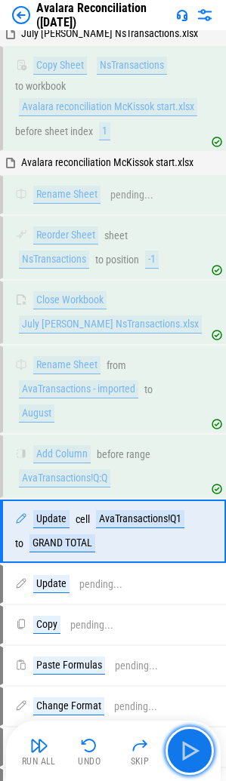
click at [189, 756] on img "button" at bounding box center [189, 751] width 24 height 24
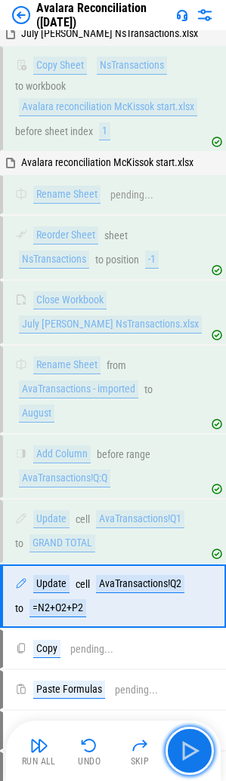
click at [189, 756] on img "button" at bounding box center [189, 751] width 24 height 24
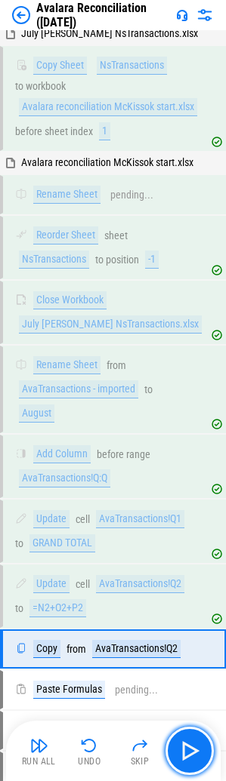
click at [189, 756] on img "button" at bounding box center [189, 751] width 24 height 24
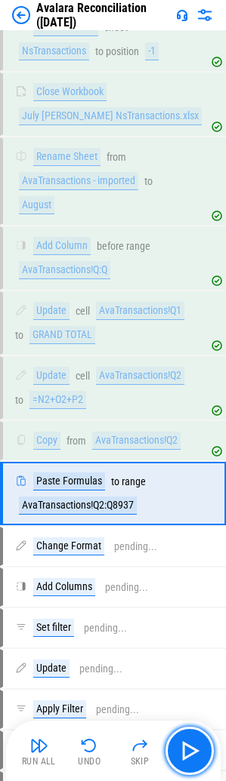
click at [189, 756] on img "button" at bounding box center [189, 751] width 24 height 24
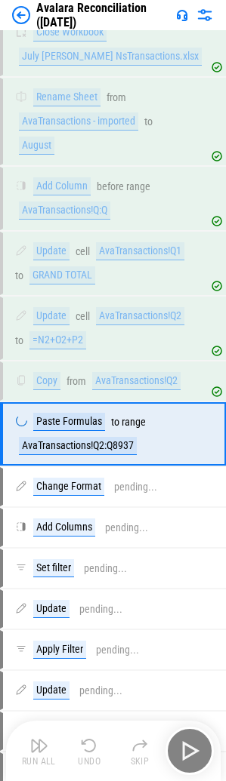
scroll to position [1152, 0]
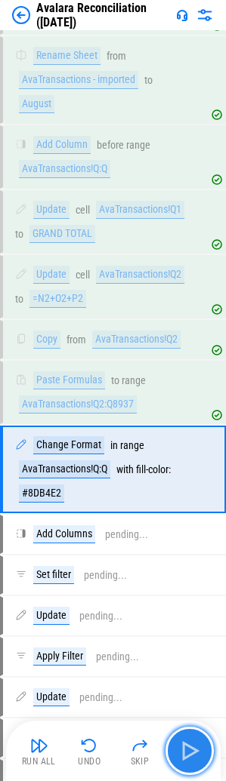
click at [189, 756] on img "button" at bounding box center [189, 751] width 24 height 24
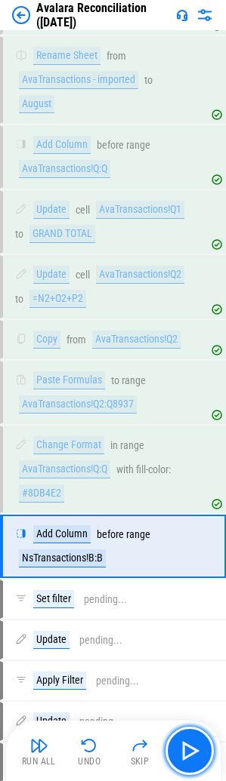
click at [189, 756] on img "button" at bounding box center [189, 751] width 24 height 24
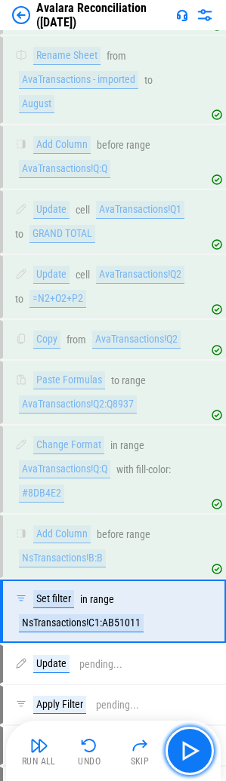
click at [189, 756] on img "button" at bounding box center [189, 751] width 24 height 24
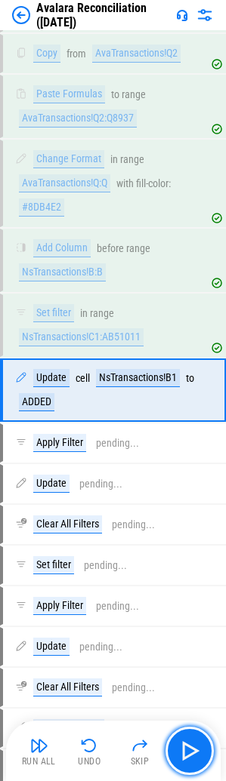
click at [189, 756] on img "button" at bounding box center [189, 751] width 24 height 24
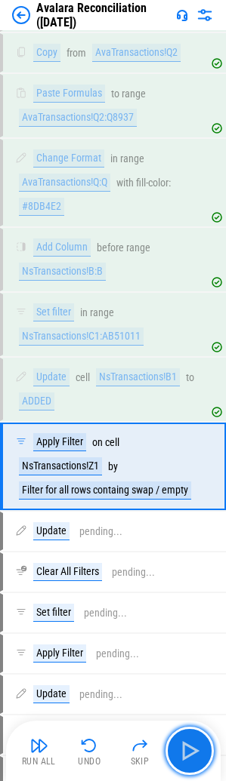
click at [189, 756] on img "button" at bounding box center [189, 751] width 24 height 24
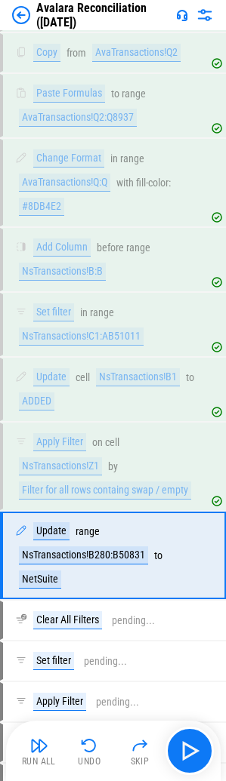
click at [189, 756] on div "Run All Undo Skip" at bounding box center [114, 751] width 199 height 48
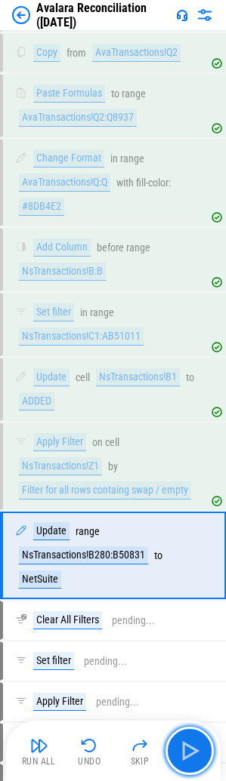
click at [189, 756] on img "button" at bounding box center [189, 751] width 24 height 24
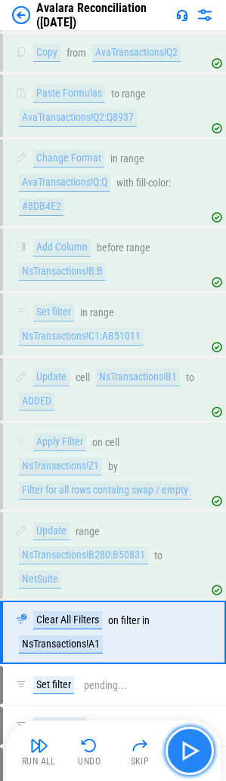
click at [189, 756] on img "button" at bounding box center [189, 751] width 24 height 24
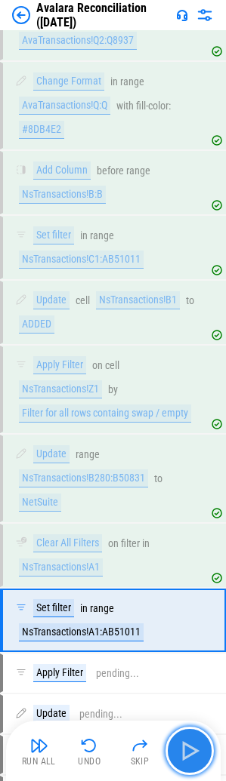
click at [189, 756] on img "button" at bounding box center [189, 751] width 24 height 24
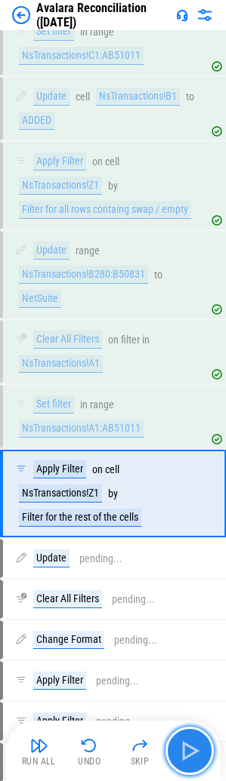
click at [189, 756] on img "button" at bounding box center [189, 751] width 24 height 24
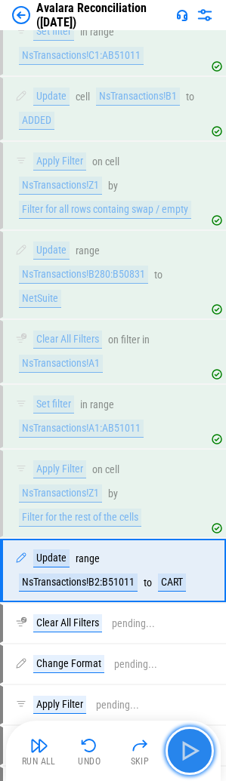
click at [189, 756] on img "button" at bounding box center [189, 751] width 24 height 24
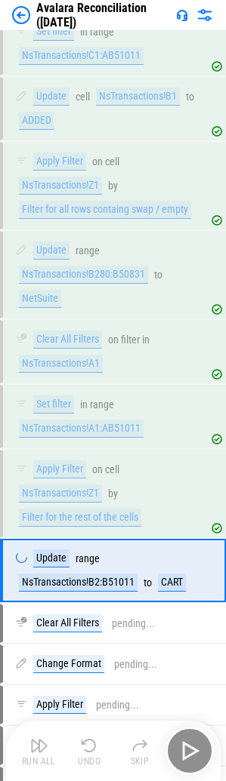
click at [189, 756] on div "Run All Undo Skip" at bounding box center [114, 751] width 199 height 48
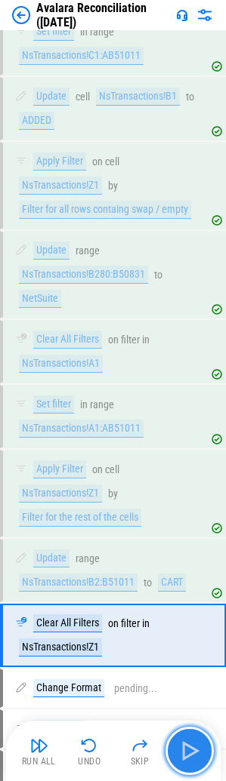
click at [189, 756] on img "button" at bounding box center [189, 751] width 24 height 24
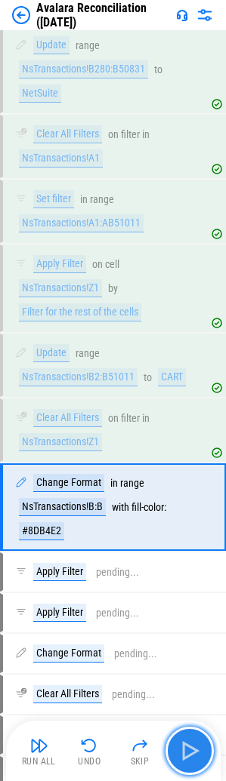
click at [189, 756] on img "button" at bounding box center [189, 751] width 24 height 24
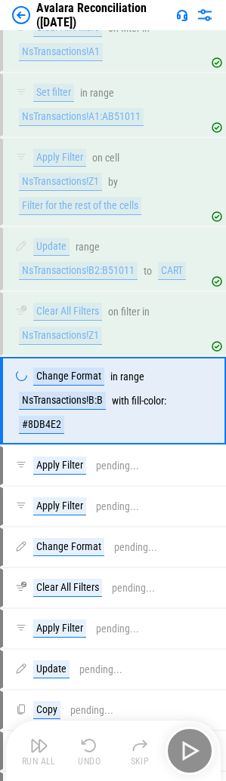
scroll to position [2042, 0]
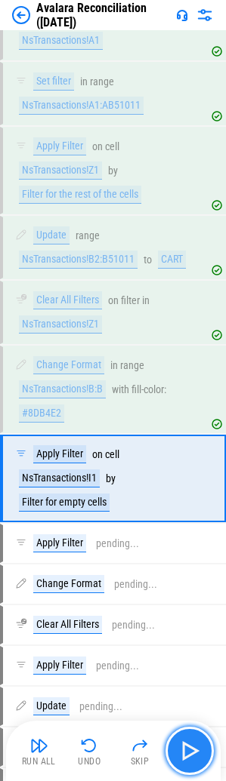
click at [189, 756] on img "button" at bounding box center [189, 751] width 24 height 24
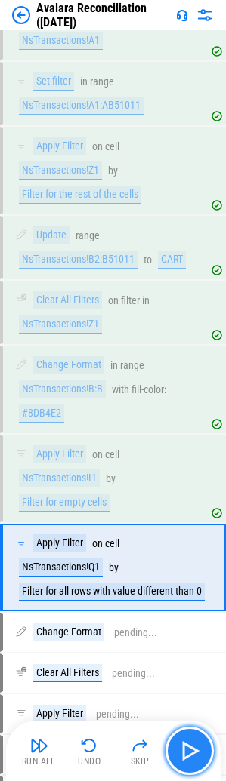
click at [189, 756] on img "button" at bounding box center [189, 751] width 24 height 24
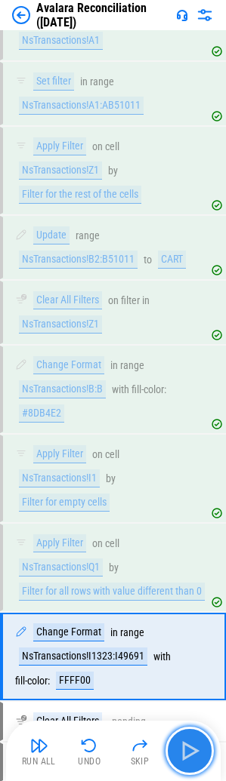
click at [189, 756] on img "button" at bounding box center [189, 751] width 24 height 24
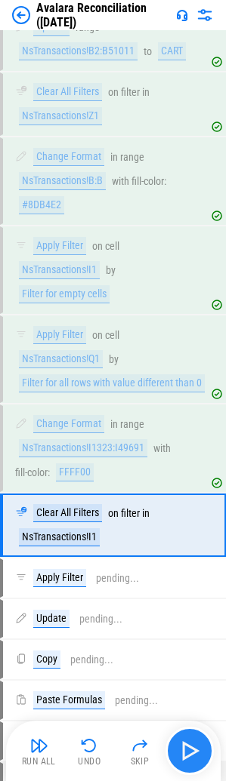
scroll to position [2386, 0]
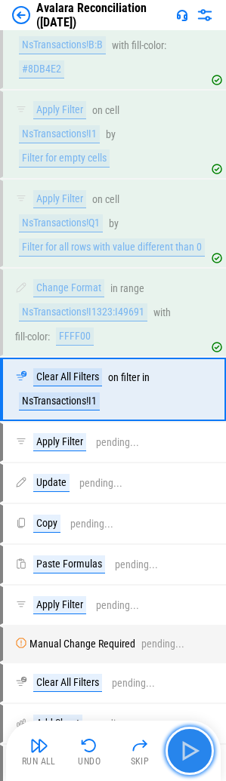
click at [195, 749] on img "button" at bounding box center [189, 751] width 24 height 24
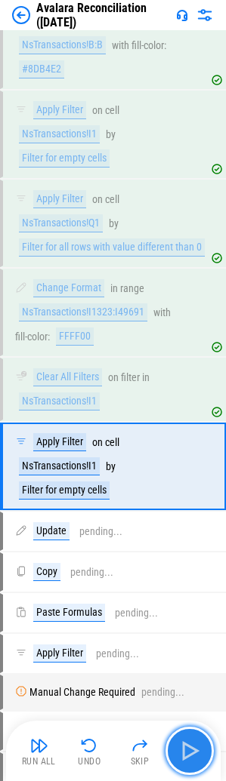
click at [195, 749] on img "button" at bounding box center [189, 751] width 24 height 24
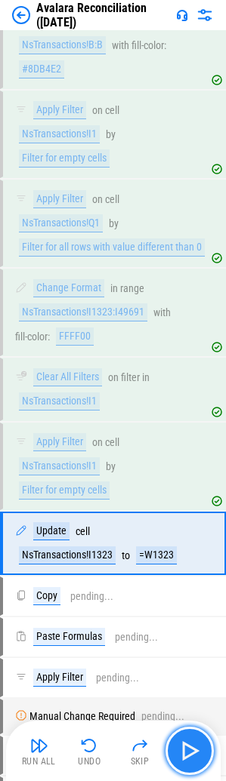
click at [195, 749] on img "button" at bounding box center [189, 751] width 24 height 24
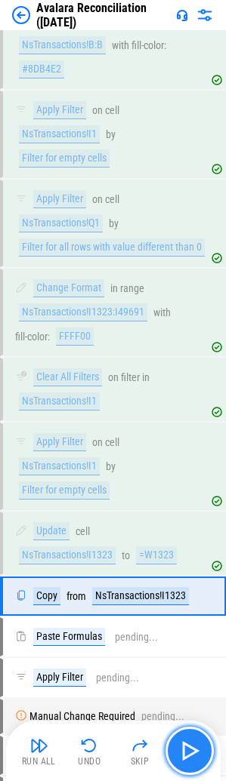
click at [195, 749] on img "button" at bounding box center [189, 751] width 24 height 24
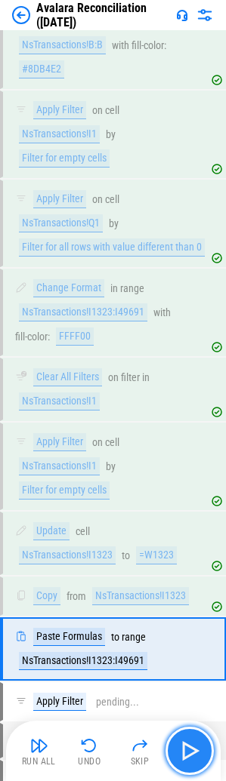
click at [195, 749] on img "button" at bounding box center [189, 751] width 24 height 24
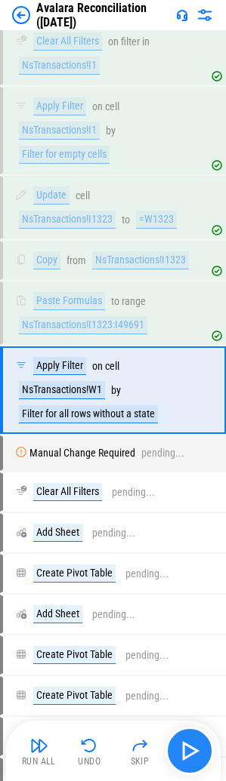
scroll to position [2723, 0]
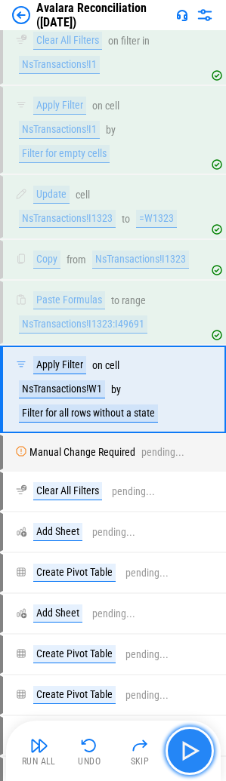
click at [192, 749] on img "button" at bounding box center [189, 751] width 24 height 24
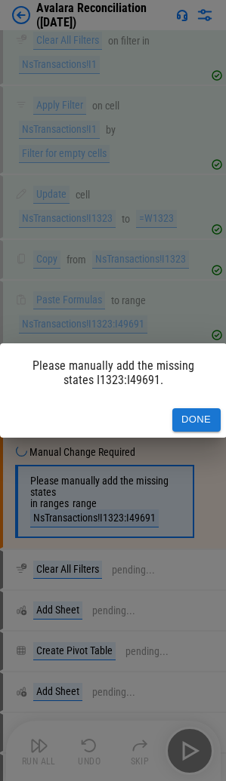
click at [202, 425] on button "Done" at bounding box center [196, 419] width 48 height 23
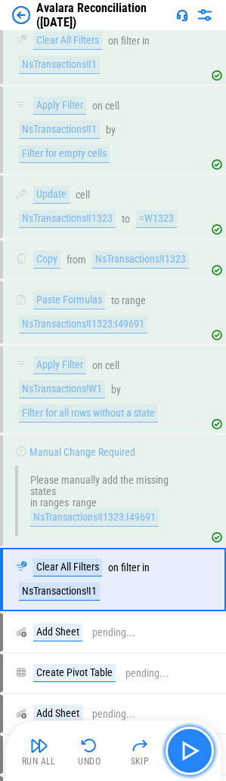
click at [188, 749] on img "button" at bounding box center [189, 751] width 24 height 24
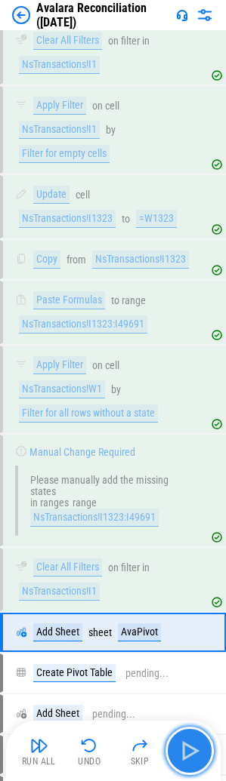
click at [188, 749] on img "button" at bounding box center [189, 751] width 24 height 24
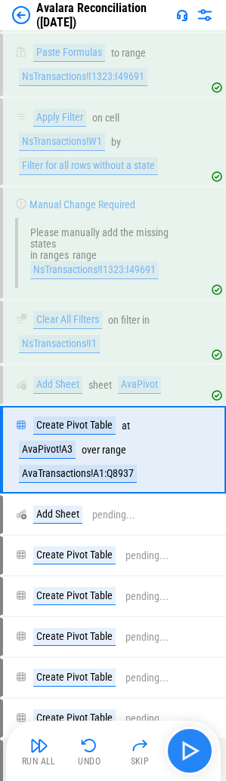
scroll to position [3031, 0]
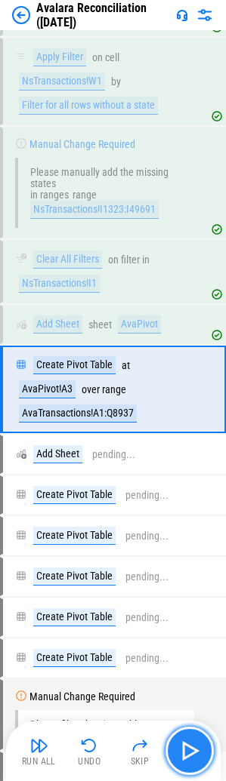
click at [188, 749] on img "button" at bounding box center [189, 751] width 24 height 24
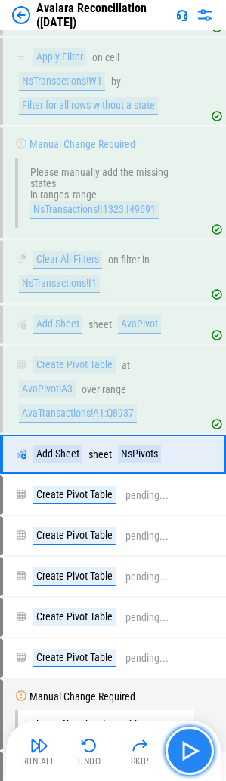
click at [188, 749] on img "button" at bounding box center [189, 751] width 24 height 24
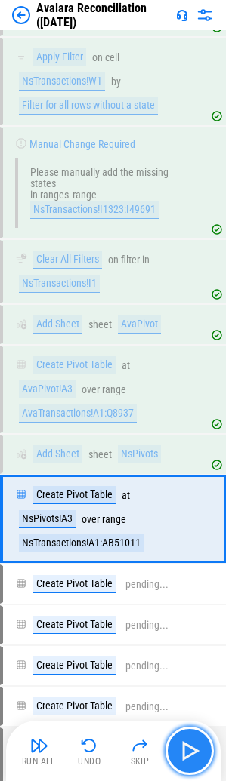
click at [188, 749] on img "button" at bounding box center [189, 751] width 24 height 24
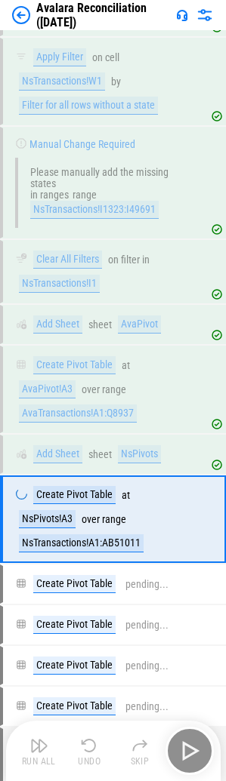
click at [188, 749] on div "Run All Undo Skip" at bounding box center [114, 751] width 199 height 48
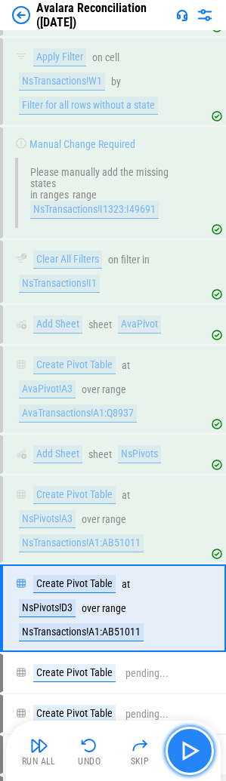
click at [188, 749] on img "button" at bounding box center [189, 751] width 24 height 24
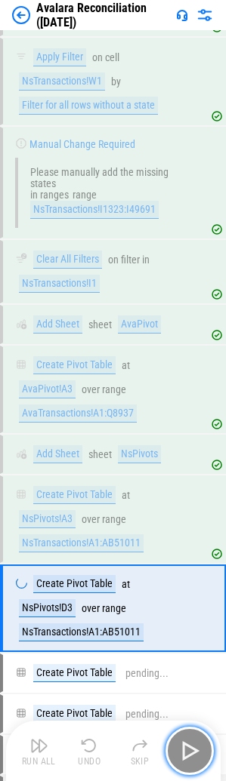
click at [188, 749] on img "button" at bounding box center [189, 751] width 24 height 24
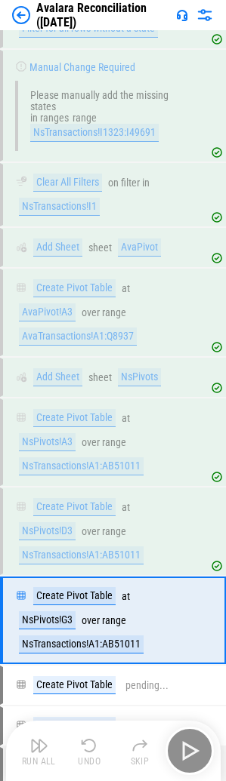
scroll to position [3208, 0]
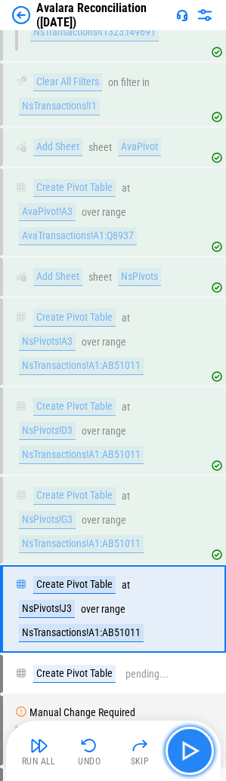
click at [188, 749] on img "button" at bounding box center [189, 751] width 24 height 24
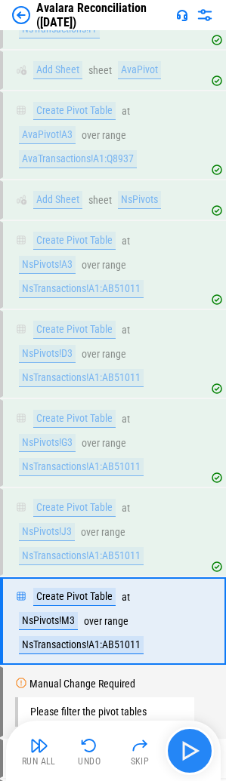
scroll to position [3517, 0]
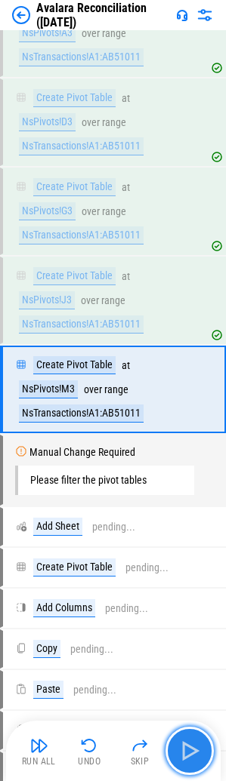
click at [188, 749] on img "button" at bounding box center [189, 751] width 24 height 24
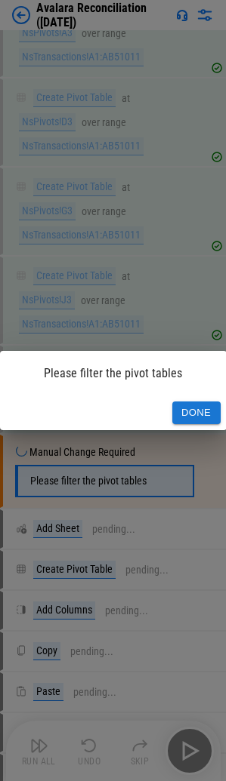
click at [202, 410] on button "Done" at bounding box center [196, 412] width 48 height 23
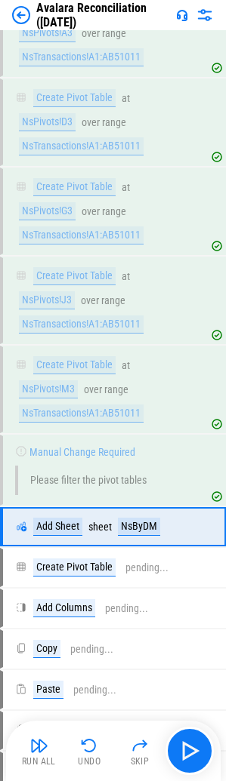
click at [170, 735] on div "Run All Undo Skip" at bounding box center [114, 751] width 199 height 48
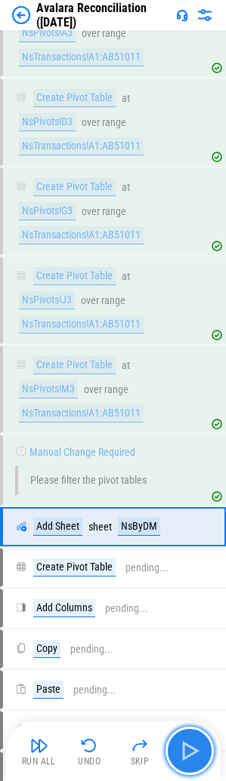
click at [180, 737] on button "button" at bounding box center [189, 751] width 48 height 48
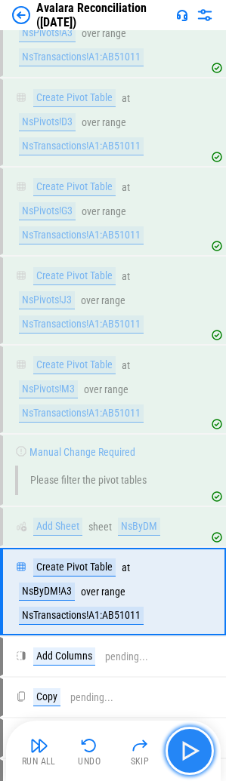
click at [183, 737] on button "button" at bounding box center [189, 751] width 48 height 48
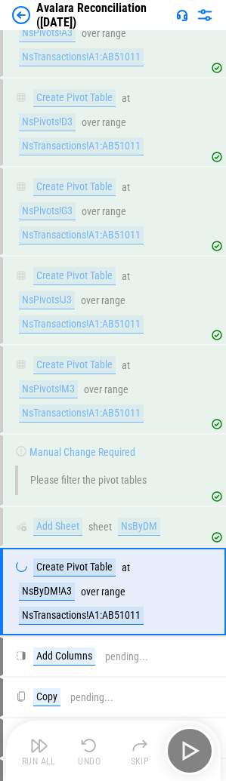
click at [186, 737] on div "Run All Undo Skip" at bounding box center [114, 751] width 199 height 48
click at [186, 737] on button "button" at bounding box center [189, 751] width 48 height 48
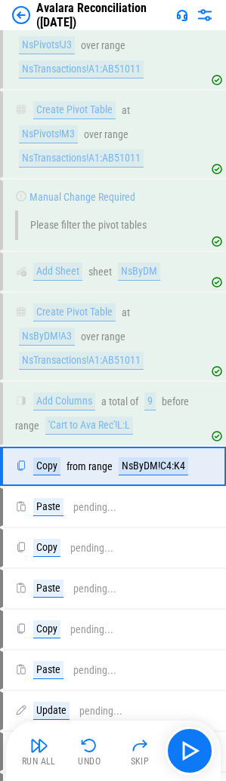
scroll to position [3849, 0]
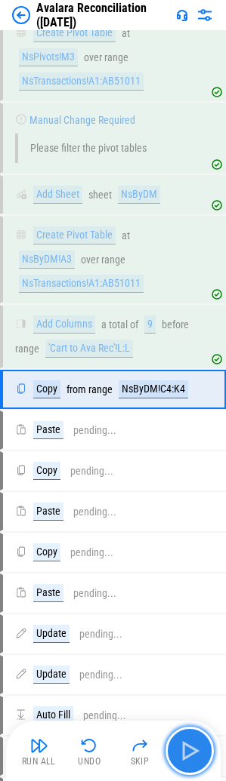
click at [205, 746] on button "button" at bounding box center [189, 751] width 48 height 48
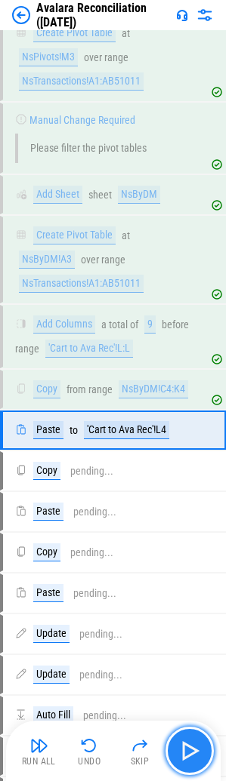
click at [205, 746] on button "button" at bounding box center [189, 751] width 48 height 48
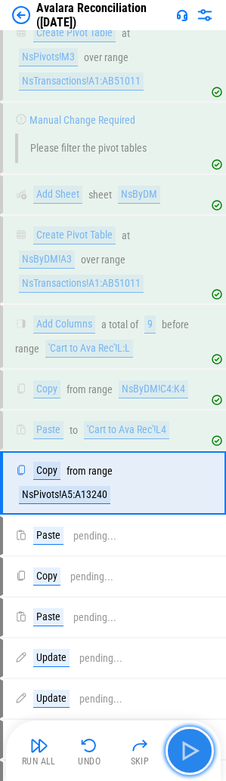
click at [199, 746] on img "button" at bounding box center [189, 751] width 24 height 24
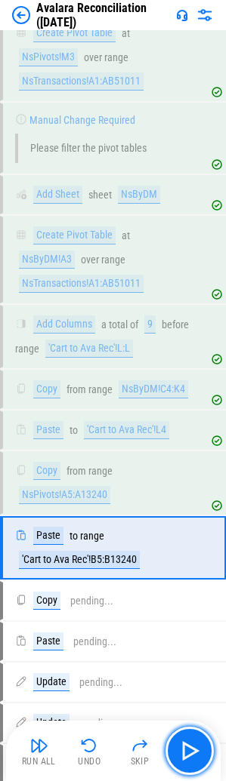
click at [173, 749] on button "button" at bounding box center [189, 751] width 48 height 48
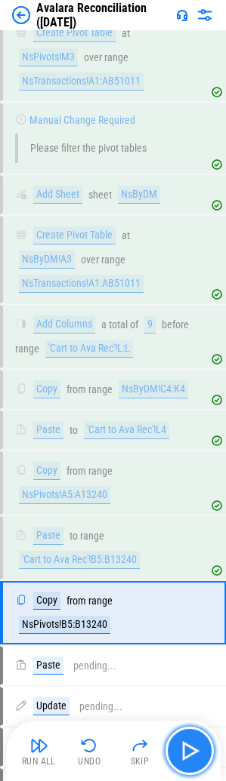
click at [181, 745] on img "button" at bounding box center [189, 751] width 24 height 24
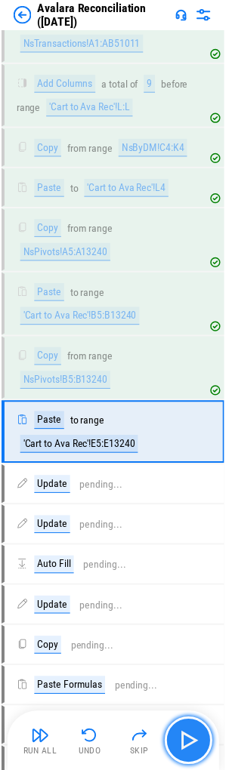
scroll to position [4137, 0]
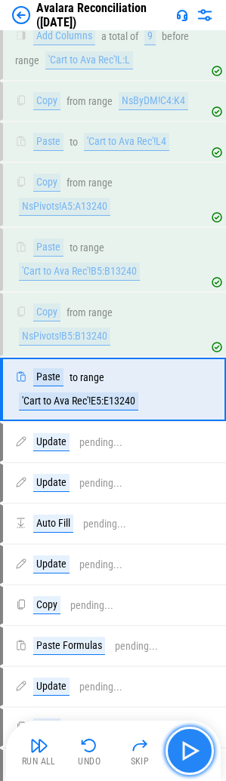
click at [181, 745] on img "button" at bounding box center [189, 751] width 24 height 24
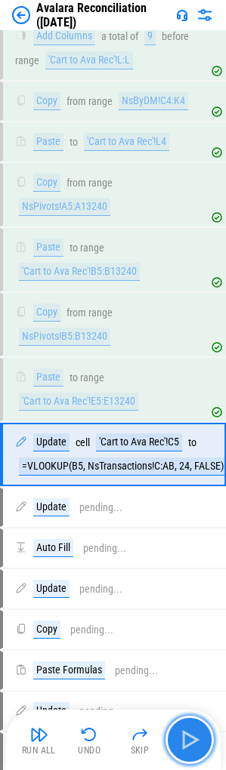
click at [181, 745] on img "button" at bounding box center [189, 739] width 24 height 24
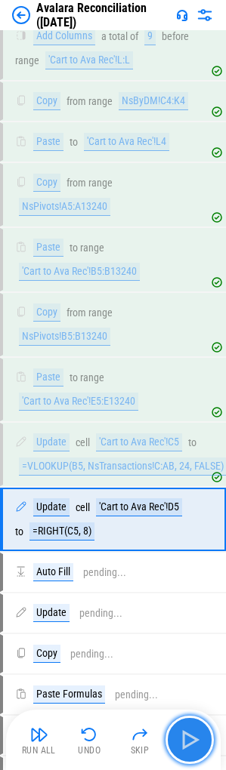
click at [181, 745] on img "button" at bounding box center [189, 739] width 24 height 24
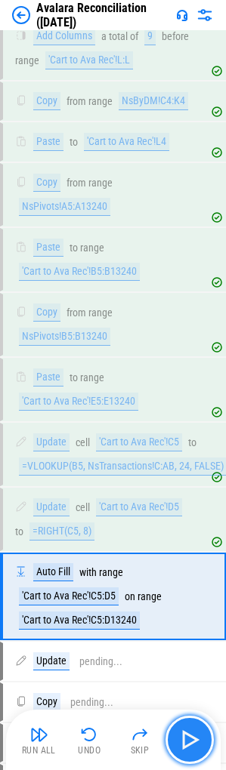
click at [181, 745] on img "button" at bounding box center [189, 739] width 24 height 24
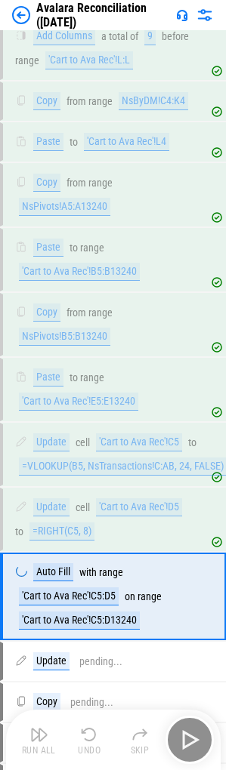
click at [181, 745] on div "Run All Undo Skip" at bounding box center [114, 739] width 199 height 48
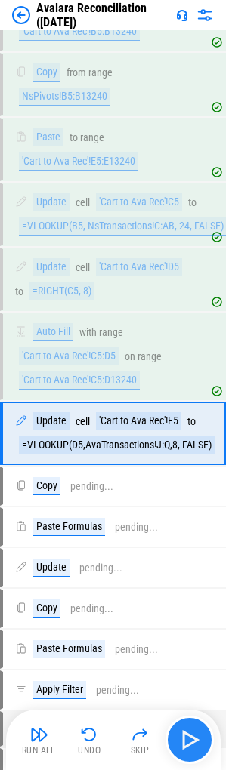
scroll to position [4426, 0]
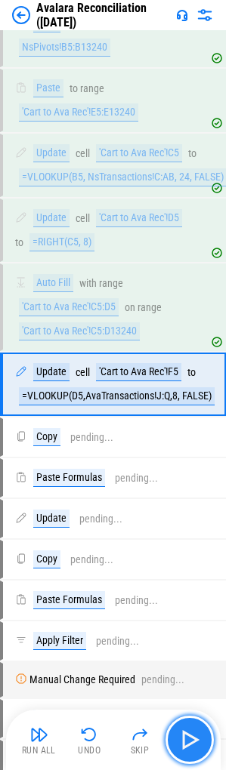
click at [181, 745] on img "button" at bounding box center [189, 739] width 24 height 24
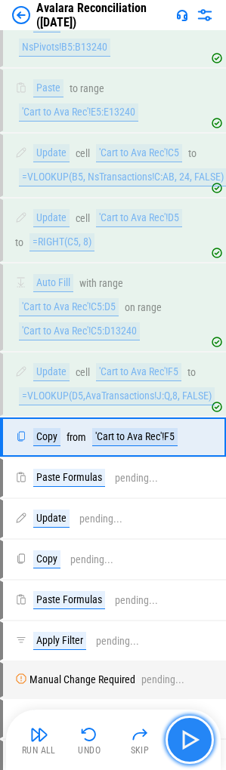
click at [186, 729] on img "button" at bounding box center [189, 739] width 24 height 24
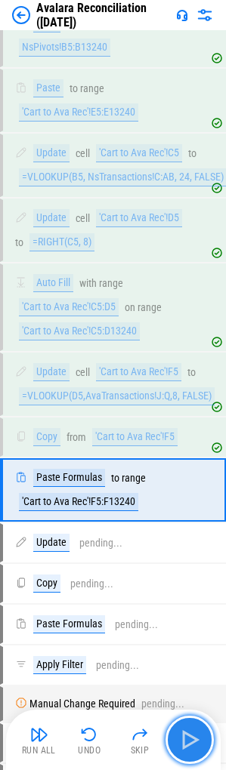
click at [186, 729] on img "button" at bounding box center [189, 739] width 24 height 24
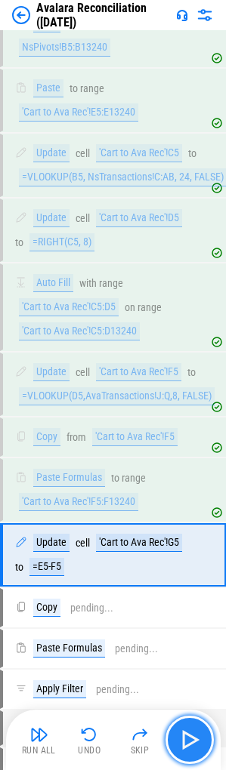
click at [186, 729] on img "button" at bounding box center [189, 739] width 24 height 24
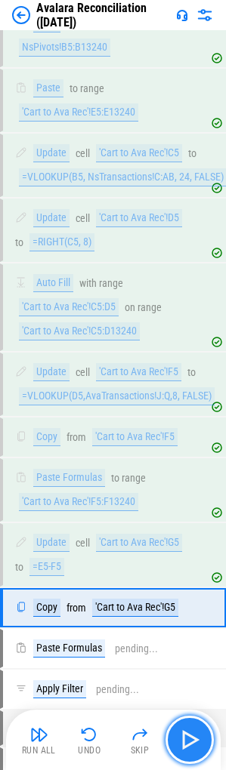
click at [186, 729] on img "button" at bounding box center [189, 739] width 24 height 24
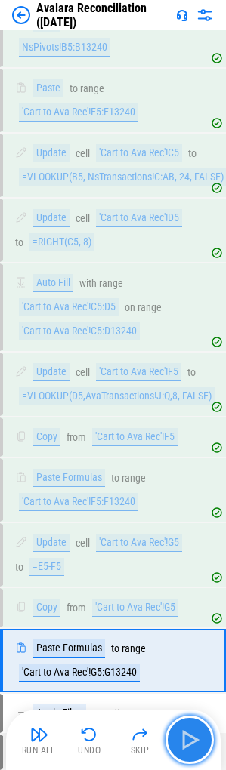
click at [186, 729] on img "button" at bounding box center [189, 739] width 24 height 24
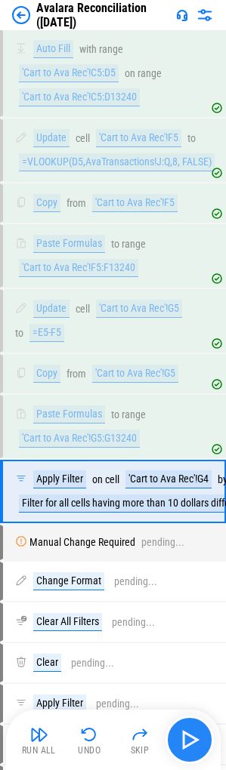
scroll to position [4767, 0]
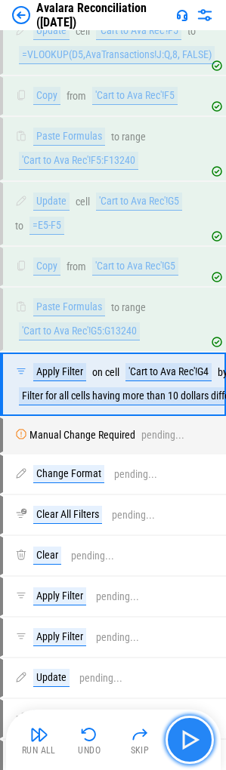
click at [186, 729] on img "button" at bounding box center [189, 739] width 24 height 24
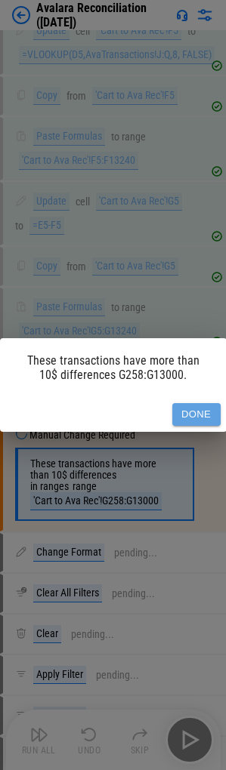
click at [200, 406] on button "Done" at bounding box center [196, 414] width 48 height 23
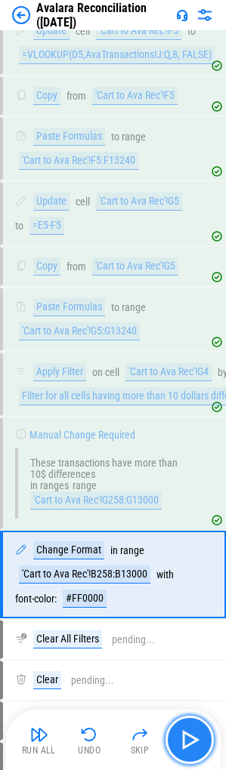
click at [186, 733] on img "button" at bounding box center [189, 739] width 24 height 24
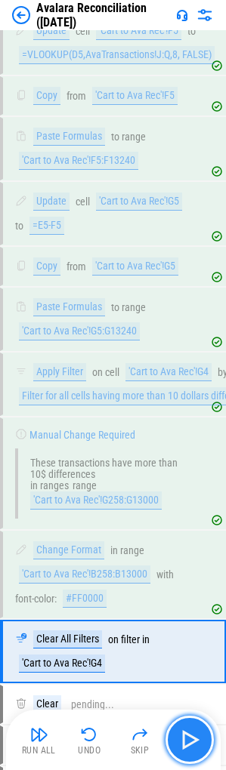
click at [194, 741] on img "button" at bounding box center [189, 739] width 24 height 24
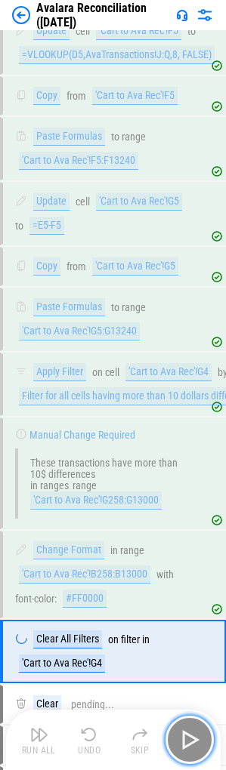
click at [194, 741] on img "button" at bounding box center [189, 739] width 24 height 24
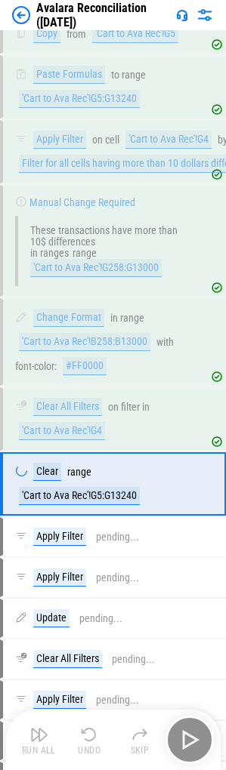
scroll to position [5075, 0]
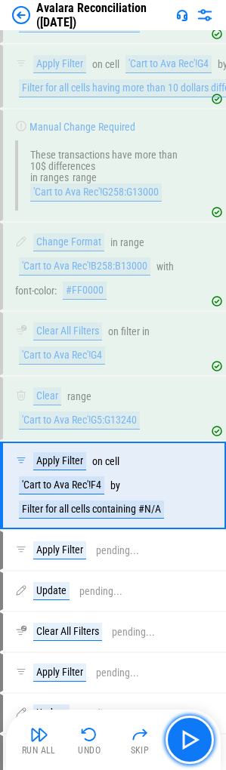
click at [192, 740] on img "button" at bounding box center [189, 739] width 24 height 24
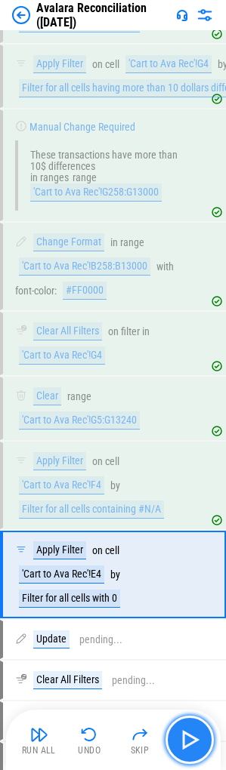
click at [192, 739] on img "button" at bounding box center [189, 739] width 24 height 24
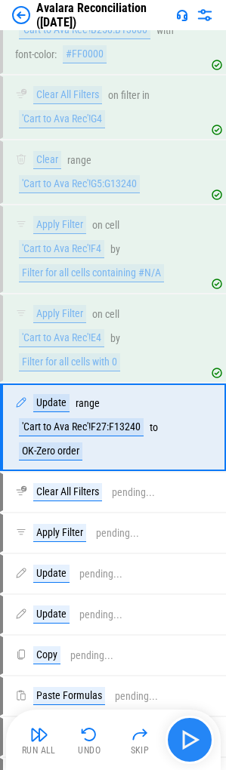
scroll to position [5354, 0]
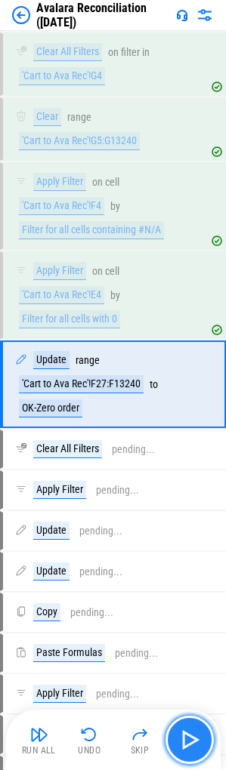
click at [192, 739] on img "button" at bounding box center [189, 739] width 24 height 24
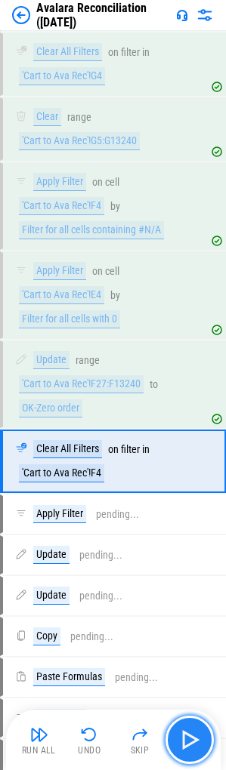
click at [192, 739] on img "button" at bounding box center [189, 739] width 24 height 24
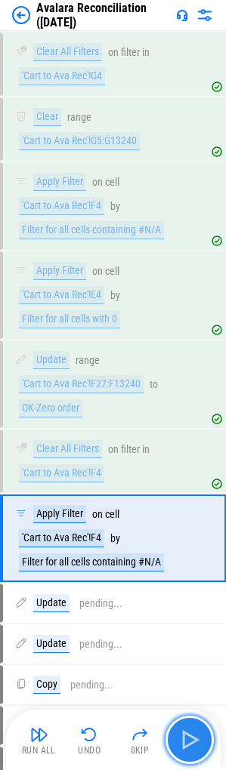
click at [192, 739] on img "button" at bounding box center [189, 739] width 24 height 24
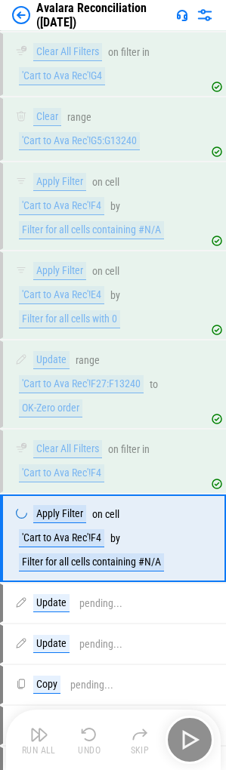
click at [192, 739] on div "Run All Undo Skip" at bounding box center [114, 739] width 199 height 48
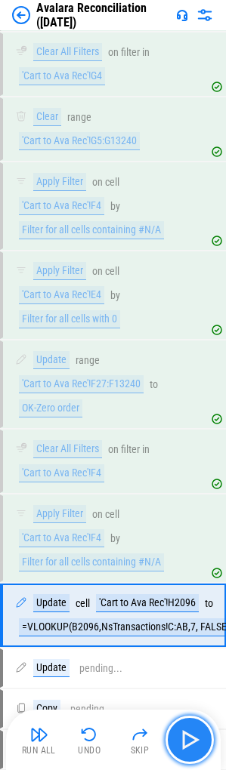
click at [192, 739] on img "button" at bounding box center [189, 739] width 24 height 24
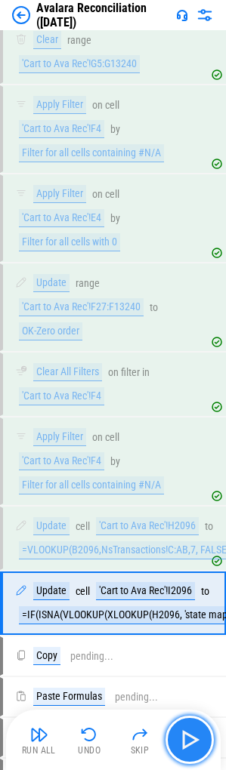
click at [192, 739] on img "button" at bounding box center [189, 739] width 24 height 24
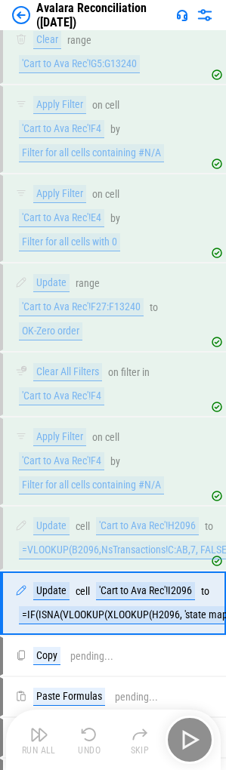
scroll to position [5638, 0]
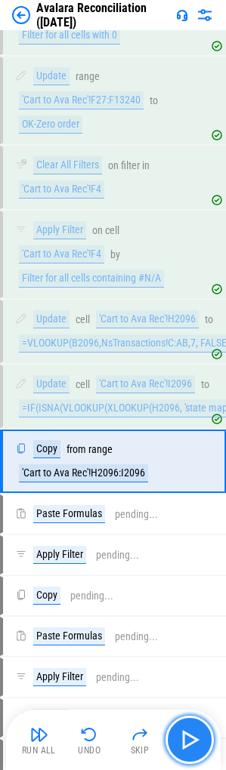
click at [192, 739] on img "button" at bounding box center [189, 739] width 24 height 24
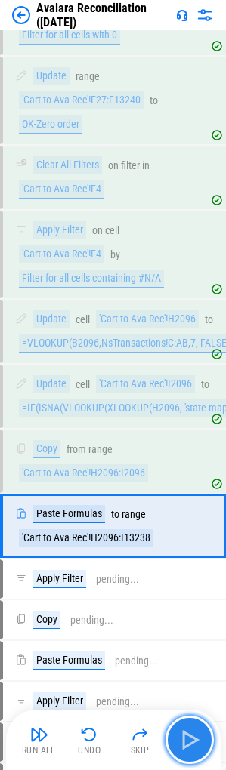
click at [192, 739] on img "button" at bounding box center [189, 739] width 24 height 24
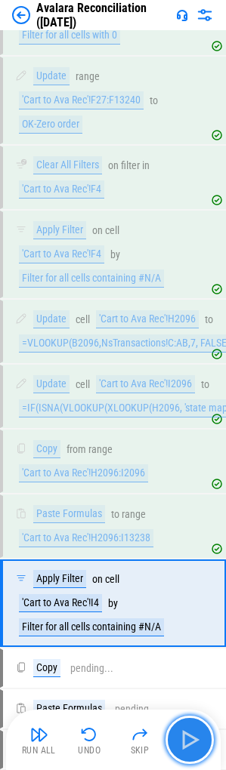
click at [192, 739] on img "button" at bounding box center [189, 739] width 24 height 24
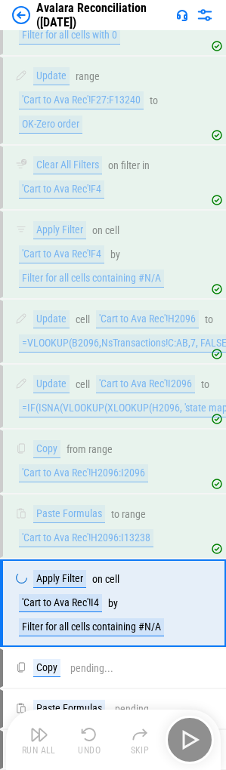
click at [192, 739] on div "Run All Undo Skip" at bounding box center [114, 739] width 199 height 48
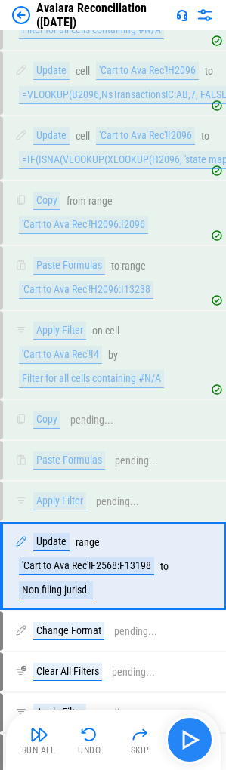
scroll to position [6068, 0]
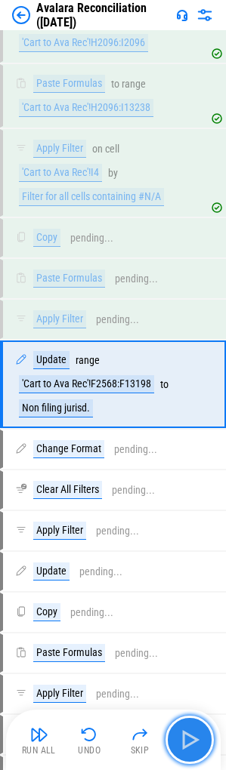
click at [192, 738] on img "button" at bounding box center [189, 739] width 24 height 24
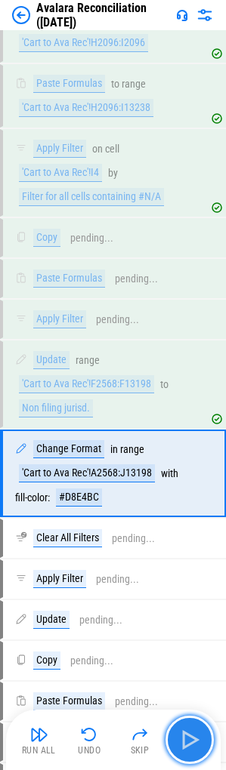
click at [192, 738] on img "button" at bounding box center [189, 739] width 24 height 24
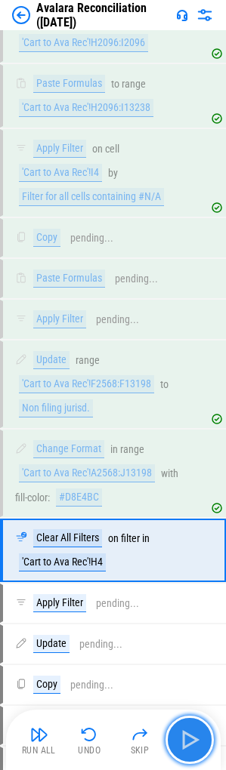
click at [192, 738] on img "button" at bounding box center [189, 739] width 24 height 24
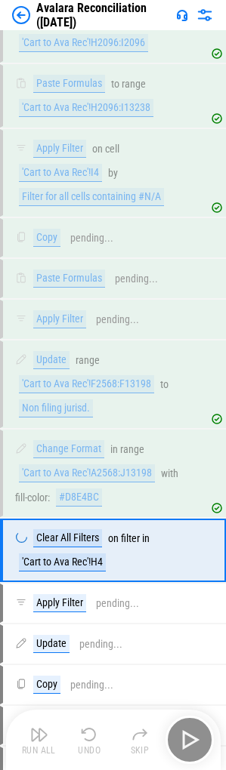
click at [192, 738] on div "Run All Undo Skip" at bounding box center [114, 739] width 199 height 48
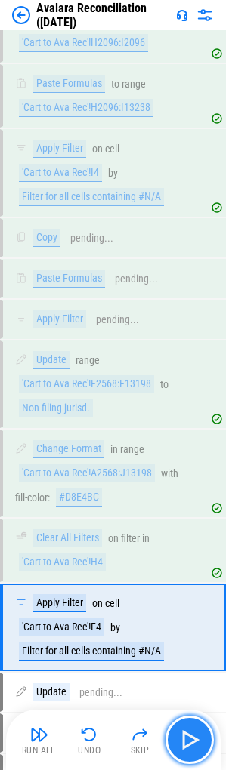
click at [192, 738] on img "button" at bounding box center [189, 739] width 24 height 24
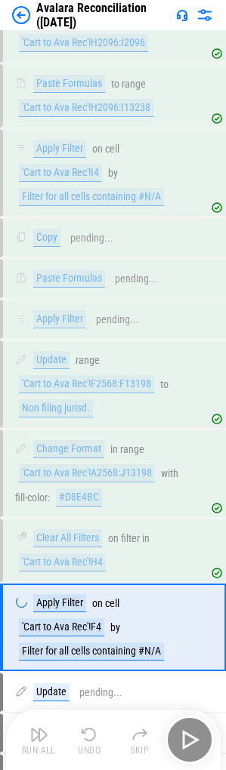
click at [192, 738] on div "Run All Undo Skip" at bounding box center [114, 739] width 199 height 48
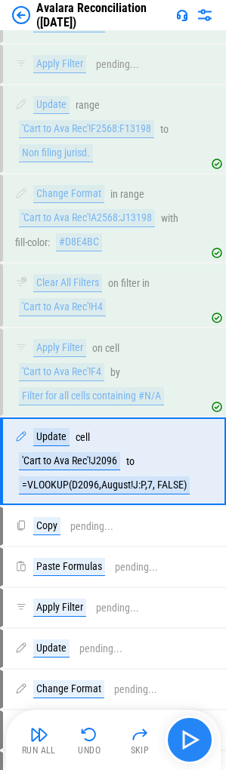
scroll to position [6400, 0]
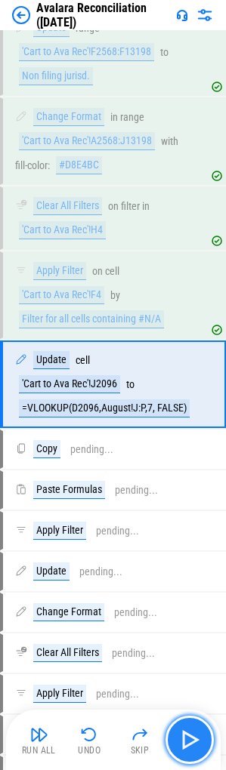
click at [192, 738] on img "button" at bounding box center [189, 739] width 24 height 24
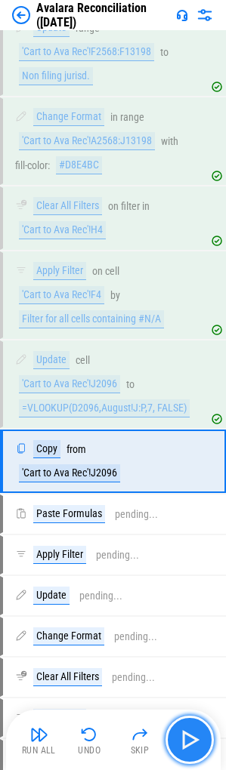
click at [192, 738] on img "button" at bounding box center [189, 739] width 24 height 24
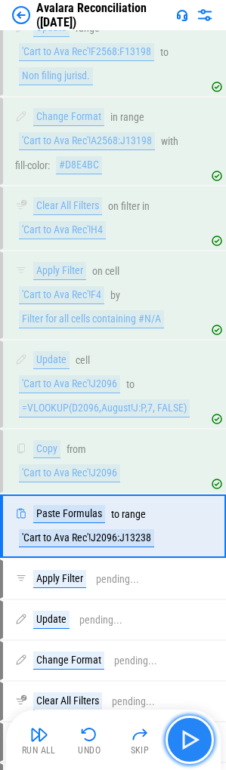
click at [192, 738] on img "button" at bounding box center [189, 739] width 24 height 24
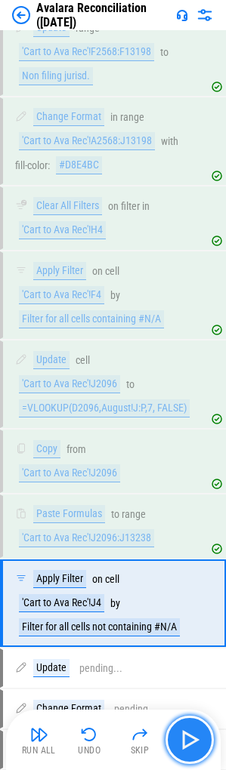
click at [192, 738] on img "button" at bounding box center [189, 739] width 24 height 24
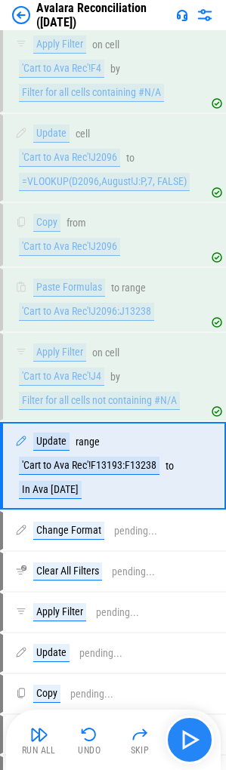
scroll to position [6708, 0]
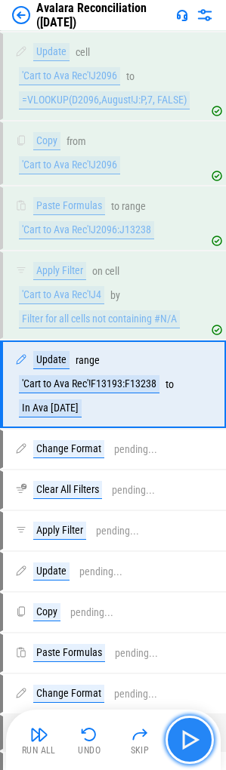
click at [192, 738] on img "button" at bounding box center [189, 739] width 24 height 24
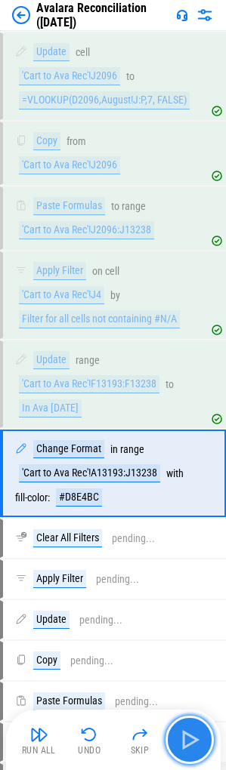
click at [192, 738] on img "button" at bounding box center [189, 739] width 24 height 24
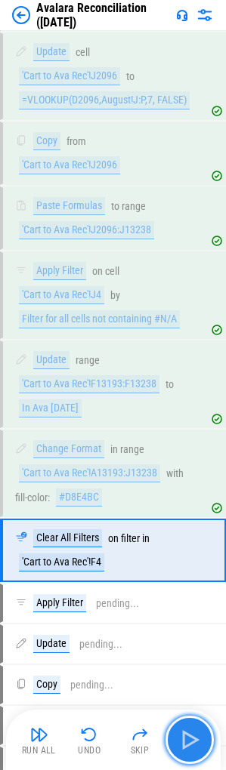
click at [192, 738] on img "button" at bounding box center [189, 739] width 24 height 24
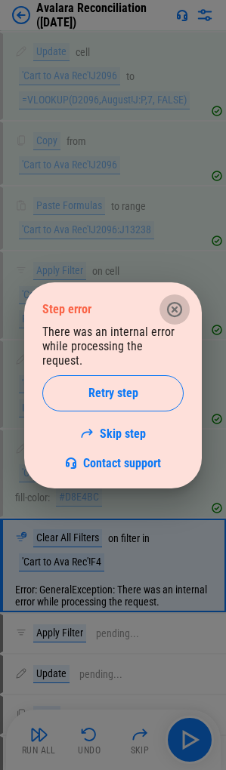
click at [173, 318] on icon "button" at bounding box center [174, 309] width 18 height 18
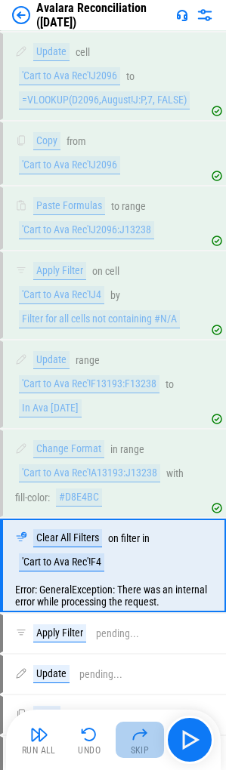
click at [149, 737] on button "Skip" at bounding box center [139, 739] width 48 height 36
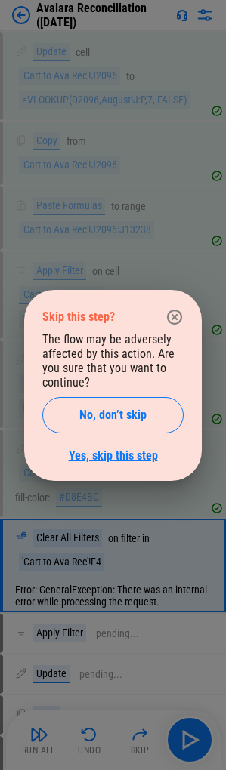
click at [119, 461] on link "Yes, skip this step" at bounding box center [113, 455] width 89 height 14
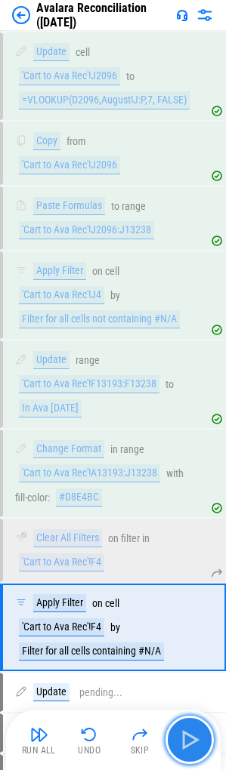
click at [197, 751] on img "button" at bounding box center [189, 739] width 24 height 24
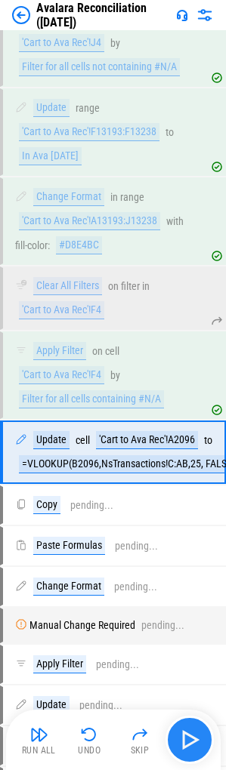
scroll to position [7028, 0]
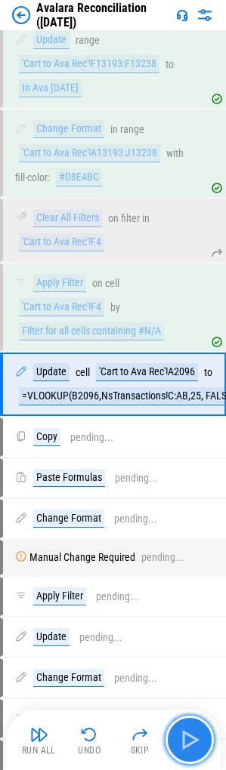
click at [197, 746] on img "button" at bounding box center [189, 739] width 24 height 24
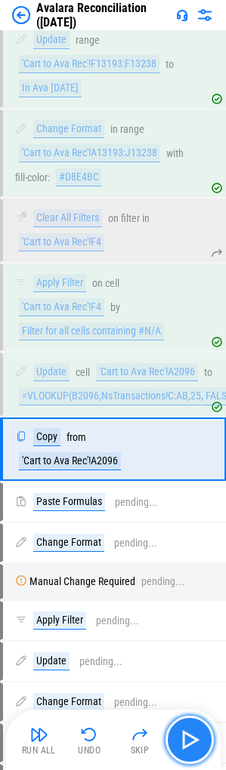
click at [197, 746] on img "button" at bounding box center [189, 739] width 24 height 24
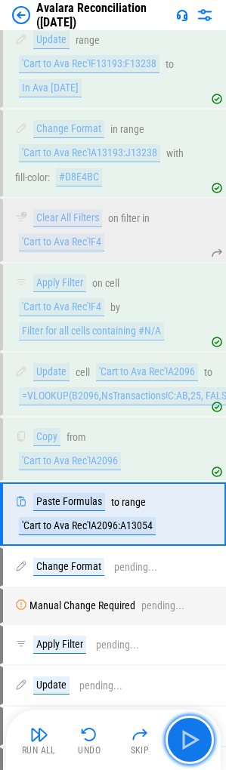
click at [197, 744] on img "button" at bounding box center [189, 739] width 24 height 24
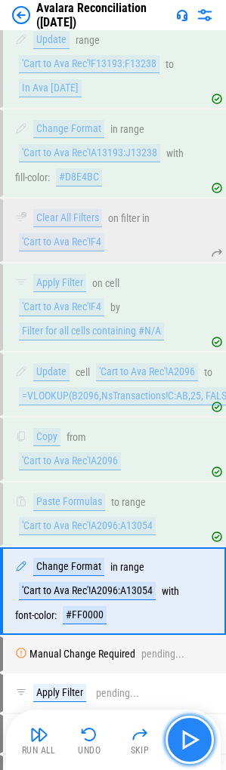
click at [172, 744] on button "button" at bounding box center [189, 739] width 48 height 48
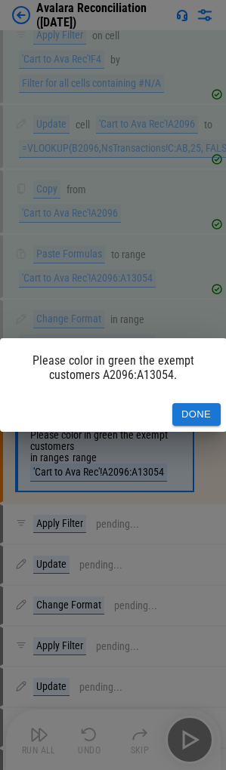
scroll to position [7337, 0]
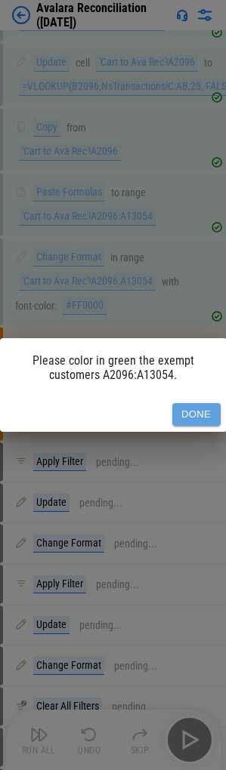
click at [191, 413] on button "Done" at bounding box center [196, 414] width 48 height 23
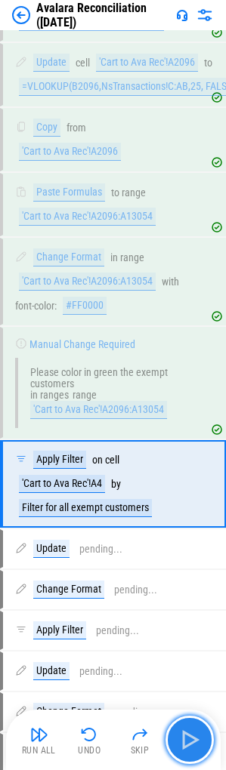
click at [188, 737] on img "button" at bounding box center [189, 739] width 24 height 24
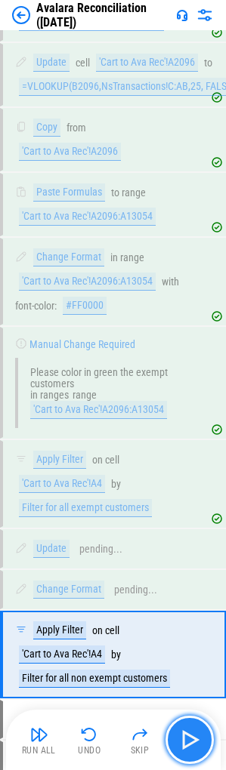
click at [188, 737] on img "button" at bounding box center [189, 739] width 24 height 24
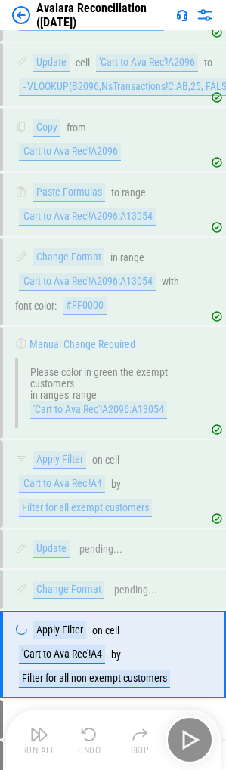
click at [188, 737] on div "Run All Undo Skip" at bounding box center [114, 739] width 199 height 48
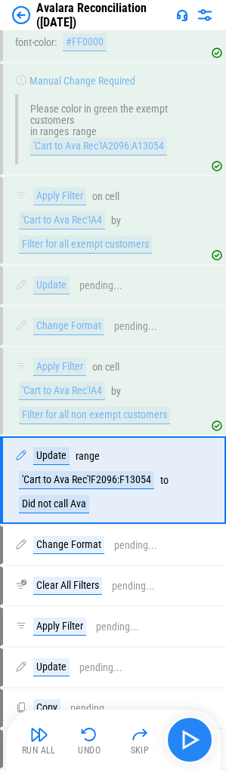
scroll to position [7696, 0]
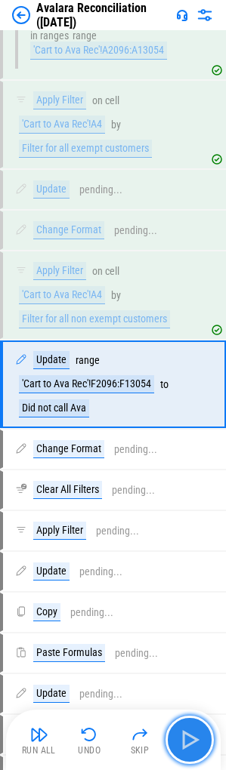
click at [188, 737] on img "button" at bounding box center [189, 739] width 24 height 24
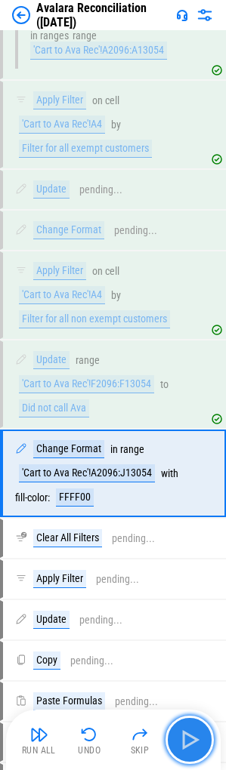
click at [177, 744] on img "button" at bounding box center [189, 739] width 24 height 24
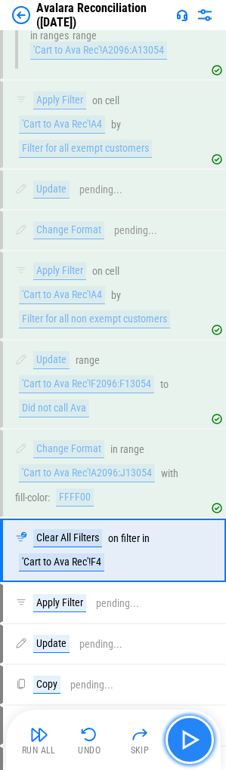
click at [187, 738] on img "button" at bounding box center [189, 739] width 24 height 24
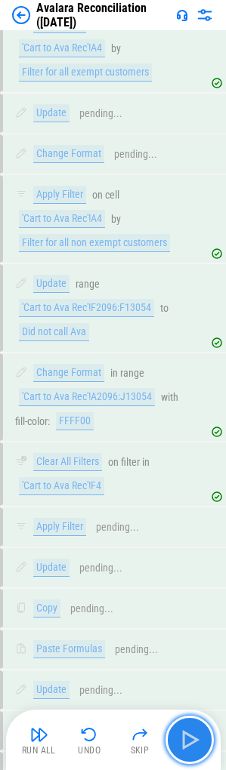
scroll to position [8194, 0]
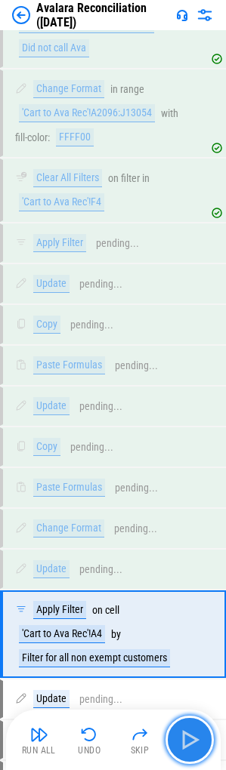
click at [187, 738] on img "button" at bounding box center [189, 739] width 24 height 24
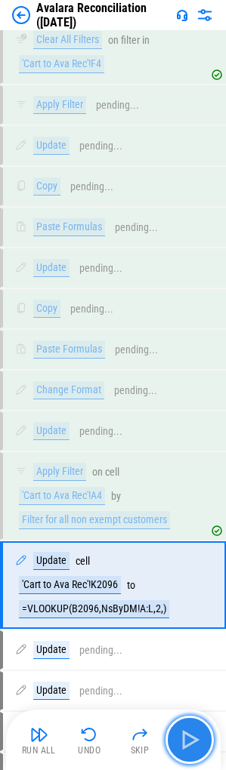
click at [187, 738] on img "button" at bounding box center [189, 739] width 24 height 24
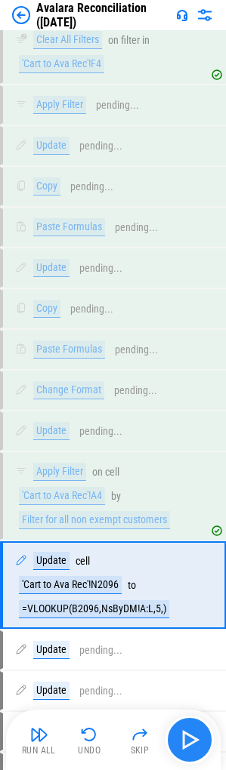
click at [187, 738] on div "Run All Undo Skip" at bounding box center [114, 739] width 199 height 48
click at [187, 738] on img "button" at bounding box center [189, 739] width 24 height 24
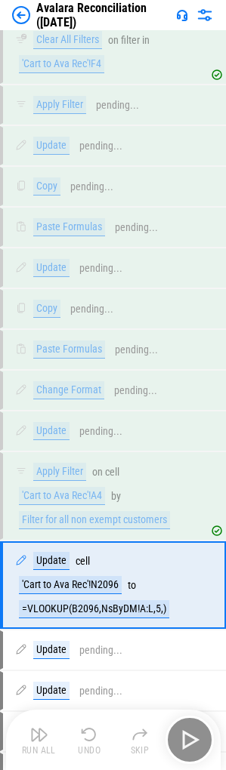
click at [187, 738] on div "Run All Undo Skip" at bounding box center [114, 739] width 199 height 48
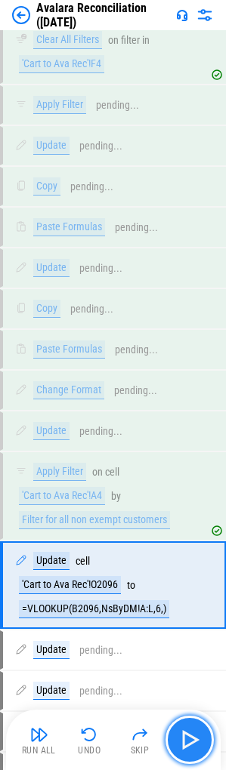
click at [187, 738] on img "button" at bounding box center [189, 739] width 24 height 24
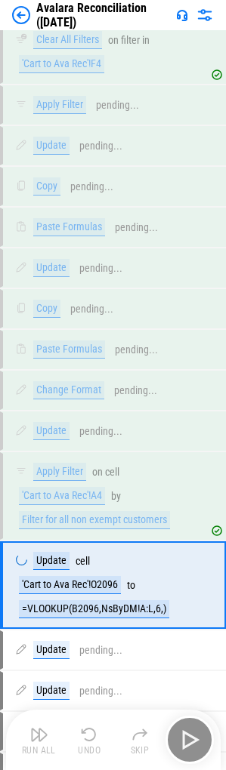
click at [187, 738] on div "Run All Undo Skip" at bounding box center [114, 739] width 199 height 48
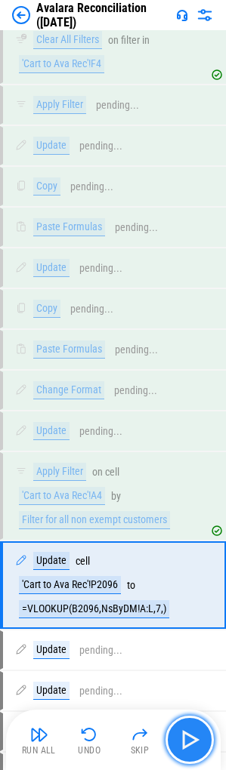
click at [193, 732] on img "button" at bounding box center [189, 739] width 24 height 24
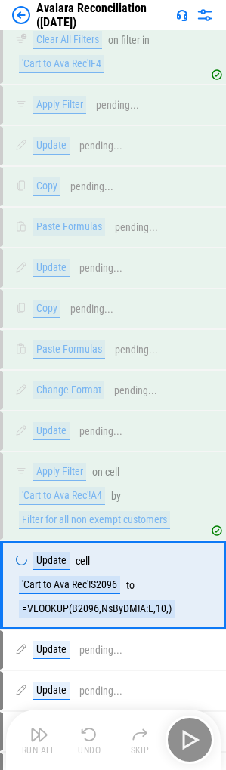
click at [193, 732] on div "Run All Undo Skip" at bounding box center [114, 739] width 199 height 48
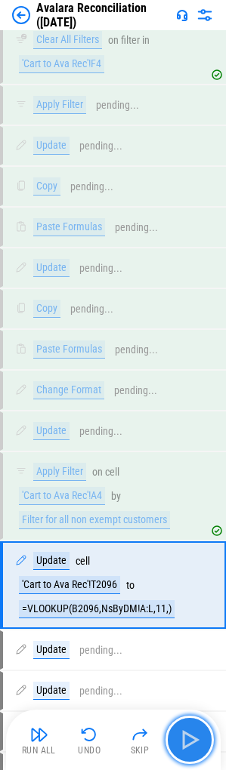
click at [193, 732] on img "button" at bounding box center [189, 739] width 24 height 24
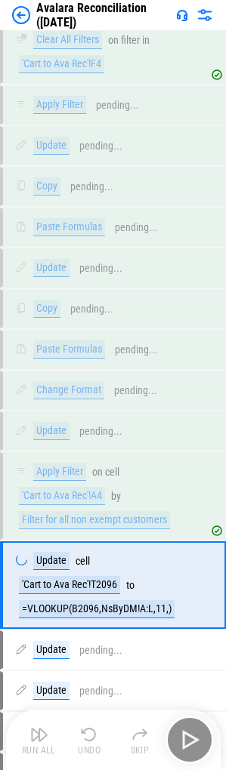
click at [193, 732] on div "Run All Undo Skip" at bounding box center [114, 739] width 199 height 48
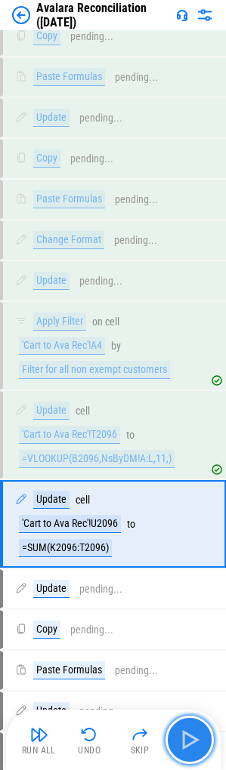
click at [193, 732] on img "button" at bounding box center [189, 739] width 24 height 24
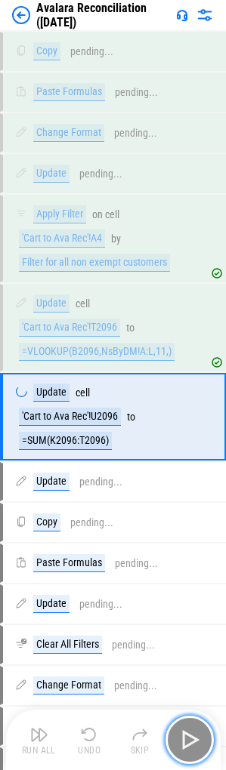
click at [193, 732] on img "button" at bounding box center [189, 739] width 24 height 24
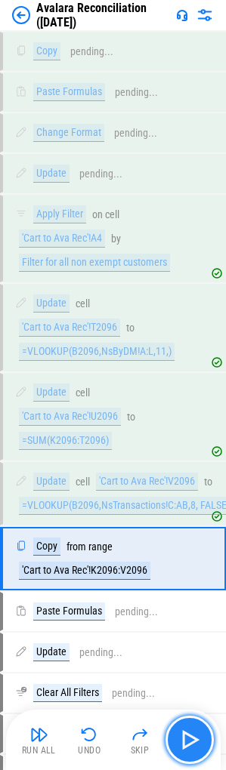
click at [193, 732] on img "button" at bounding box center [189, 739] width 24 height 24
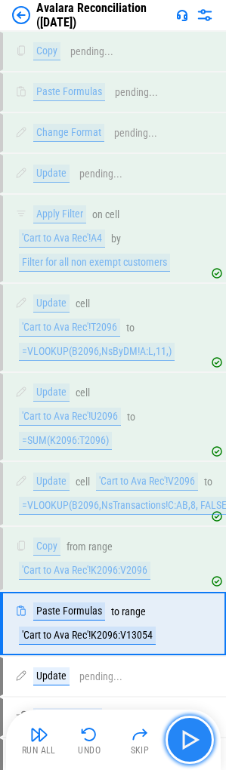
click at [193, 732] on img "button" at bounding box center [189, 739] width 24 height 24
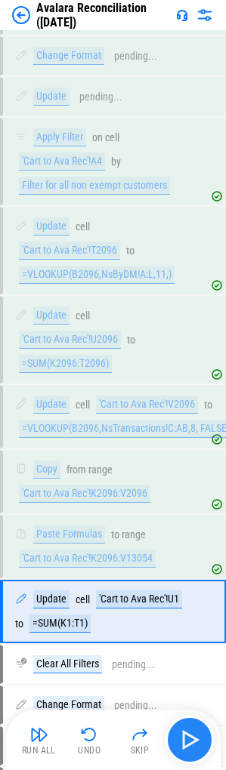
scroll to position [8756, 0]
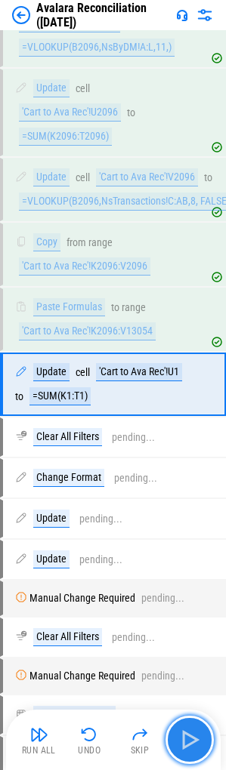
click at [193, 732] on img "button" at bounding box center [189, 739] width 24 height 24
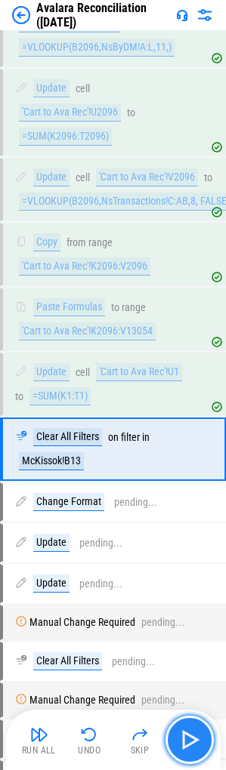
click at [183, 749] on img "button" at bounding box center [189, 739] width 24 height 24
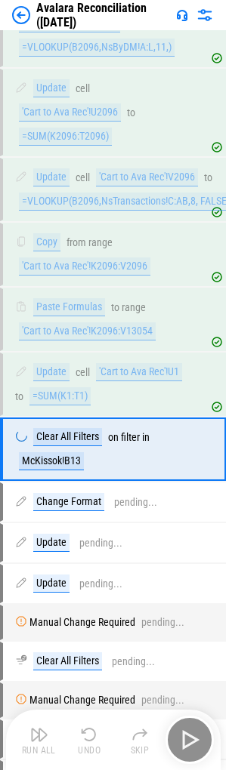
click at [183, 749] on div "Run All Undo Skip" at bounding box center [114, 739] width 199 height 48
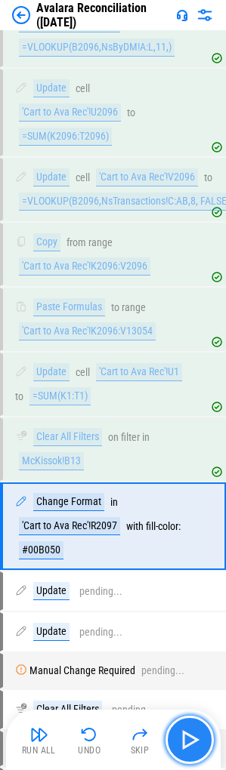
click at [183, 749] on img "button" at bounding box center [189, 739] width 24 height 24
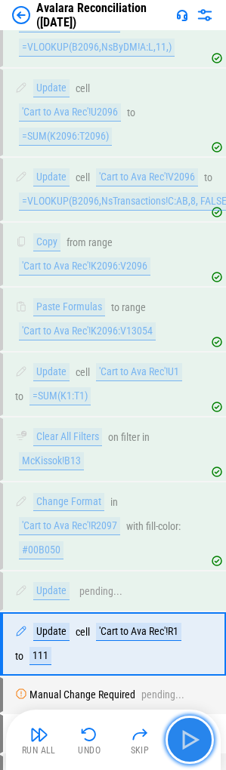
click at [183, 749] on img "button" at bounding box center [189, 739] width 24 height 24
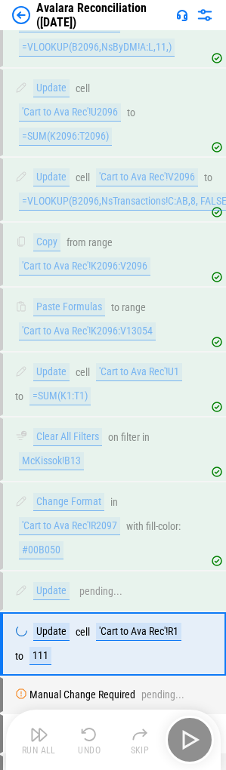
click at [183, 749] on div "Run All Undo Skip" at bounding box center [114, 739] width 199 height 48
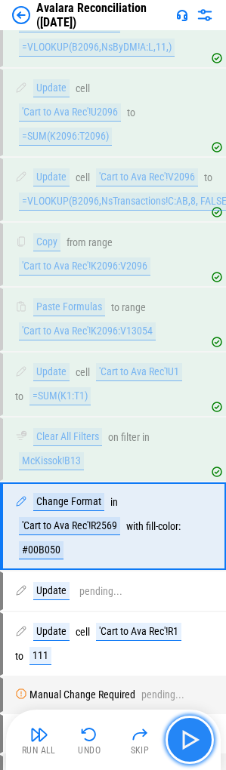
click at [183, 749] on img "button" at bounding box center [189, 739] width 24 height 24
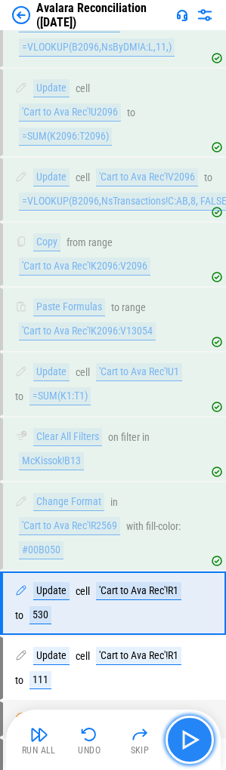
click at [183, 749] on img "button" at bounding box center [189, 739] width 24 height 24
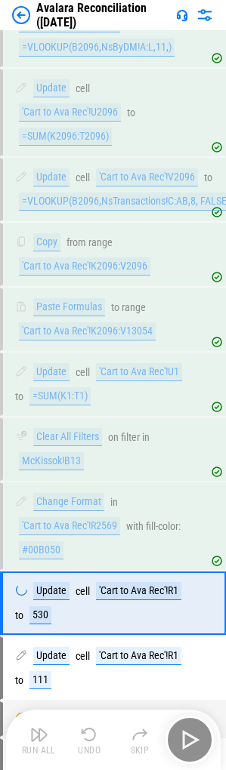
click at [183, 749] on div "Run All Undo Skip" at bounding box center [114, 739] width 199 height 48
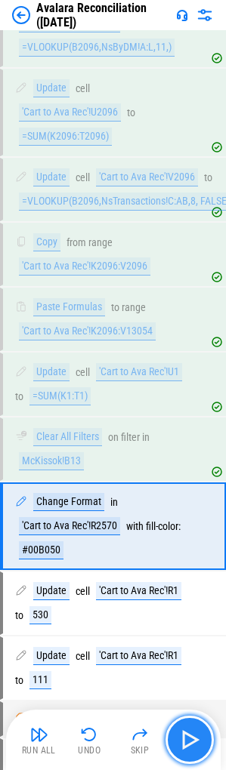
click at [183, 749] on img "button" at bounding box center [189, 739] width 24 height 24
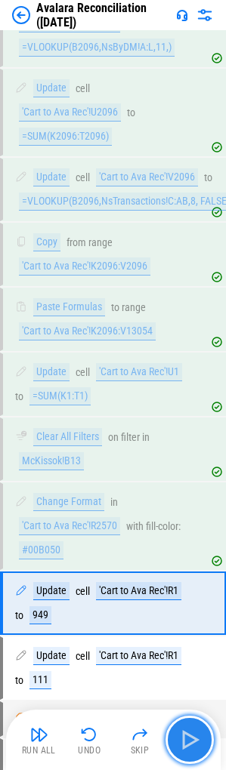
click at [183, 749] on img "button" at bounding box center [189, 739] width 24 height 24
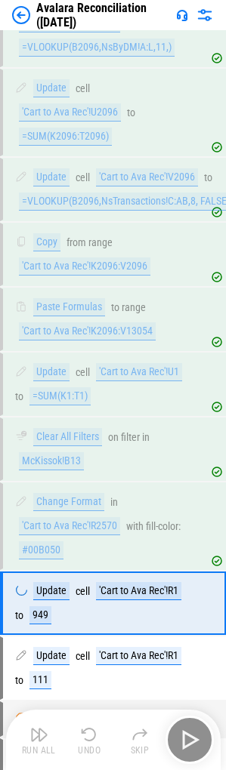
click at [183, 749] on div "Run All Undo Skip" at bounding box center [114, 739] width 199 height 48
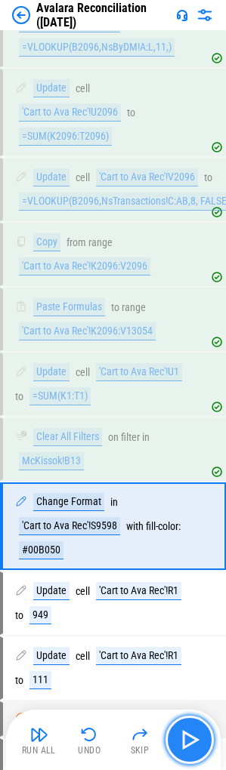
click at [183, 749] on img "button" at bounding box center [189, 739] width 24 height 24
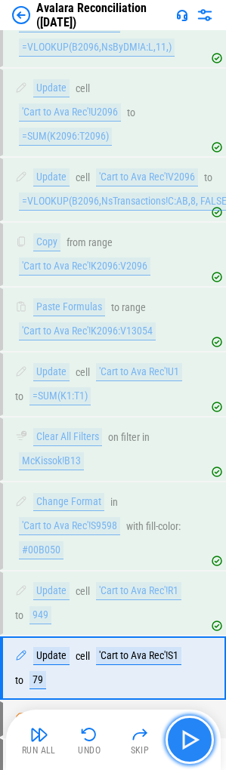
click at [183, 749] on img "button" at bounding box center [189, 739] width 24 height 24
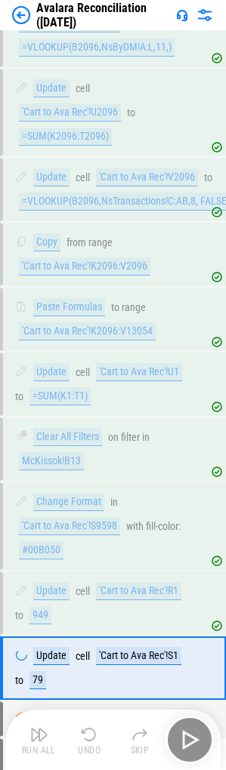
click at [183, 749] on div "Run All Undo Skip" at bounding box center [114, 739] width 199 height 48
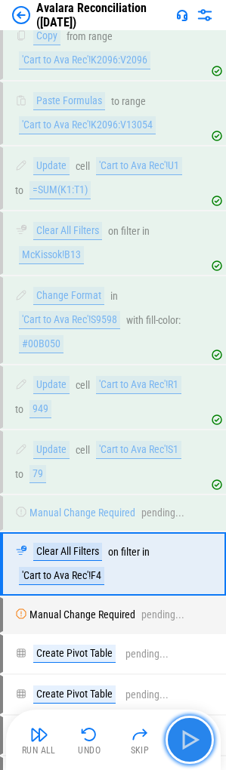
click at [183, 749] on img "button" at bounding box center [189, 739] width 24 height 24
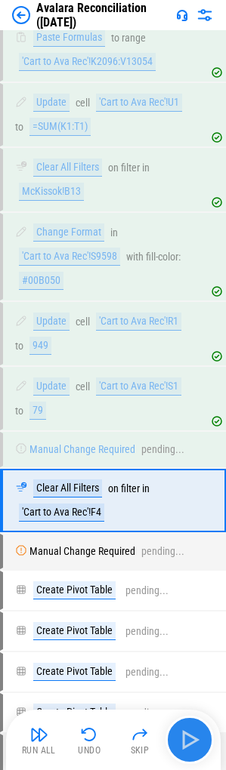
scroll to position [9074, 0]
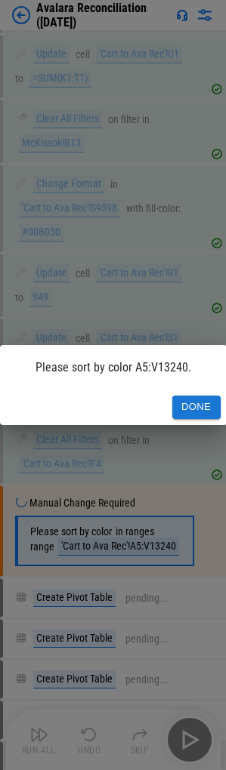
click at [187, 407] on button "Done" at bounding box center [196, 406] width 48 height 23
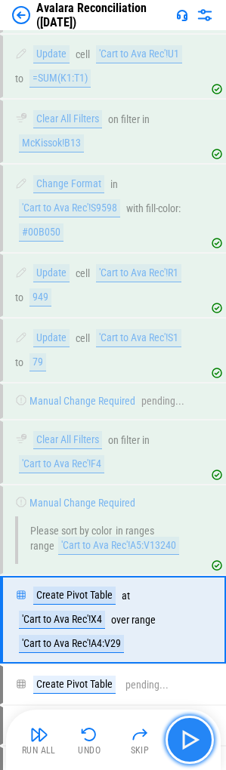
click at [180, 737] on img "button" at bounding box center [189, 739] width 24 height 24
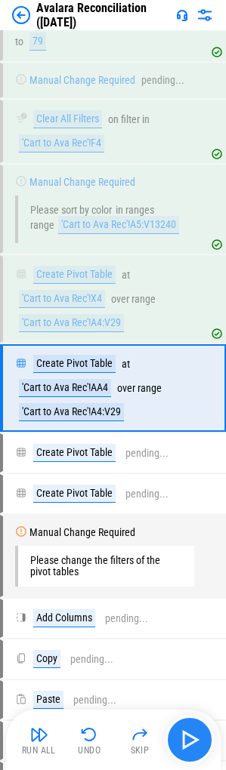
scroll to position [9399, 0]
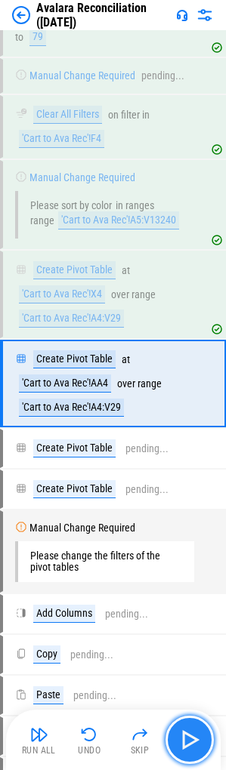
click at [195, 736] on img "button" at bounding box center [189, 739] width 24 height 24
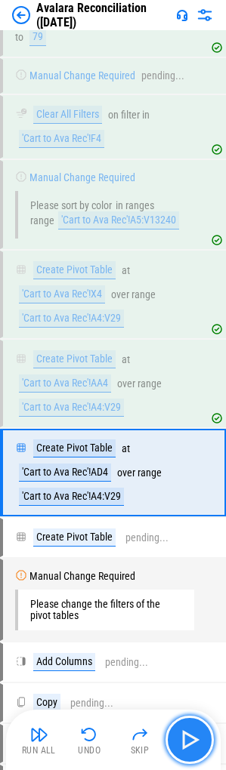
click at [195, 736] on img "button" at bounding box center [189, 739] width 24 height 24
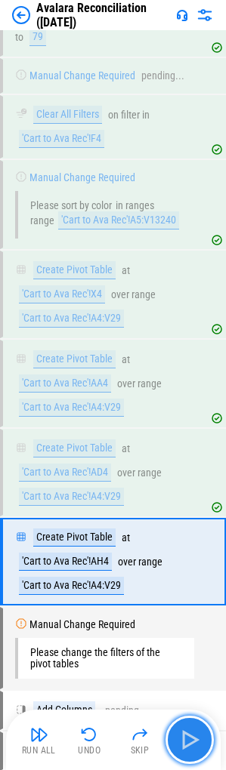
click at [195, 736] on img "button" at bounding box center [189, 739] width 24 height 24
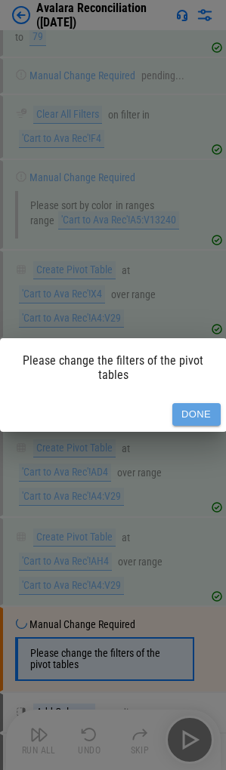
click at [192, 416] on button "Done" at bounding box center [196, 414] width 48 height 23
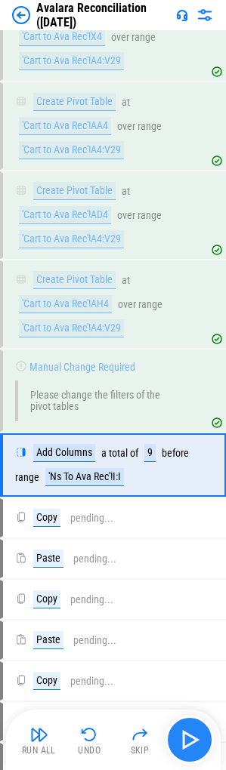
scroll to position [9738, 0]
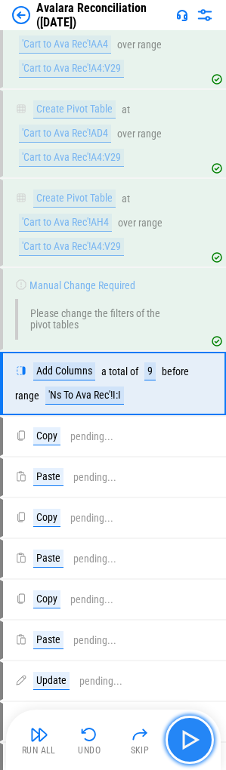
click at [188, 740] on img "button" at bounding box center [189, 739] width 24 height 24
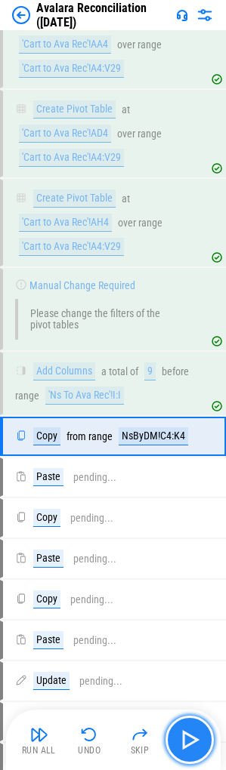
click at [188, 740] on img "button" at bounding box center [189, 739] width 24 height 24
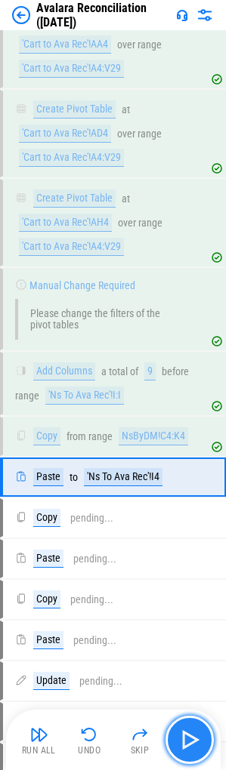
click at [188, 740] on img "button" at bounding box center [189, 739] width 24 height 24
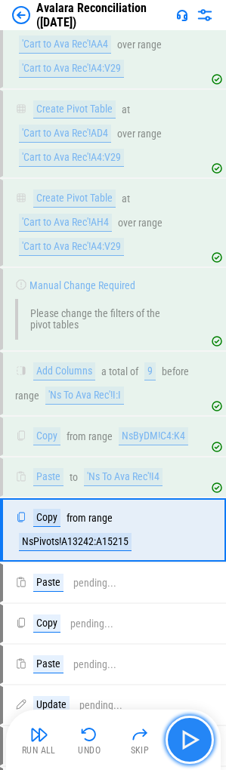
click at [188, 740] on img "button" at bounding box center [189, 739] width 24 height 24
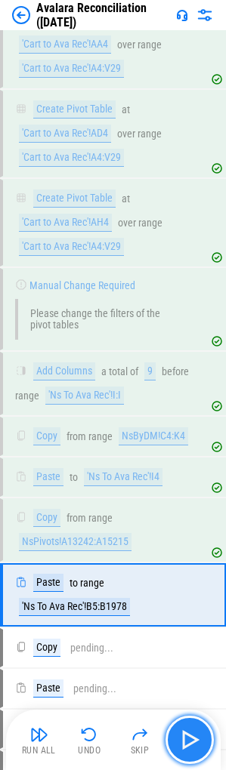
click at [188, 740] on img "button" at bounding box center [189, 739] width 24 height 24
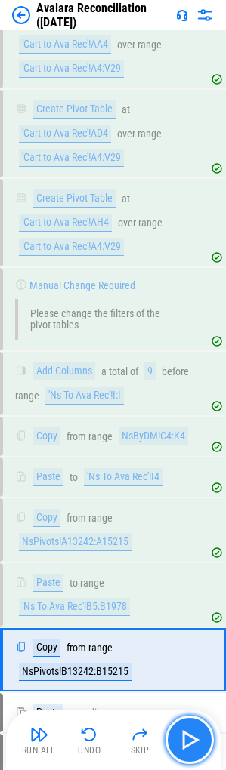
click at [188, 740] on img "button" at bounding box center [189, 739] width 24 height 24
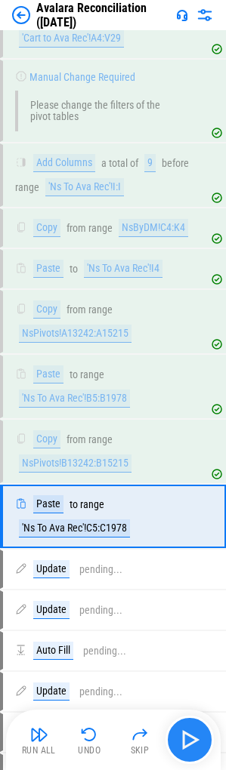
scroll to position [10079, 0]
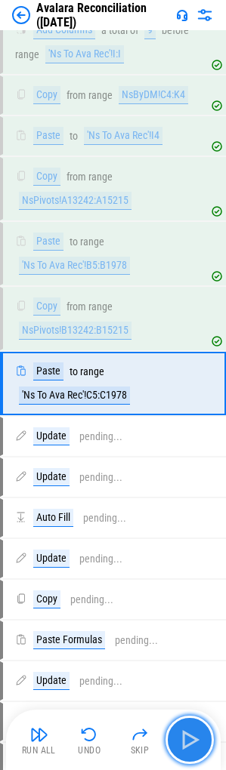
click at [188, 740] on img "button" at bounding box center [189, 739] width 24 height 24
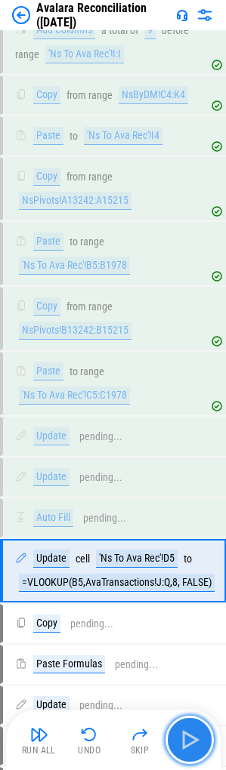
click at [188, 740] on img "button" at bounding box center [189, 739] width 24 height 24
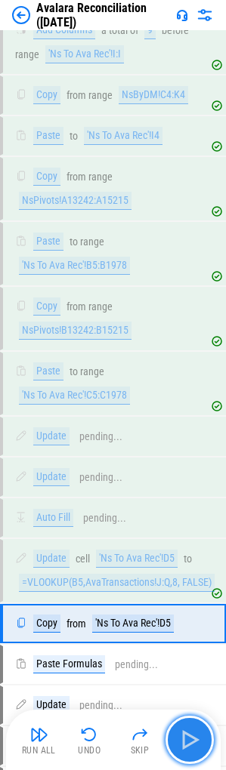
click at [188, 740] on img "button" at bounding box center [189, 739] width 24 height 24
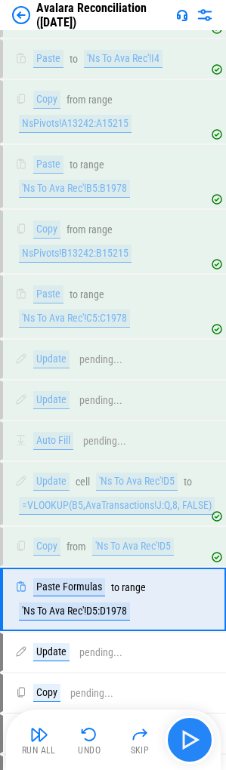
scroll to position [10371, 0]
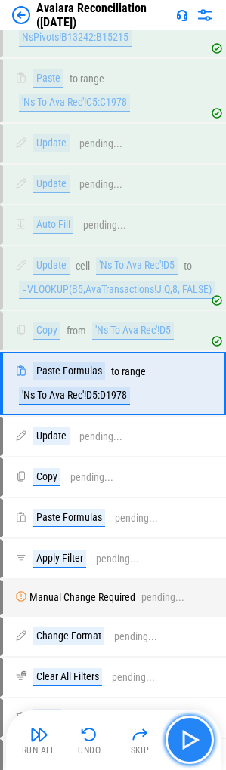
click at [188, 740] on img "button" at bounding box center [189, 739] width 24 height 24
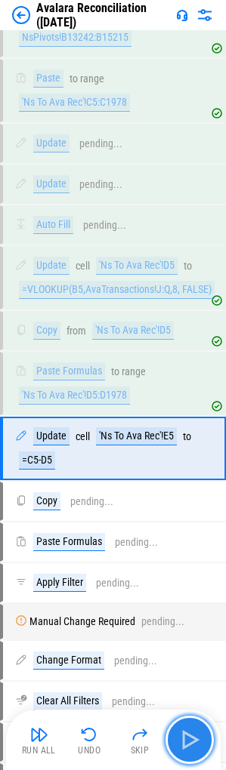
click at [188, 740] on img "button" at bounding box center [189, 739] width 24 height 24
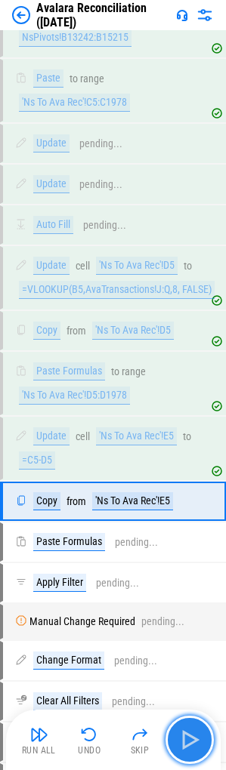
click at [188, 740] on img "button" at bounding box center [189, 739] width 24 height 24
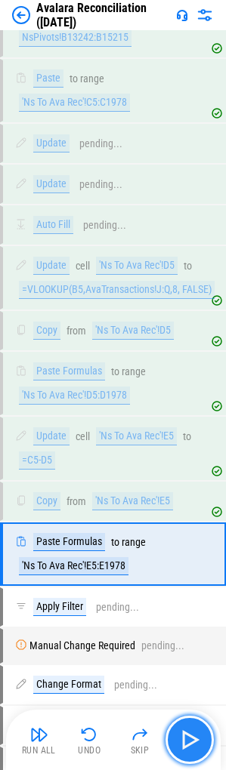
click at [188, 740] on img "button" at bounding box center [189, 739] width 24 height 24
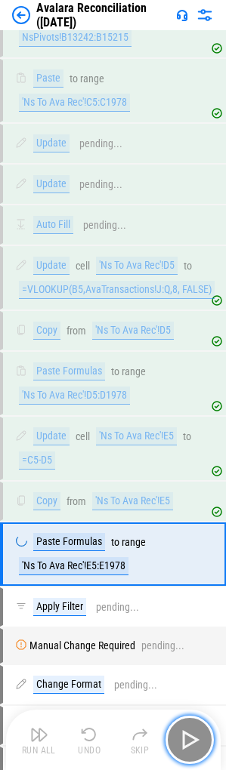
click at [188, 740] on img "button" at bounding box center [189, 739] width 24 height 24
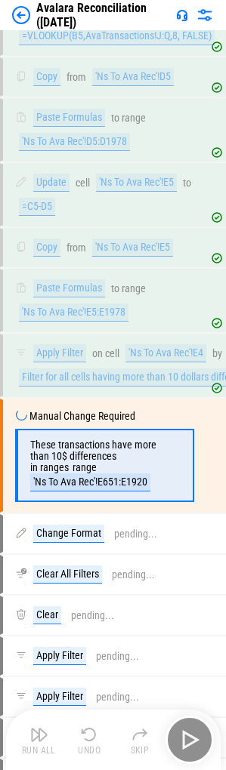
scroll to position [10697, 0]
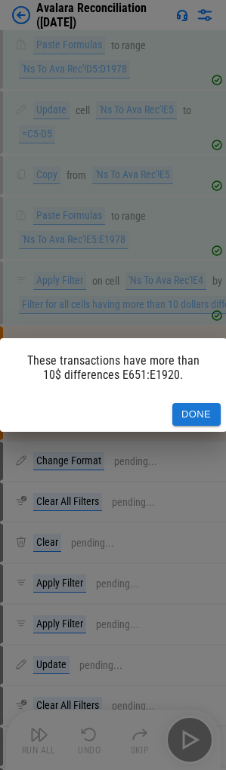
click at [188, 740] on div "These transactions have more than 10$ differences E651:E1920. Done" at bounding box center [113, 385] width 226 height 770
click at [202, 420] on button "Done" at bounding box center [196, 414] width 48 height 23
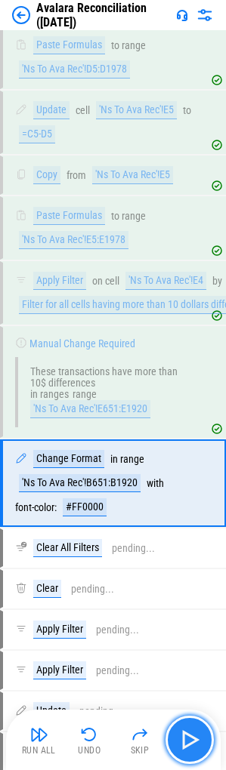
click at [192, 735] on img "button" at bounding box center [189, 739] width 24 height 24
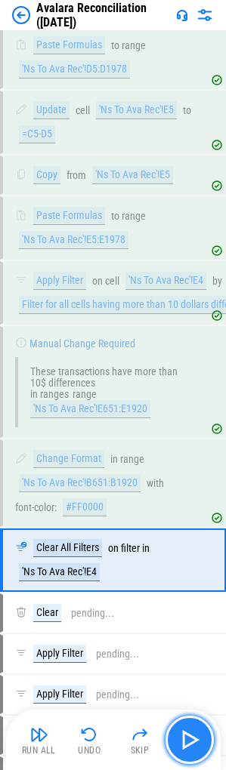
click at [192, 735] on img "button" at bounding box center [189, 739] width 24 height 24
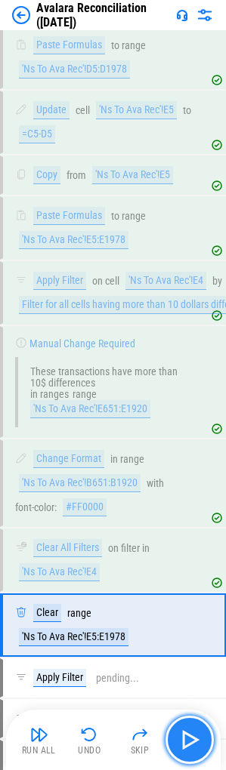
click at [174, 726] on button "button" at bounding box center [189, 739] width 48 height 48
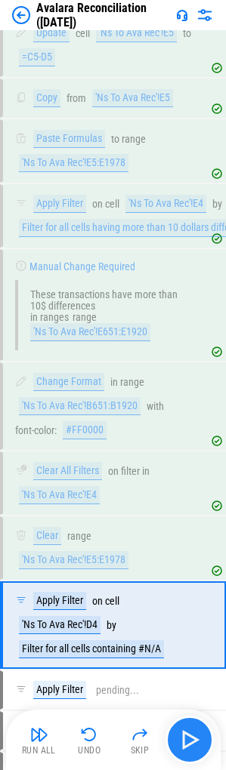
scroll to position [11016, 0]
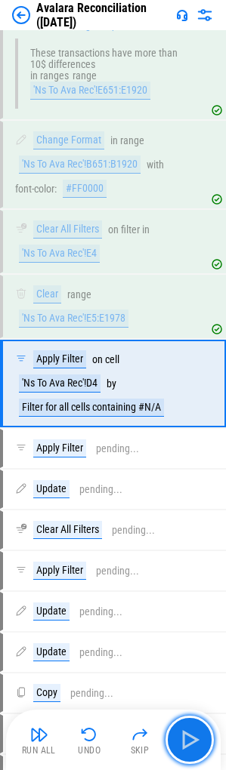
click at [176, 727] on button "button" at bounding box center [189, 739] width 48 height 48
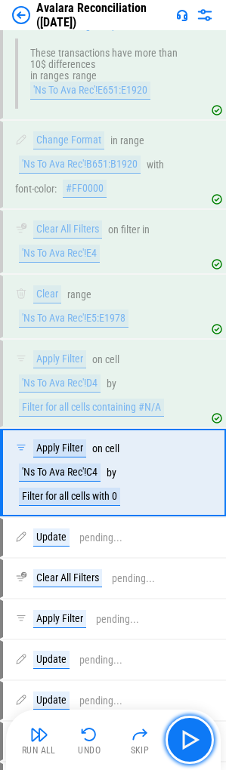
click at [176, 727] on button "button" at bounding box center [189, 739] width 48 height 48
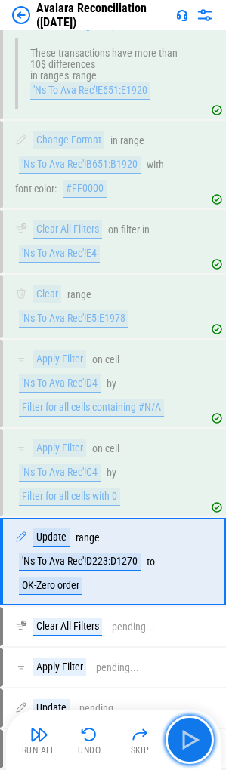
click at [176, 727] on button "button" at bounding box center [189, 739] width 48 height 48
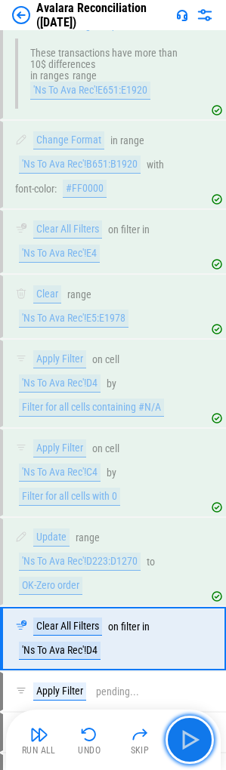
click at [176, 727] on button "button" at bounding box center [189, 739] width 48 height 48
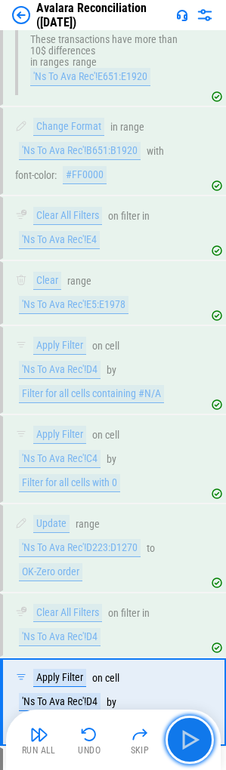
click at [176, 727] on button "button" at bounding box center [189, 739] width 48 height 48
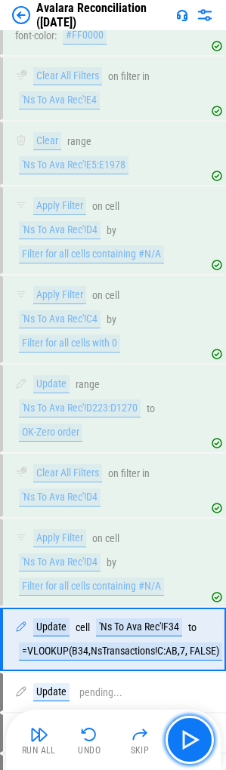
click at [176, 727] on button "button" at bounding box center [189, 739] width 48 height 48
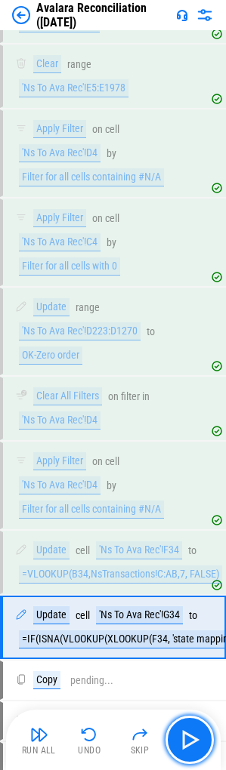
click at [176, 727] on button "button" at bounding box center [189, 739] width 48 height 48
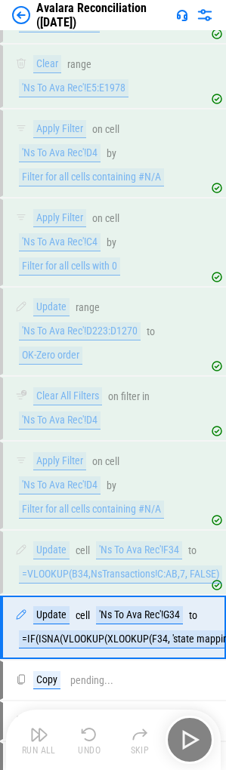
scroll to position [11457, 0]
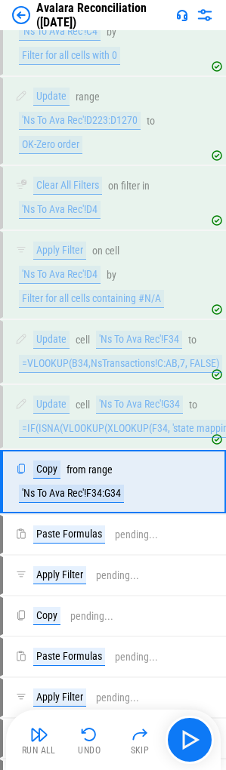
click at [176, 727] on div "Run All Undo Skip" at bounding box center [114, 739] width 199 height 48
click at [176, 727] on button "button" at bounding box center [189, 739] width 48 height 48
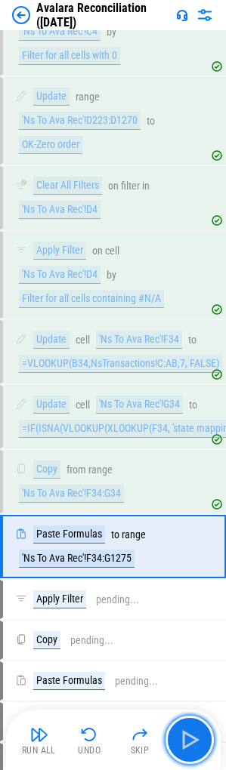
click at [176, 727] on button "button" at bounding box center [189, 739] width 48 height 48
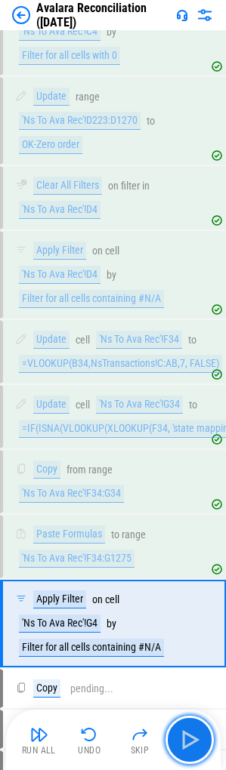
click at [176, 727] on button "button" at bounding box center [189, 739] width 48 height 48
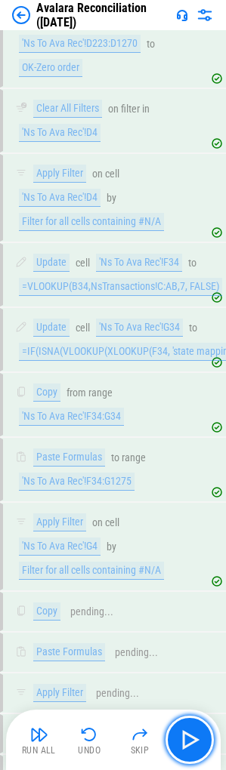
click at [176, 727] on button "button" at bounding box center [189, 739] width 48 height 48
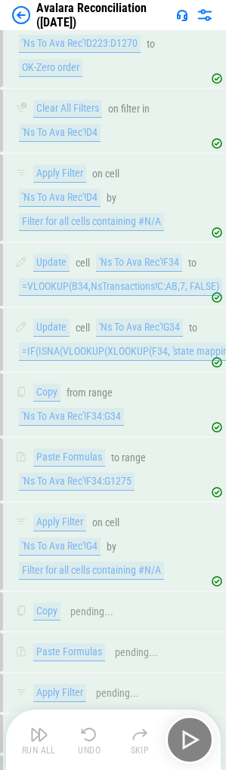
scroll to position [11894, 0]
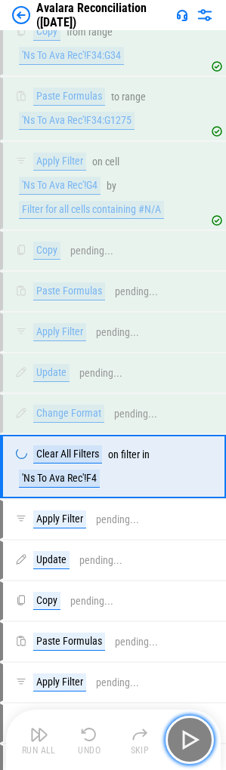
click at [176, 727] on button "button" at bounding box center [189, 739] width 48 height 48
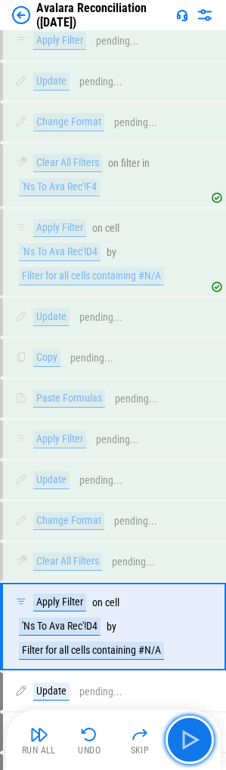
click at [176, 727] on button "button" at bounding box center [189, 739] width 48 height 48
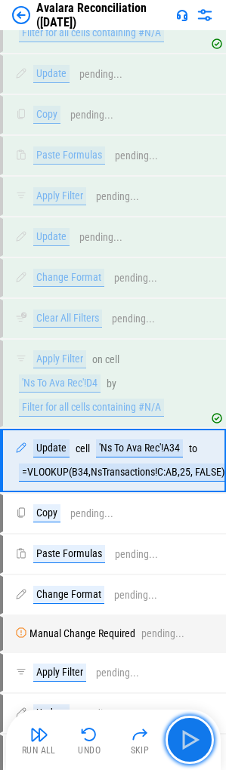
click at [176, 727] on button "button" at bounding box center [189, 739] width 48 height 48
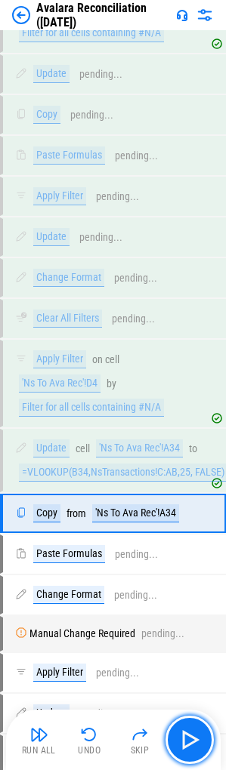
click at [176, 727] on button "button" at bounding box center [189, 739] width 48 height 48
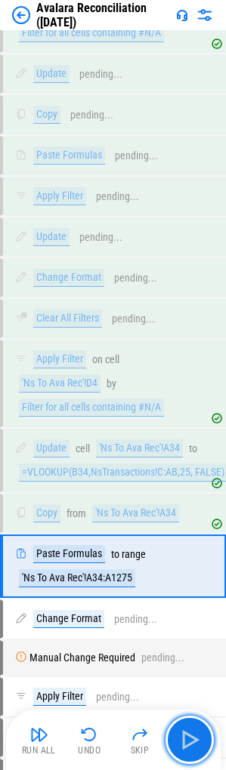
click at [176, 727] on button "button" at bounding box center [189, 739] width 48 height 48
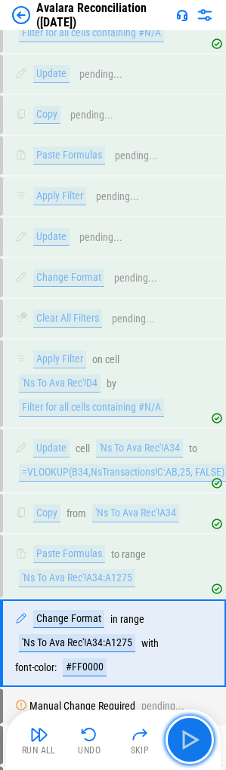
click at [176, 727] on button "button" at bounding box center [189, 739] width 48 height 48
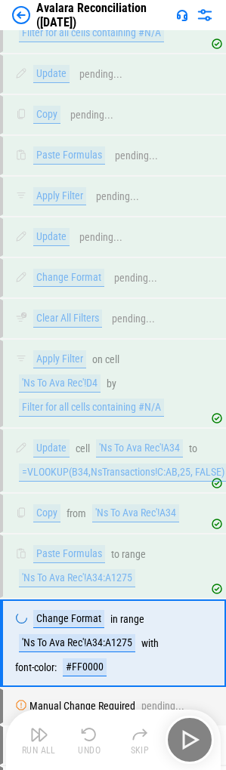
click at [176, 727] on div "Run All Undo Skip" at bounding box center [114, 739] width 199 height 48
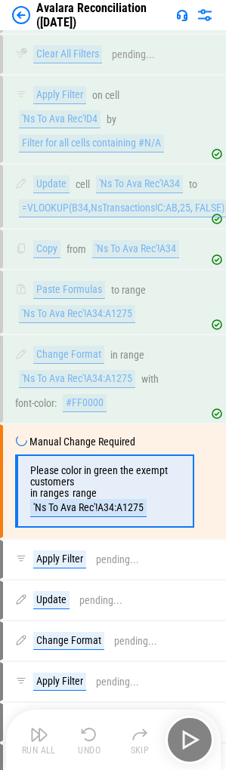
scroll to position [12791, 0]
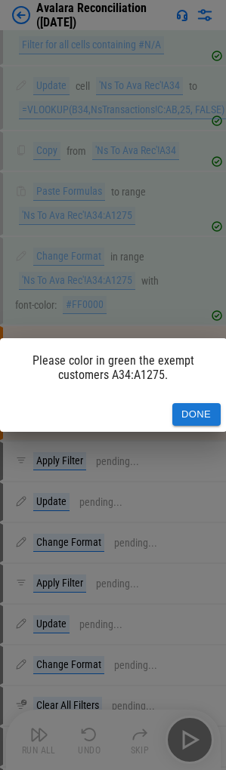
click at [199, 415] on button "Done" at bounding box center [196, 414] width 48 height 23
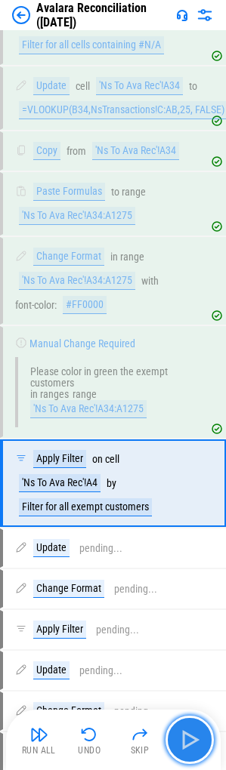
click at [191, 727] on img "button" at bounding box center [189, 739] width 24 height 24
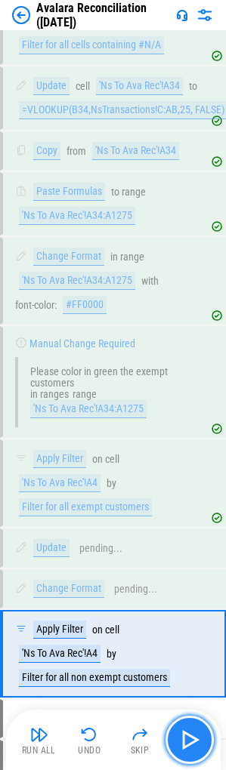
click at [191, 727] on img "button" at bounding box center [189, 739] width 24 height 24
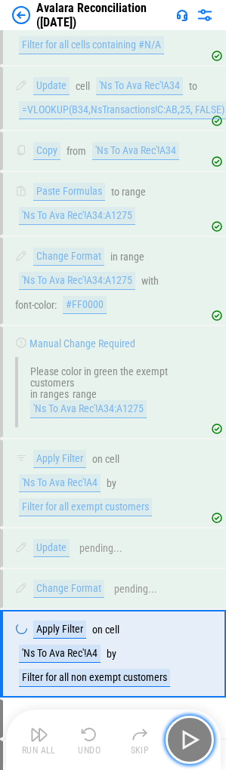
click at [188, 727] on img "button" at bounding box center [189, 739] width 24 height 24
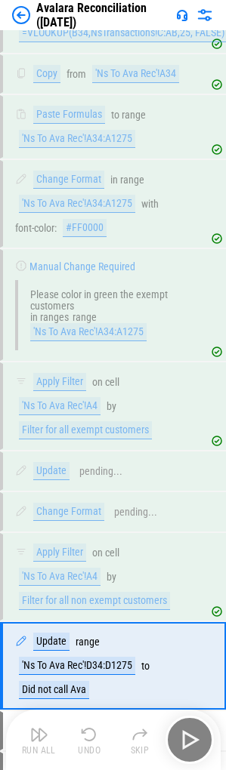
scroll to position [13001, 0]
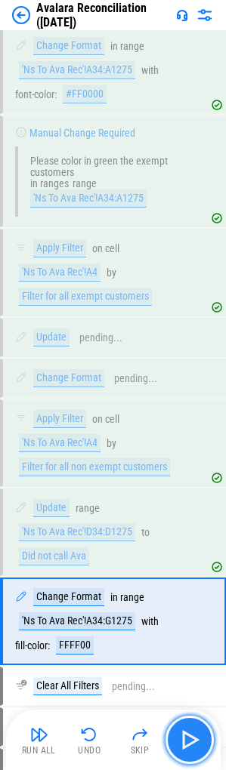
click at [189, 734] on img "button" at bounding box center [189, 739] width 24 height 24
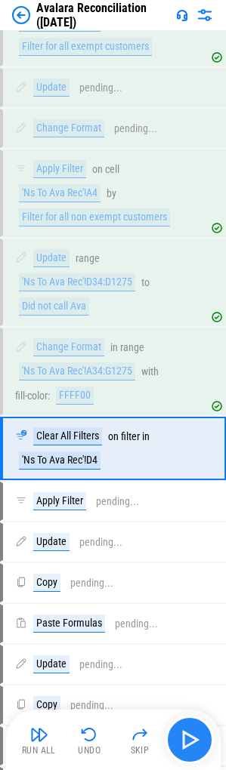
scroll to position [13316, 0]
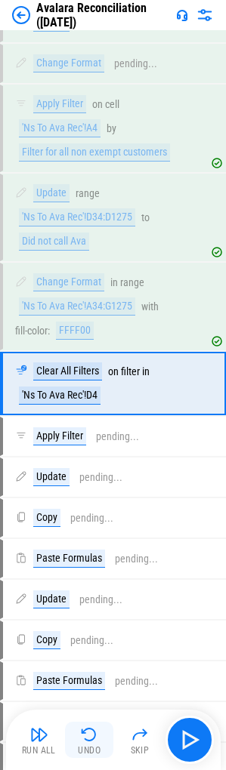
click at [90, 730] on img "button" at bounding box center [89, 734] width 18 height 18
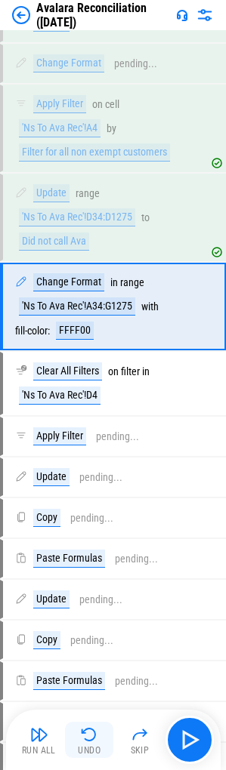
click at [89, 749] on div "Undo" at bounding box center [89, 750] width 23 height 9
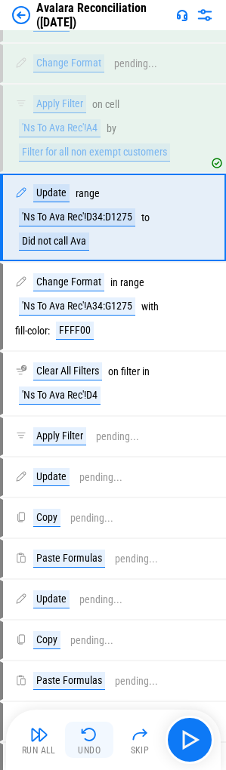
click at [89, 744] on button "Undo" at bounding box center [89, 739] width 48 height 36
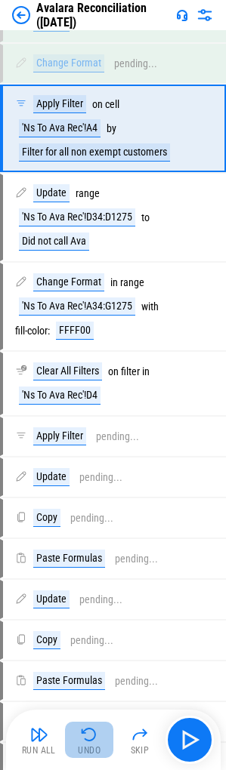
click at [89, 744] on button "Undo" at bounding box center [89, 739] width 48 height 36
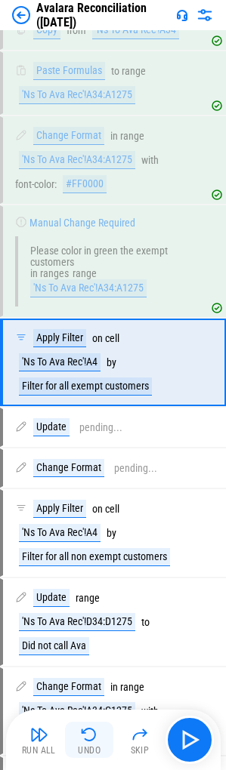
scroll to position [12890, 0]
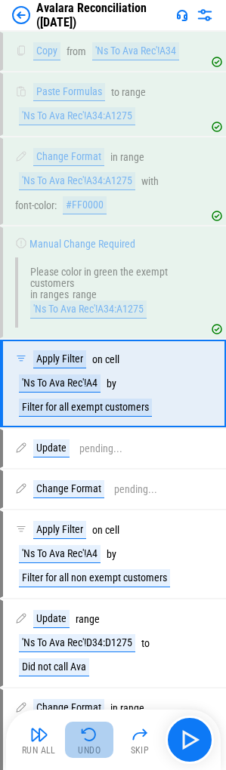
click at [89, 744] on button "Undo" at bounding box center [89, 739] width 48 height 36
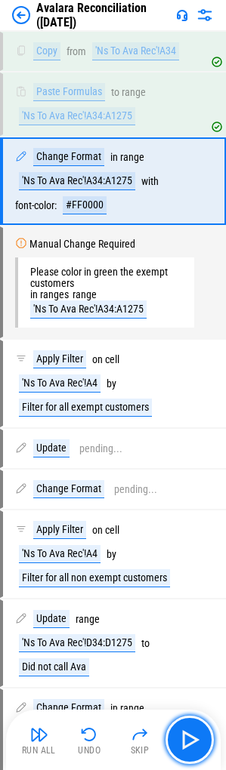
click at [205, 737] on button "button" at bounding box center [189, 739] width 48 height 48
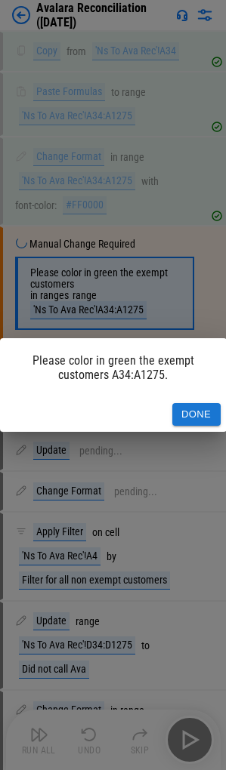
click at [186, 407] on button "Done" at bounding box center [196, 414] width 48 height 23
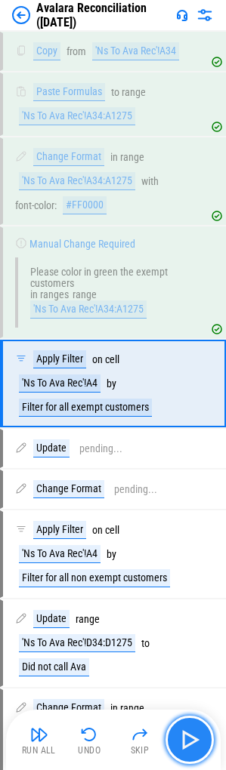
click at [185, 744] on img "button" at bounding box center [189, 739] width 24 height 24
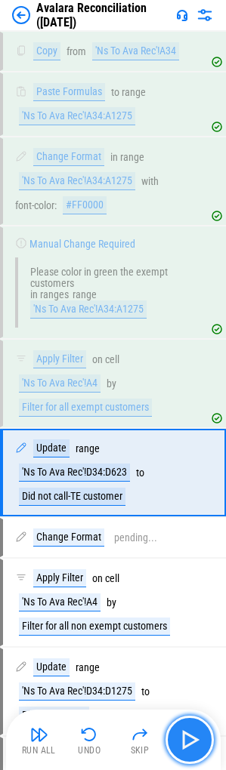
click at [185, 744] on img "button" at bounding box center [189, 739] width 24 height 24
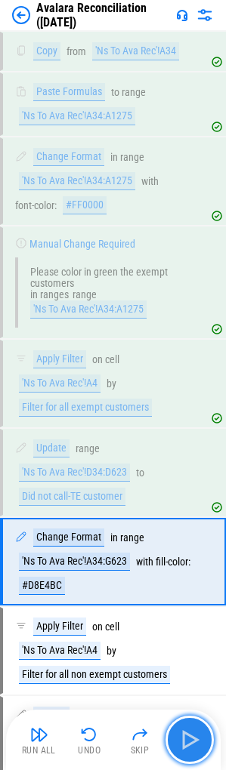
click at [185, 744] on img "button" at bounding box center [189, 739] width 24 height 24
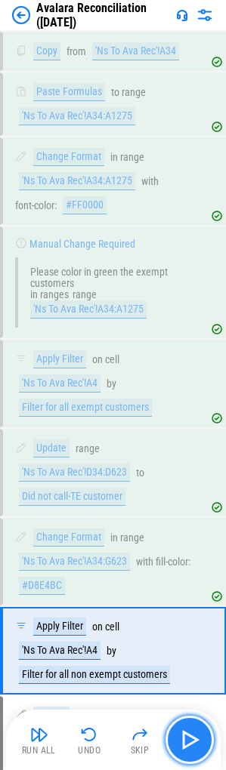
click at [195, 745] on img "button" at bounding box center [189, 739] width 24 height 24
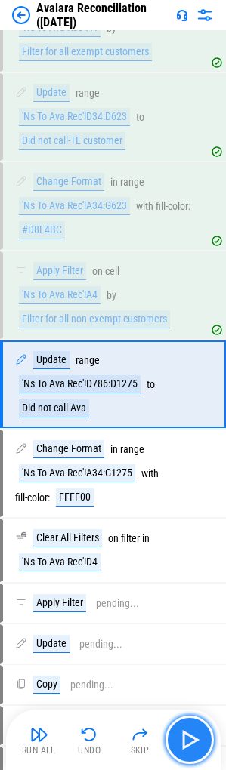
scroll to position [13247, 0]
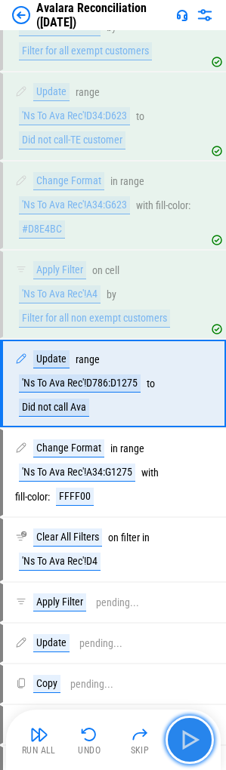
click at [195, 745] on img "button" at bounding box center [189, 739] width 24 height 24
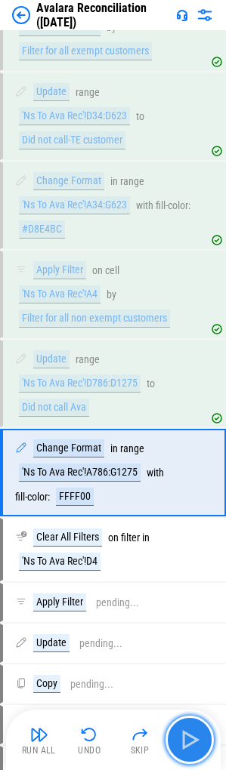
click at [195, 745] on img "button" at bounding box center [189, 739] width 24 height 24
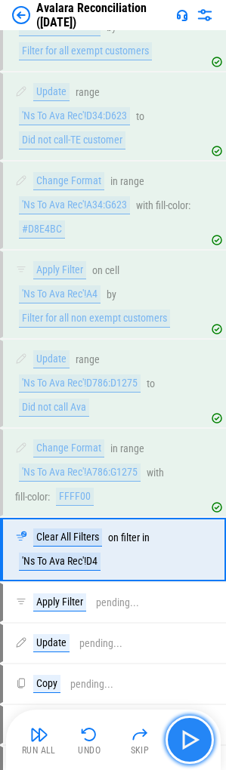
click at [190, 745] on img "button" at bounding box center [189, 739] width 24 height 24
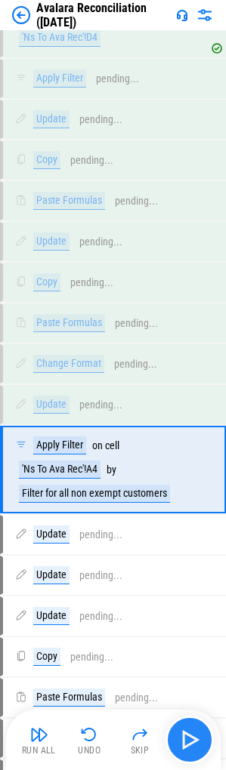
scroll to position [13856, 0]
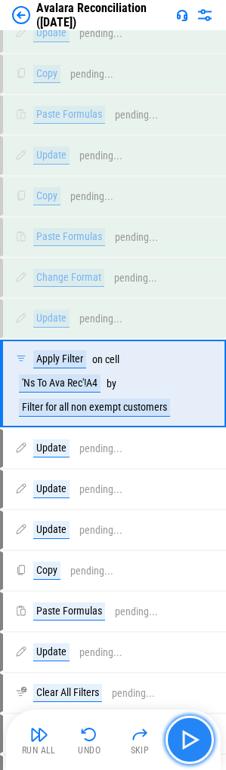
click at [187, 745] on img "button" at bounding box center [189, 739] width 24 height 24
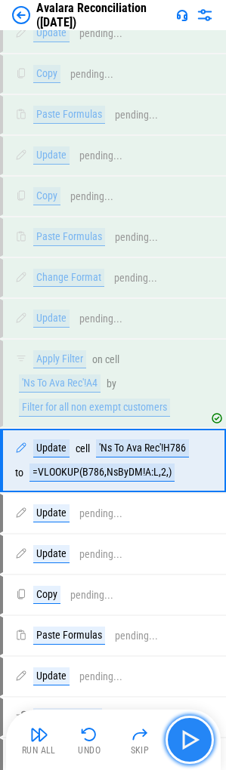
click at [190, 743] on img "button" at bounding box center [189, 739] width 24 height 24
click at [191, 743] on img "button" at bounding box center [189, 739] width 24 height 24
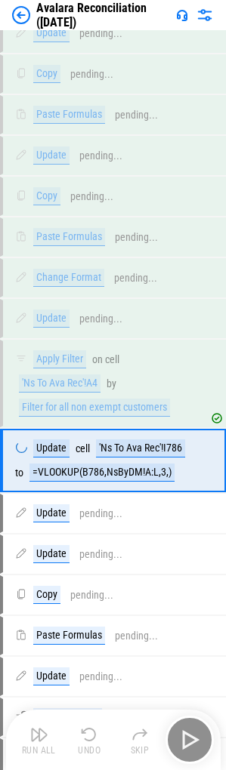
click at [191, 743] on div "Run All Undo Skip" at bounding box center [114, 739] width 199 height 48
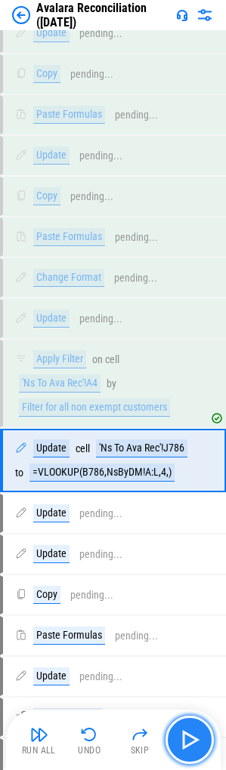
click at [191, 743] on img "button" at bounding box center [189, 739] width 24 height 24
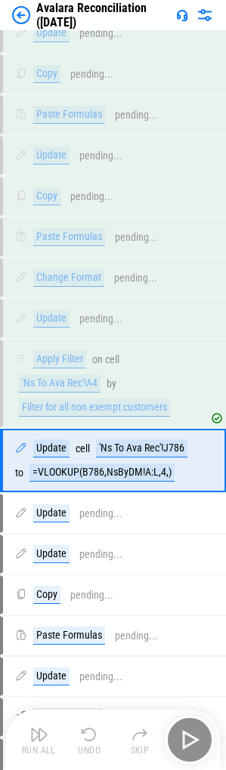
click at [191, 743] on div "Run All Undo Skip" at bounding box center [114, 739] width 199 height 48
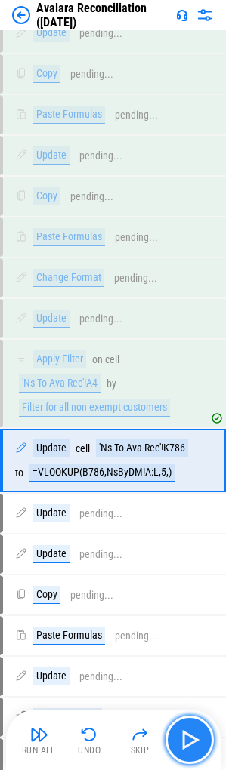
click at [191, 743] on img "button" at bounding box center [189, 739] width 24 height 24
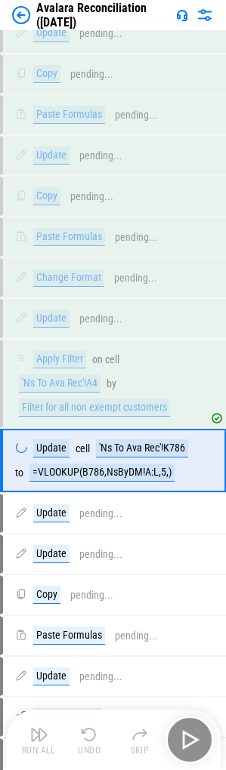
click at [191, 743] on div "Run All Undo Skip" at bounding box center [114, 739] width 199 height 48
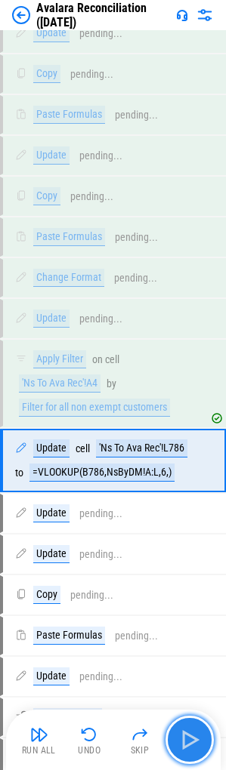
click at [191, 743] on img "button" at bounding box center [189, 739] width 24 height 24
click at [191, 743] on div "Run All Undo Skip" at bounding box center [114, 739] width 199 height 48
click at [191, 743] on img "button" at bounding box center [189, 739] width 24 height 24
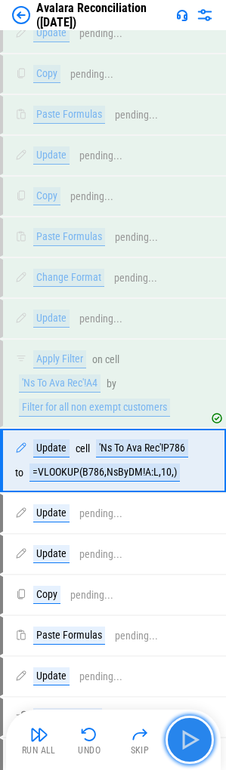
click at [191, 743] on img "button" at bounding box center [189, 739] width 24 height 24
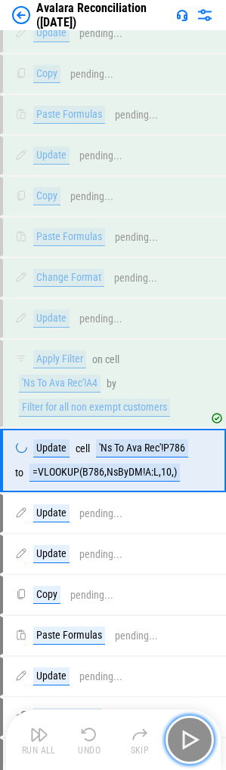
click at [191, 743] on img "button" at bounding box center [189, 739] width 24 height 24
click at [191, 743] on div "Run All Undo Skip" at bounding box center [114, 739] width 199 height 48
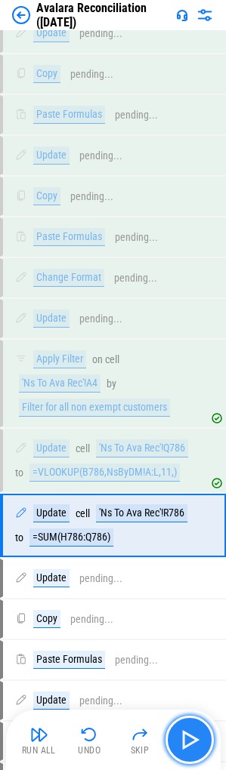
click at [191, 743] on img "button" at bounding box center [189, 739] width 24 height 24
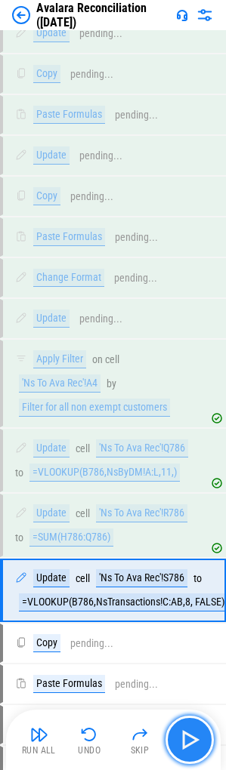
click at [191, 743] on img "button" at bounding box center [189, 739] width 24 height 24
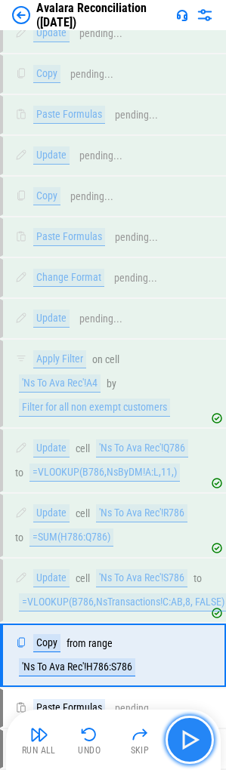
click at [191, 743] on img "button" at bounding box center [189, 739] width 24 height 24
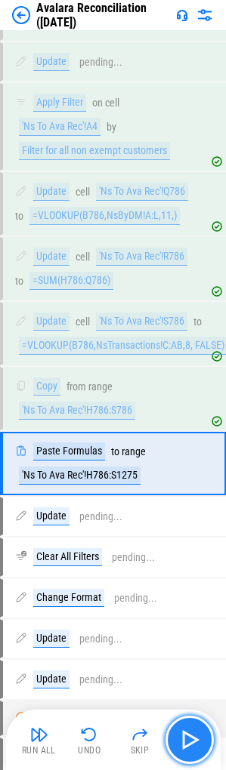
scroll to position [14193, 0]
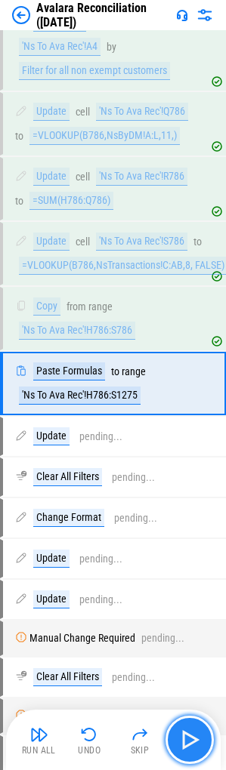
click at [191, 743] on img "button" at bounding box center [189, 739] width 24 height 24
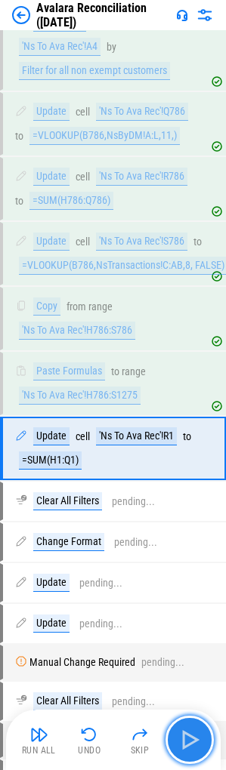
click at [191, 742] on img "button" at bounding box center [189, 739] width 24 height 24
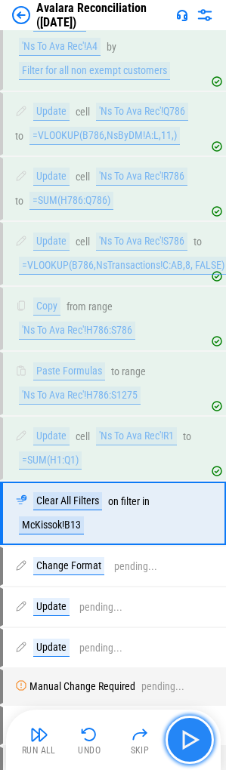
click at [191, 742] on img "button" at bounding box center [189, 739] width 24 height 24
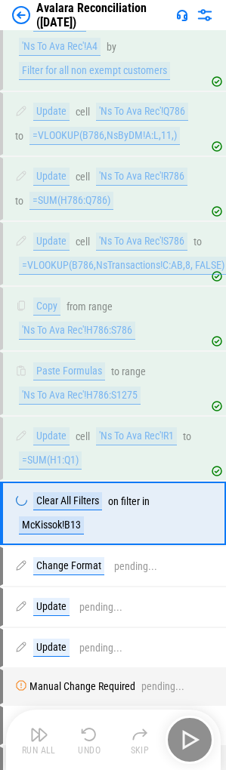
click at [191, 742] on div "Run All Undo Skip" at bounding box center [114, 739] width 199 height 48
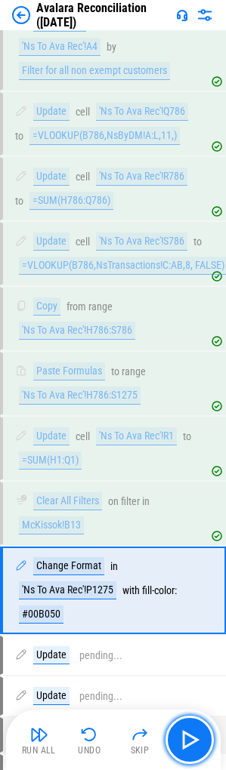
click at [191, 734] on img "button" at bounding box center [189, 739] width 24 height 24
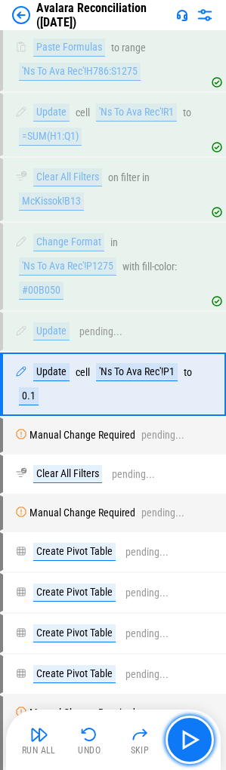
click at [191, 734] on img "button" at bounding box center [189, 739] width 24 height 24
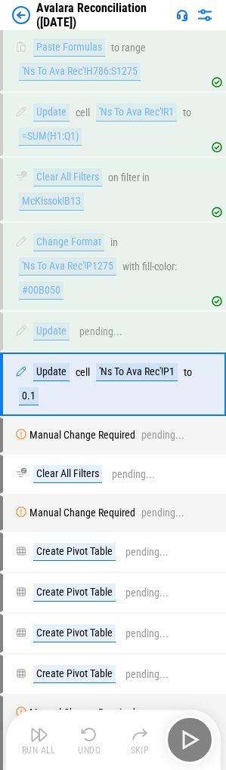
scroll to position [14517, 0]
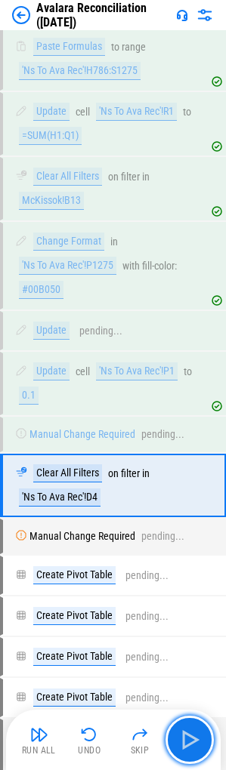
click at [191, 734] on img "button" at bounding box center [189, 739] width 24 height 24
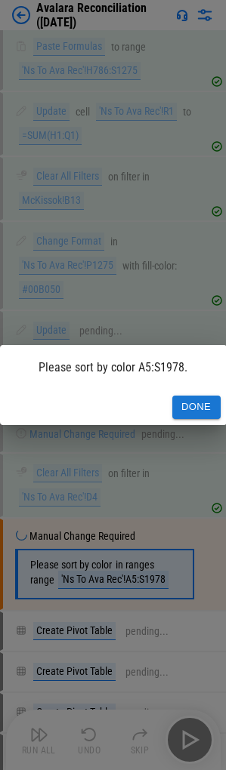
click at [183, 411] on button "Done" at bounding box center [196, 406] width 48 height 23
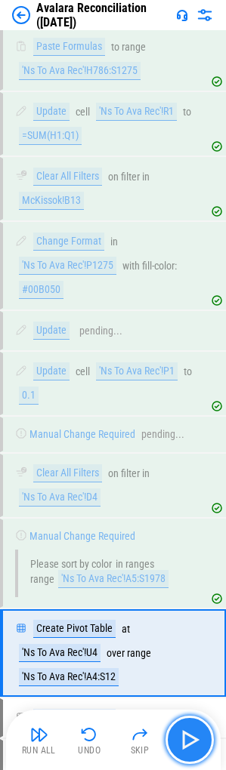
click at [198, 732] on img "button" at bounding box center [189, 739] width 24 height 24
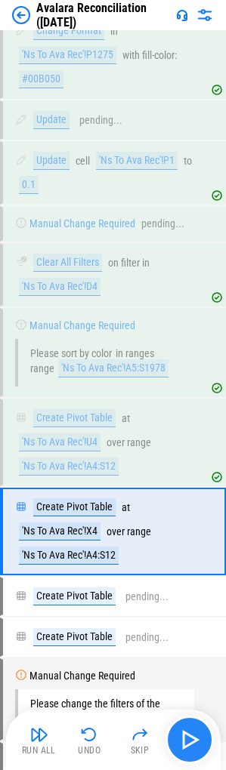
scroll to position [14877, 0]
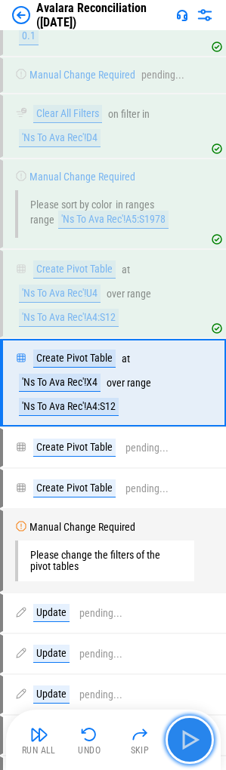
click at [195, 734] on img "button" at bounding box center [189, 739] width 24 height 24
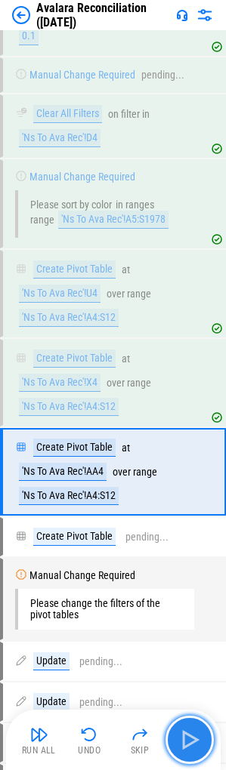
click at [194, 734] on img "button" at bounding box center [189, 739] width 24 height 24
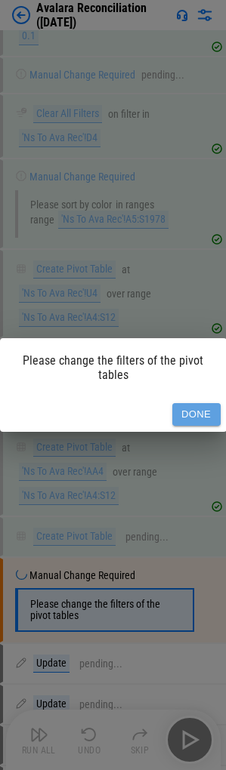
click at [197, 410] on button "Done" at bounding box center [196, 414] width 48 height 23
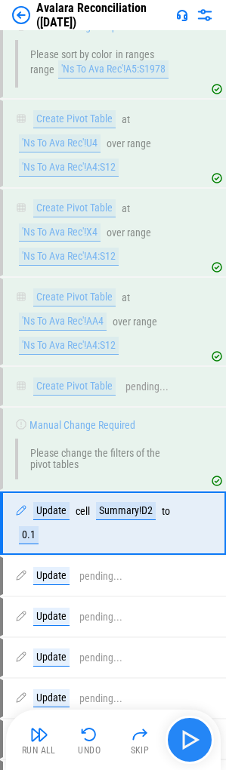
scroll to position [15167, 0]
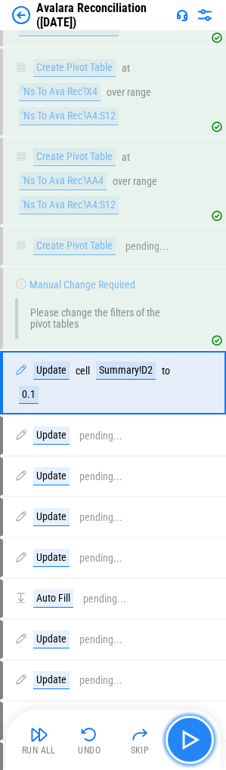
click at [201, 733] on img "button" at bounding box center [189, 739] width 24 height 24
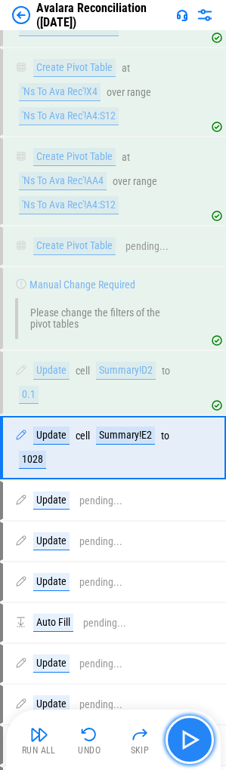
click at [196, 737] on img "button" at bounding box center [189, 739] width 24 height 24
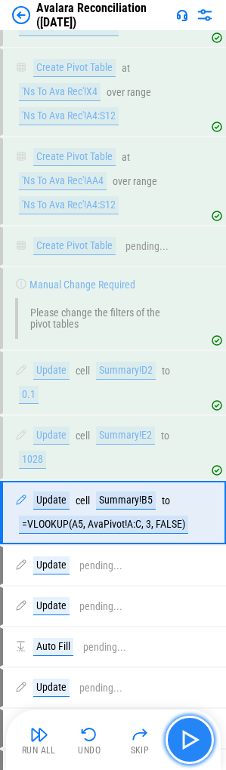
click at [196, 737] on img "button" at bounding box center [189, 739] width 24 height 24
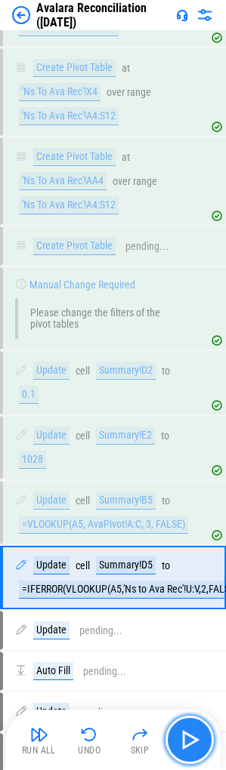
click at [196, 737] on img "button" at bounding box center [189, 739] width 24 height 24
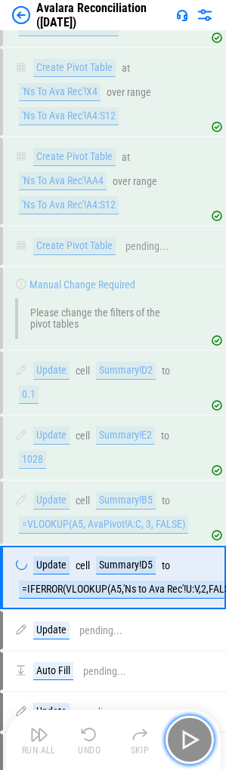
click at [196, 737] on img "button" at bounding box center [189, 739] width 24 height 24
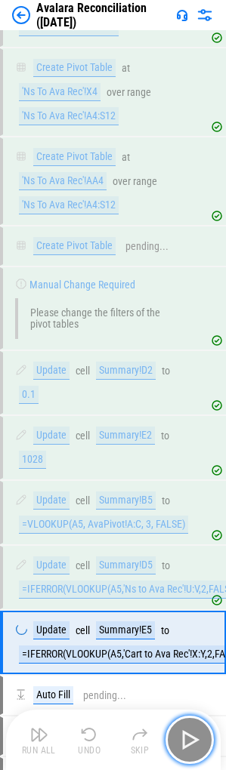
click at [196, 737] on img "button" at bounding box center [189, 739] width 24 height 24
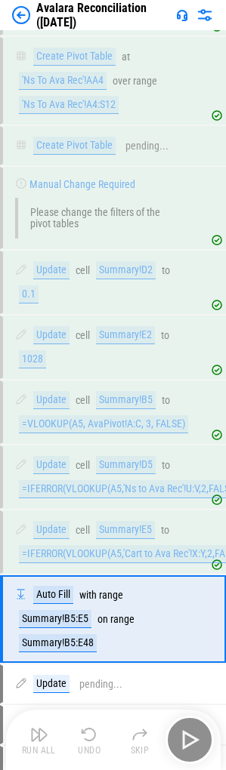
scroll to position [15424, 0]
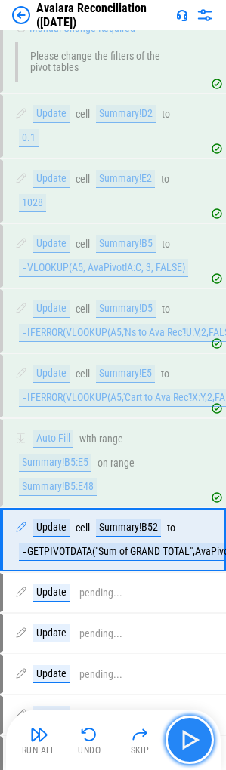
click at [192, 738] on img "button" at bounding box center [189, 739] width 24 height 24
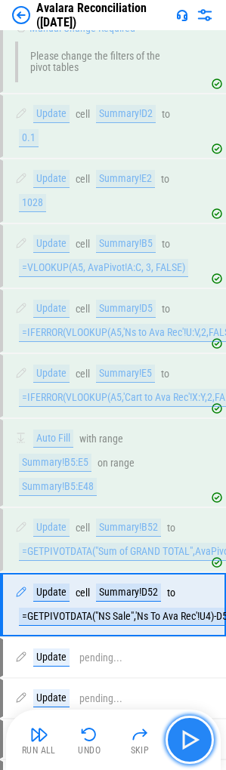
click at [192, 738] on img "button" at bounding box center [189, 739] width 24 height 24
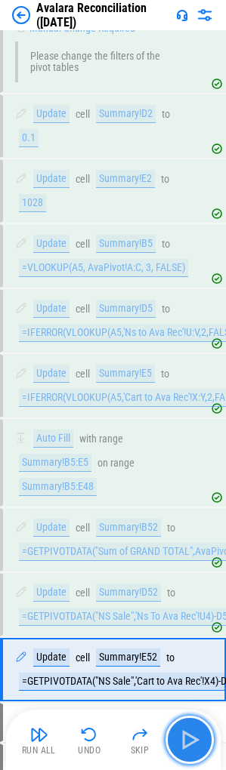
click at [192, 738] on img "button" at bounding box center [189, 739] width 24 height 24
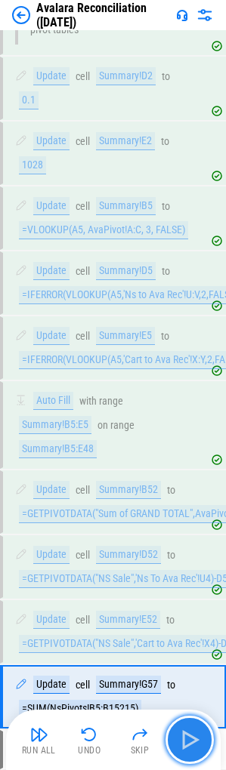
click at [192, 738] on img "button" at bounding box center [189, 739] width 24 height 24
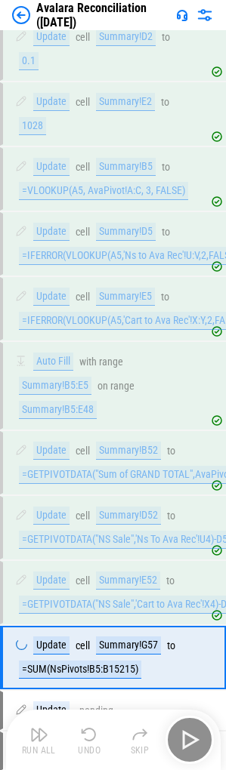
scroll to position [15633, 0]
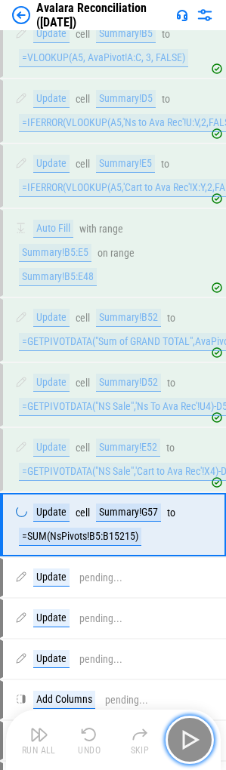
click at [192, 738] on img "button" at bounding box center [189, 739] width 24 height 24
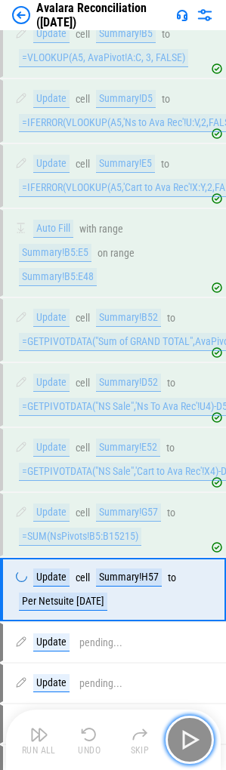
click at [192, 738] on img "button" at bounding box center [189, 739] width 24 height 24
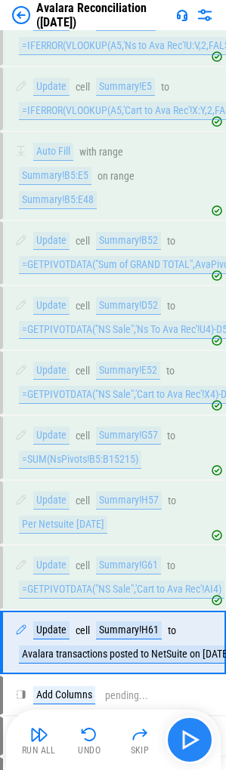
scroll to position [15970, 0]
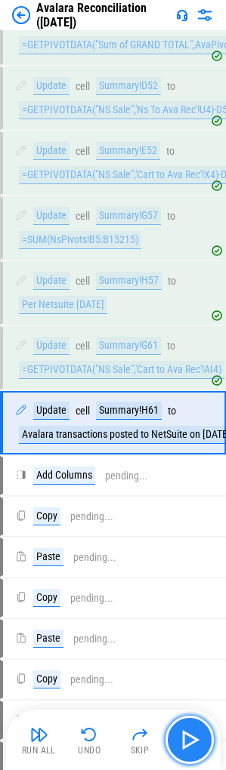
click at [192, 738] on img "button" at bounding box center [189, 739] width 24 height 24
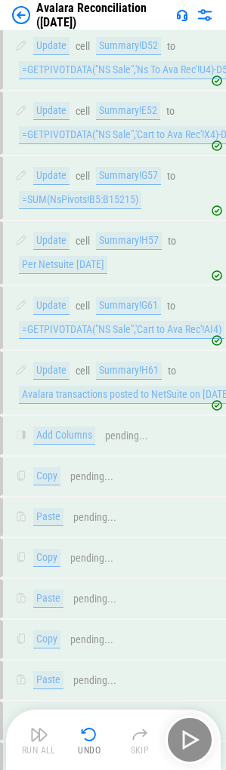
click at [192, 738] on div "Run All Undo Skip" at bounding box center [114, 739] width 199 height 48
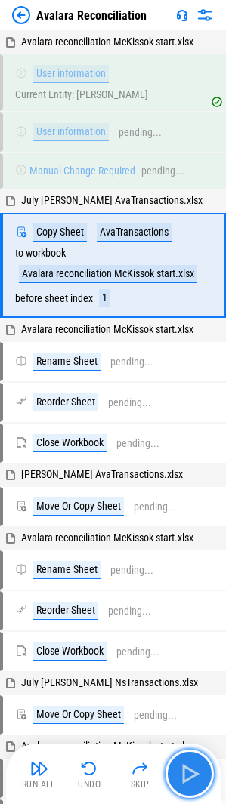
click at [189, 762] on img "button" at bounding box center [189, 773] width 24 height 24
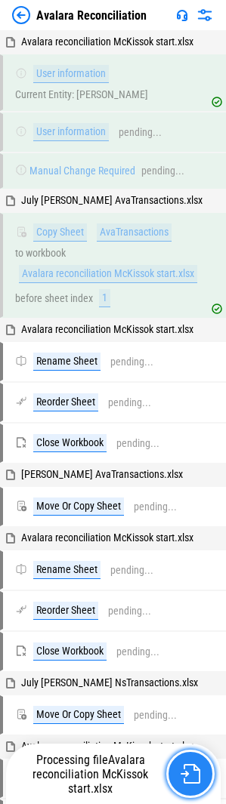
click at [186, 770] on img "button" at bounding box center [190, 774] width 20 height 20
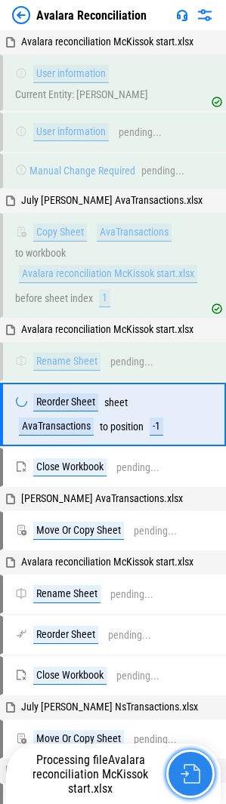
click at [189, 780] on img "button" at bounding box center [190, 774] width 20 height 20
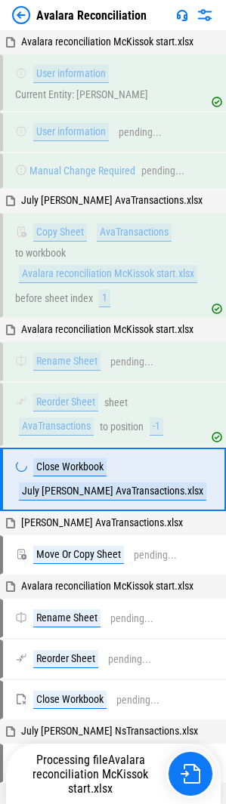
click at [189, 780] on div "Processing file Avalara reconciliation McKissok start.xlsx" at bounding box center [114, 773] width 199 height 48
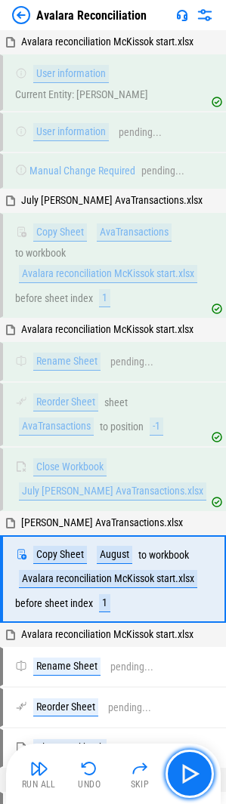
click at [189, 780] on img "button" at bounding box center [189, 773] width 24 height 24
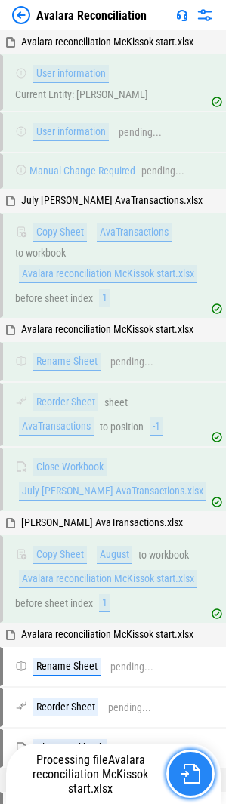
click at [189, 780] on img "button" at bounding box center [190, 774] width 20 height 20
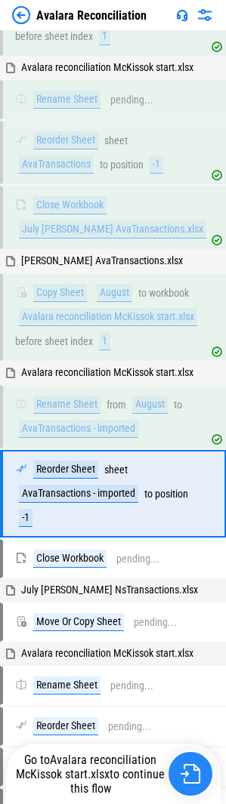
scroll to position [355, 0]
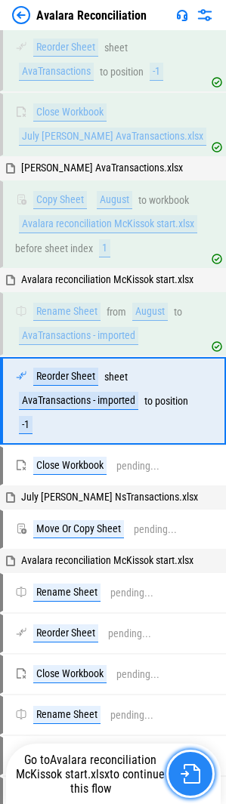
click at [189, 780] on img "button" at bounding box center [190, 774] width 20 height 20
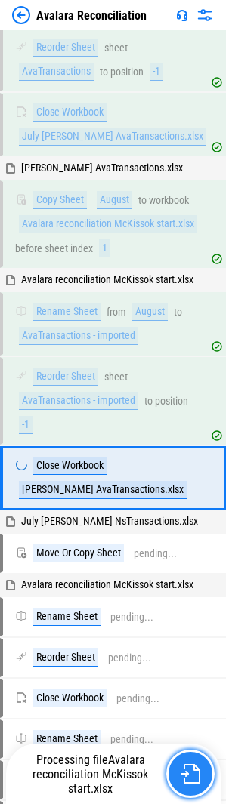
click at [189, 780] on img "button" at bounding box center [190, 774] width 20 height 20
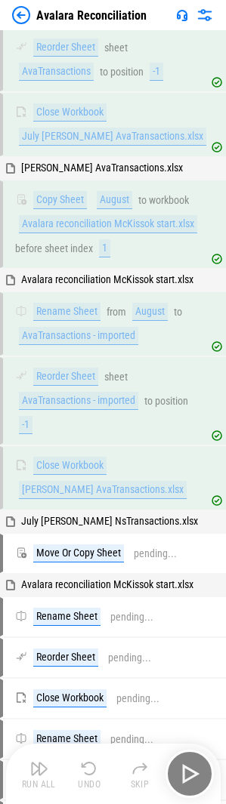
click at [189, 780] on div "Run All Undo Skip" at bounding box center [114, 773] width 199 height 48
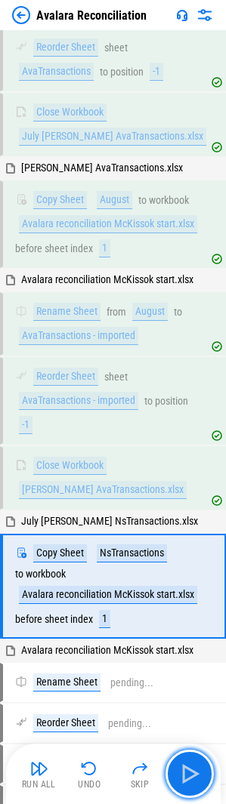
click at [189, 780] on img "button" at bounding box center [189, 773] width 24 height 24
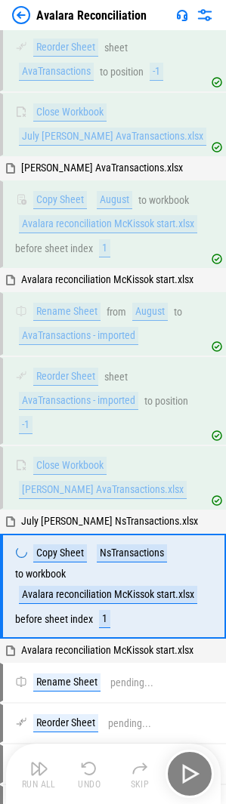
click at [189, 780] on div "Run All Undo Skip" at bounding box center [114, 773] width 199 height 48
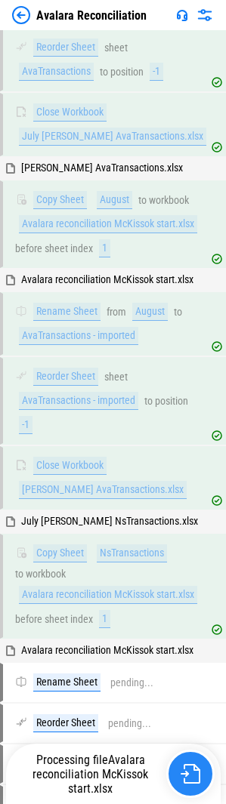
scroll to position [432, 0]
